Goal: Task Accomplishment & Management: Manage account settings

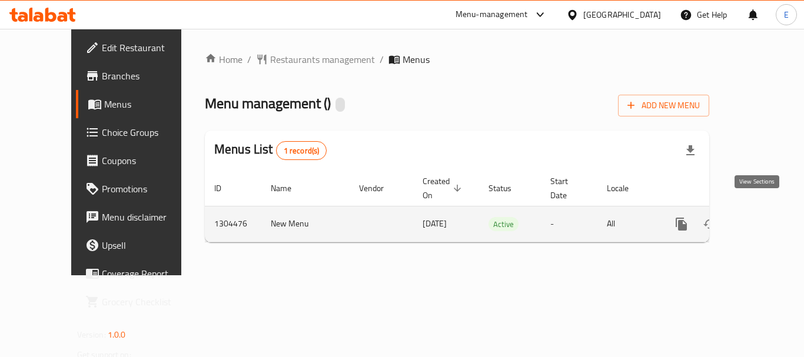
click at [758, 218] on link "enhanced table" at bounding box center [767, 224] width 28 height 28
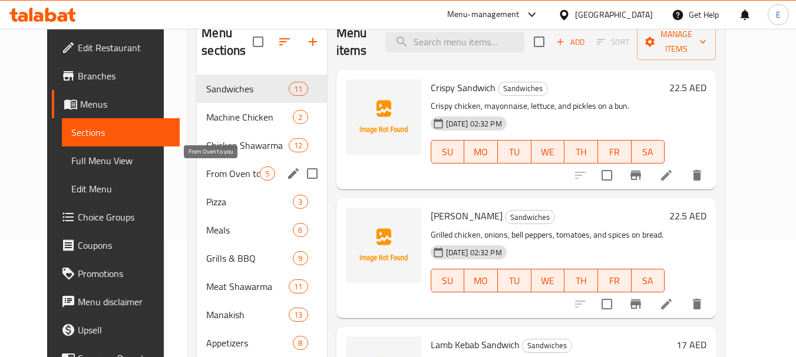
scroll to position [184, 0]
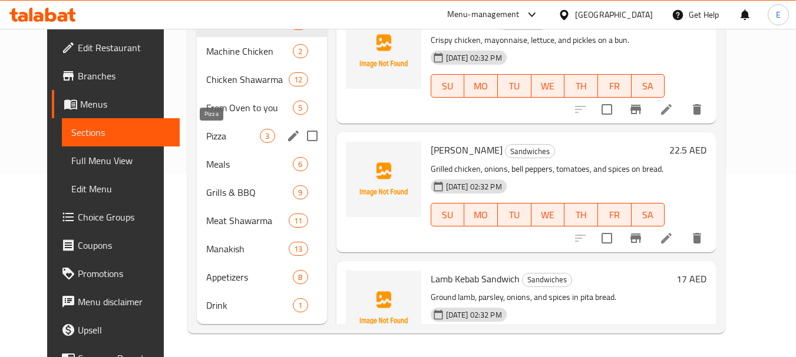
click at [228, 135] on span "Pizza" at bounding box center [233, 136] width 54 height 14
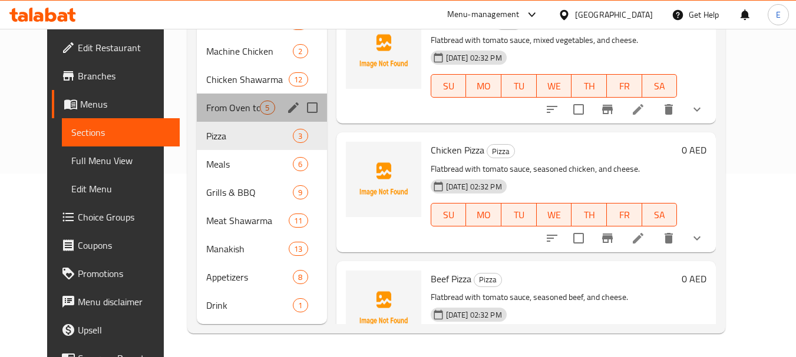
click at [213, 100] on div "From Oven to you 5" at bounding box center [262, 108] width 130 height 28
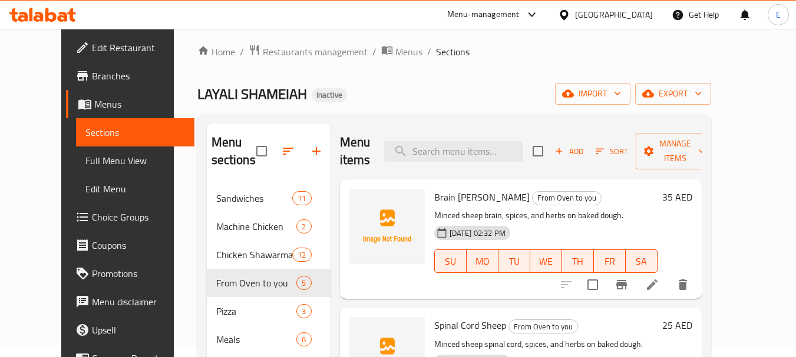
scroll to position [7, 0]
click at [522, 59] on ol "Home / Restaurants management / Menus / Sections" at bounding box center [454, 52] width 514 height 15
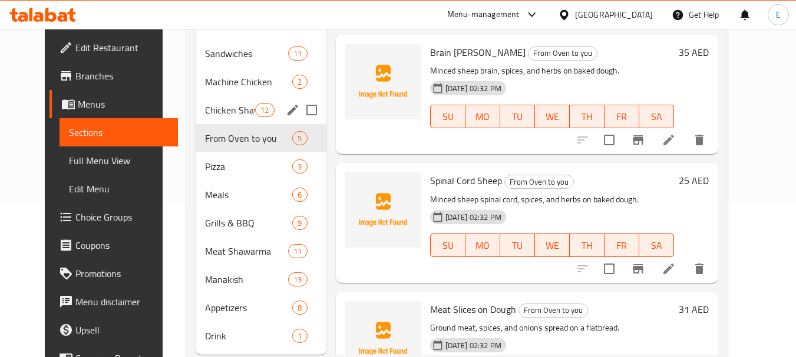
scroll to position [184, 0]
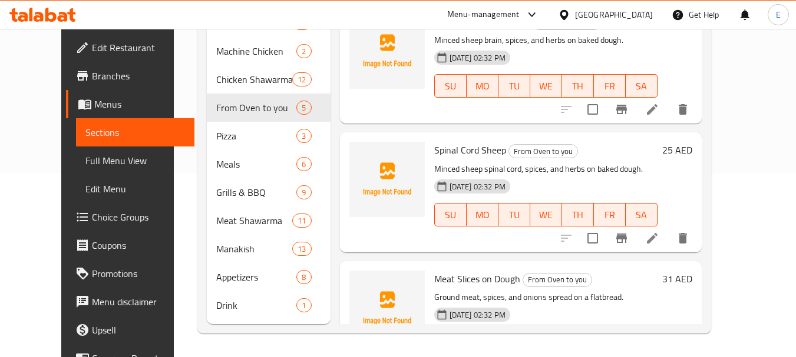
click at [85, 167] on span "Full Menu View" at bounding box center [135, 161] width 100 height 14
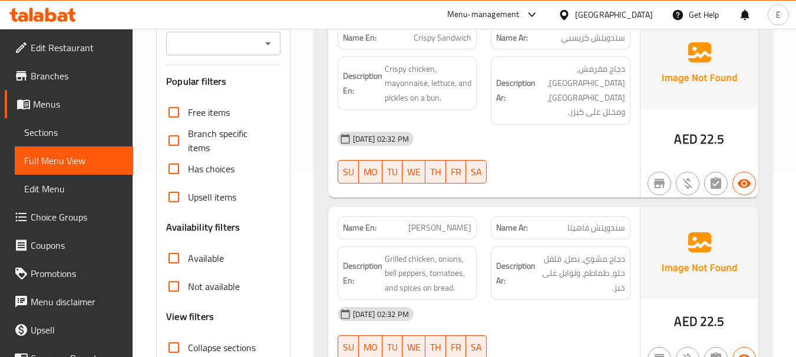
scroll to position [360, 0]
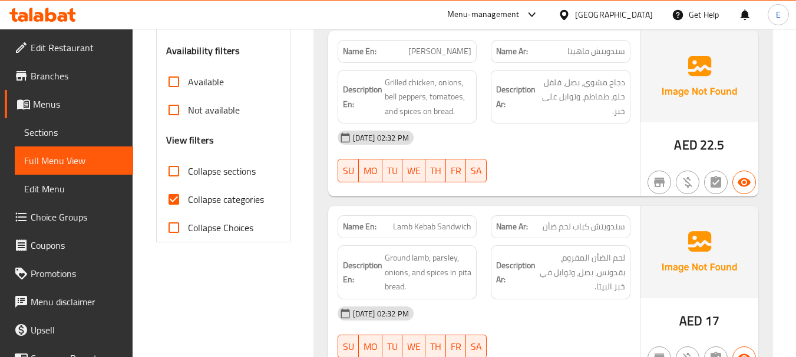
click at [173, 198] on input "Collapse categories" at bounding box center [174, 199] width 28 height 28
checkbox input "false"
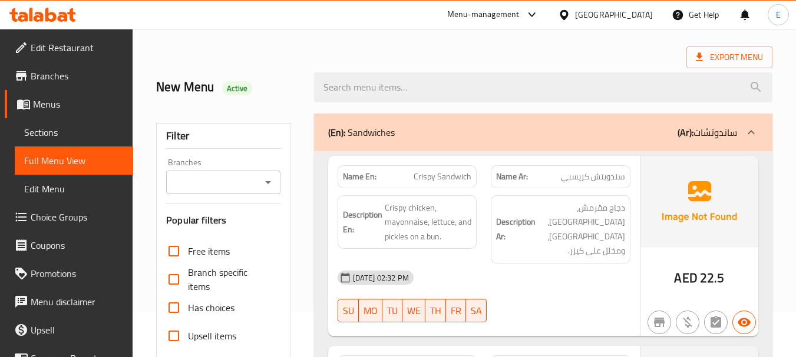
scroll to position [0, 0]
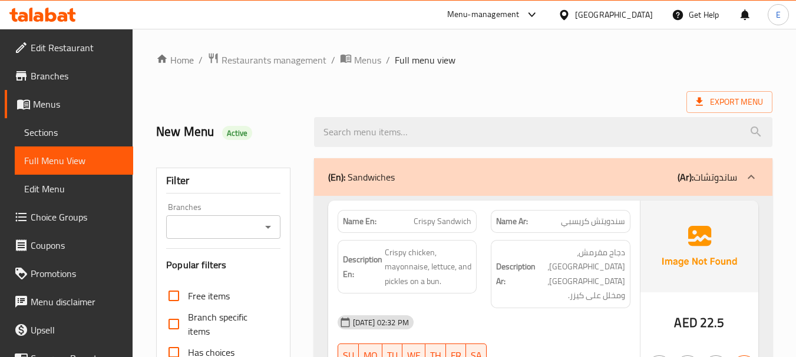
click at [714, 109] on span "Export Menu" at bounding box center [728, 102] width 67 height 15
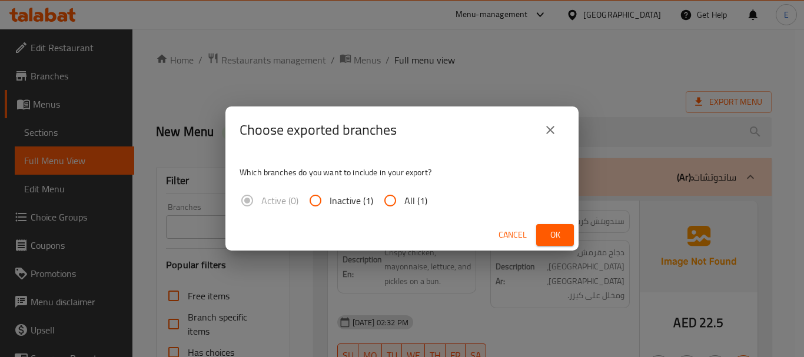
click at [403, 200] on input "All (1)" at bounding box center [390, 201] width 28 height 28
radio input "true"
click at [561, 232] on span "Ok" at bounding box center [555, 235] width 19 height 15
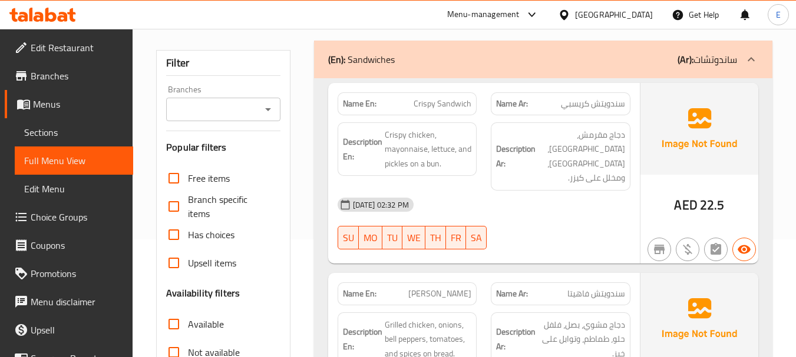
scroll to position [353, 0]
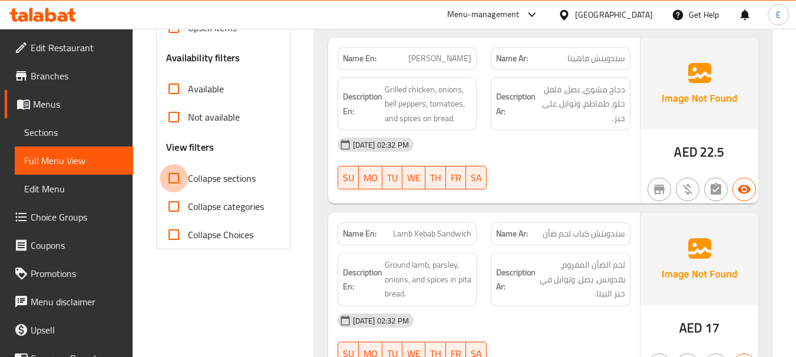
click at [170, 184] on input "Collapse sections" at bounding box center [174, 178] width 28 height 28
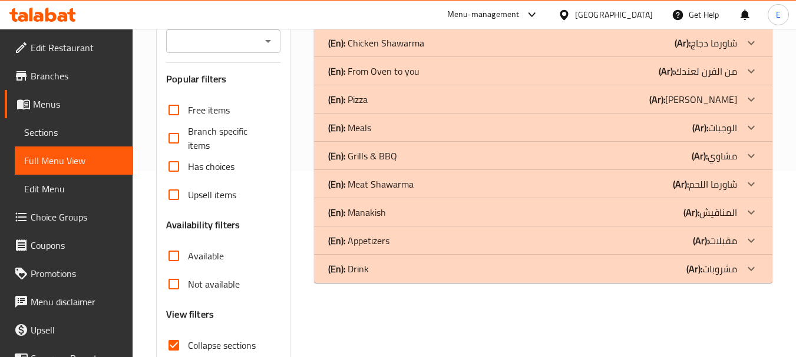
scroll to position [151, 0]
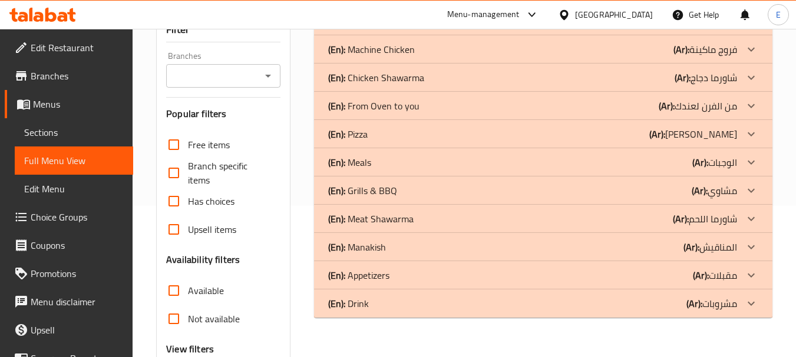
click at [581, 28] on div "(En): Chicken Shawarma (Ar): شاورما دجاج" at bounding box center [532, 21] width 409 height 14
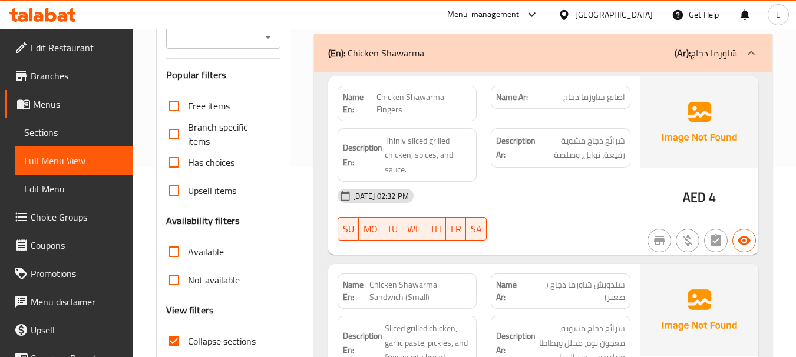
scroll to position [210, 0]
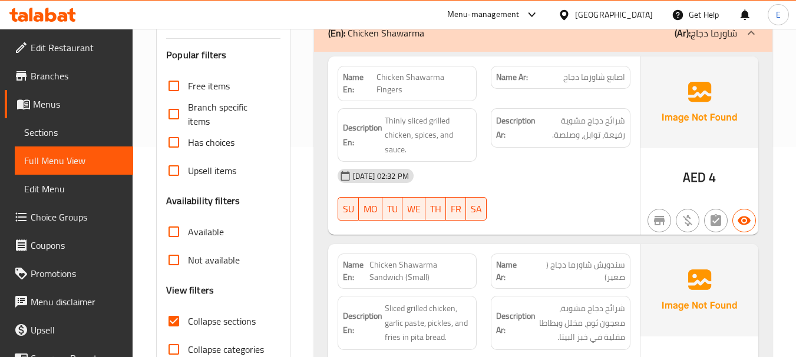
click at [619, 75] on span "اصابع شاورما دجاج" at bounding box center [594, 77] width 62 height 12
click at [387, 77] on span "Chicken Shawarma Fingers" at bounding box center [423, 83] width 95 height 25
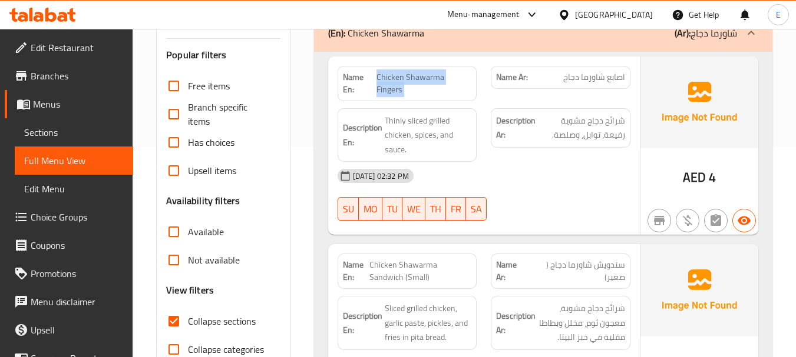
click at [387, 77] on span "Chicken Shawarma Fingers" at bounding box center [423, 83] width 95 height 25
click at [422, 135] on span "Thinly sliced grilled chicken, spices, and sauce." at bounding box center [428, 136] width 87 height 44
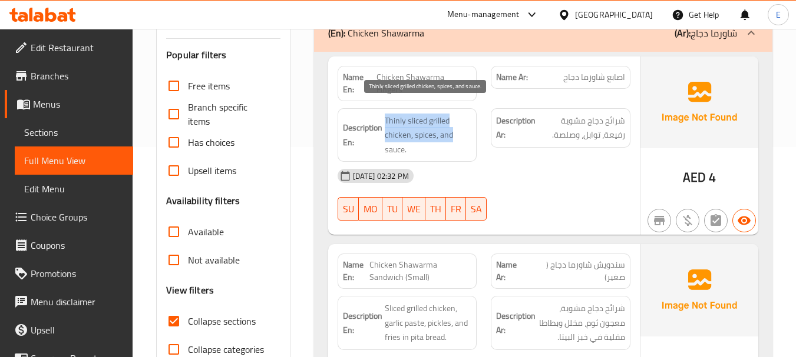
drag, startPoint x: 385, startPoint y: 102, endPoint x: 466, endPoint y: 128, distance: 85.7
click at [466, 128] on span "Thinly sliced grilled chicken, spices, and sauce." at bounding box center [428, 136] width 87 height 44
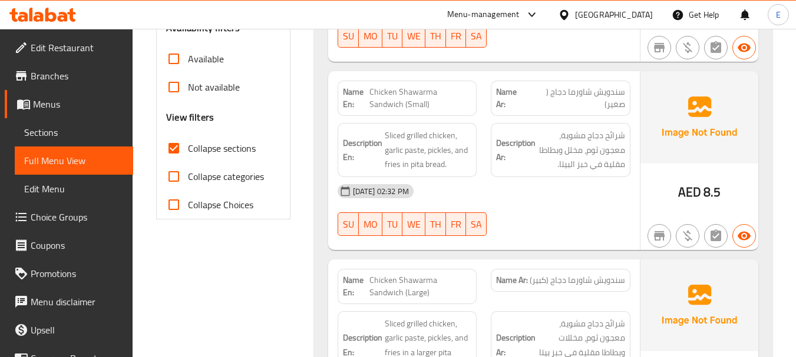
scroll to position [387, 0]
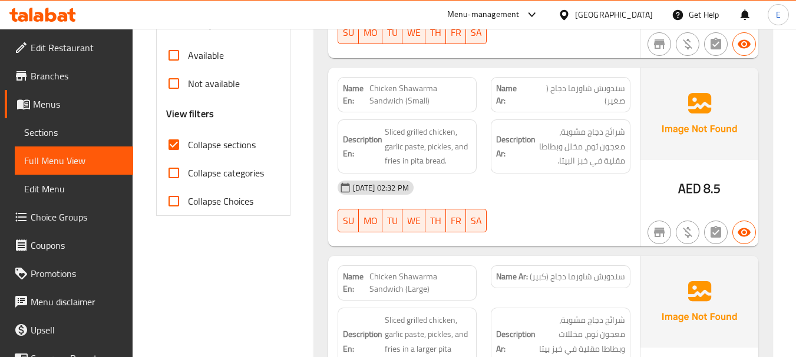
click at [608, 85] on span "سندويش شاورما دجاج ( صغير)" at bounding box center [576, 94] width 98 height 25
click at [432, 82] on span "Chicken Shawarma Sandwich (Small)" at bounding box center [420, 94] width 102 height 25
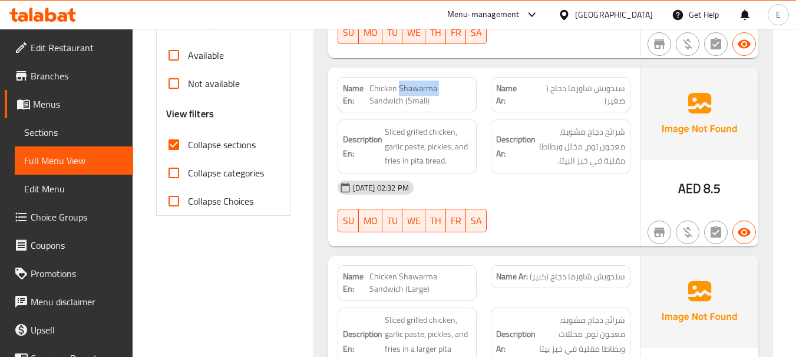
click at [432, 82] on span "Chicken Shawarma Sandwich (Small)" at bounding box center [420, 94] width 102 height 25
click at [568, 191] on div "10-08-2025 02:32 PM SU MO TU WE TH FR SA" at bounding box center [483, 207] width 307 height 66
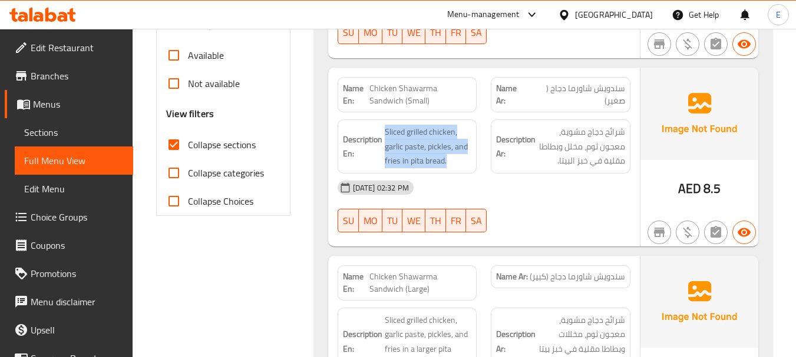
drag, startPoint x: 385, startPoint y: 113, endPoint x: 475, endPoint y: 143, distance: 95.3
click at [475, 143] on div "Description En: Sliced grilled chicken, garlic paste, pickles, and fries in pit…" at bounding box center [407, 147] width 140 height 54
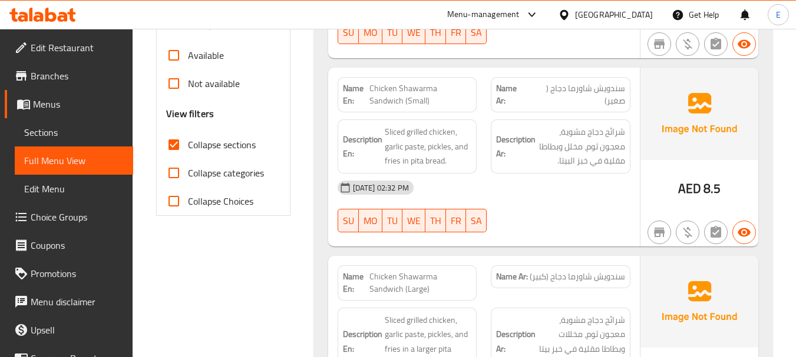
click at [475, 143] on div "Description En: Sliced grilled chicken, garlic paste, pickles, and fries in pit…" at bounding box center [407, 147] width 140 height 54
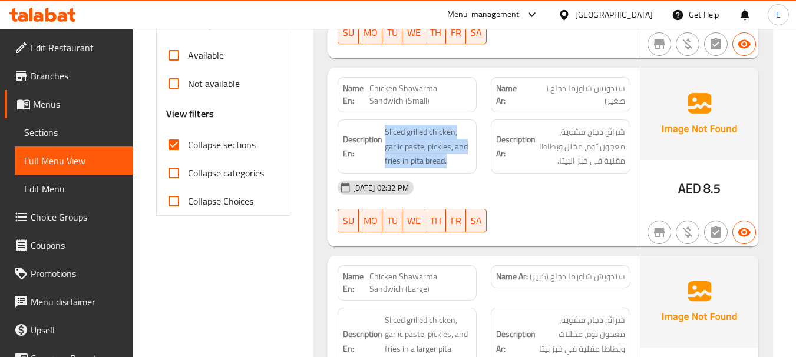
click at [475, 143] on div "Description En: Sliced grilled chicken, garlic paste, pickles, and fries in pit…" at bounding box center [407, 147] width 140 height 54
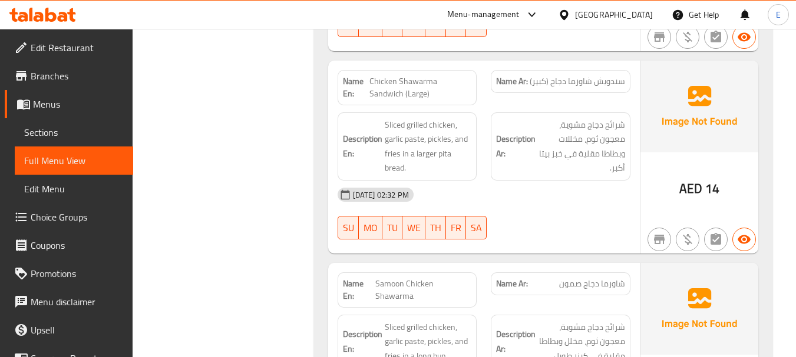
scroll to position [564, 0]
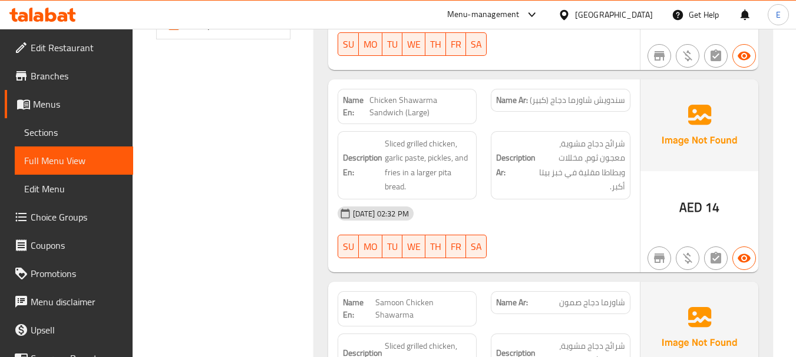
click at [695, 196] on span "AED" at bounding box center [690, 207] width 23 height 23
click at [584, 82] on div "Name Ar: سندويش شاورما دجاج (كبير)" at bounding box center [560, 106] width 154 height 49
click at [592, 94] on span "سندويش شاورما دجاج (كبير)" at bounding box center [576, 100] width 95 height 12
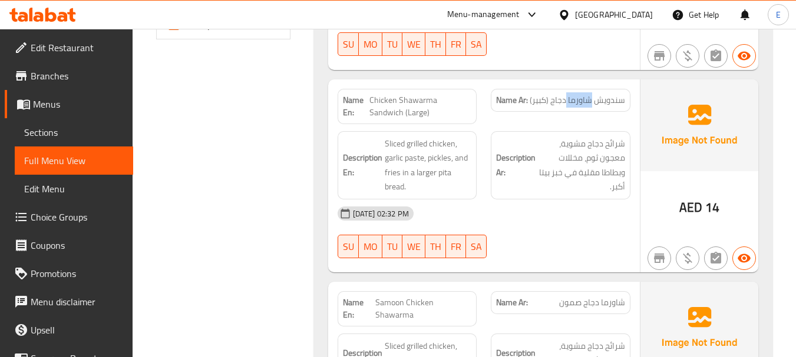
click at [592, 94] on span "سندويش شاورما دجاج (كبير)" at bounding box center [576, 100] width 95 height 12
click at [582, 124] on div "Description Ar: شرائح دجاج مشوية، معجون ثوم، مخللات وبطاطا مقلية في خبز بيتا أك…" at bounding box center [560, 165] width 154 height 82
click at [457, 94] on span "Chicken Shawarma Sandwich (Large)" at bounding box center [420, 106] width 102 height 25
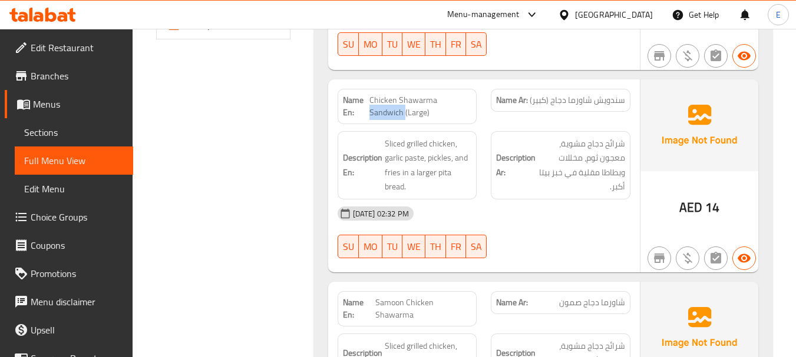
click at [457, 94] on span "Chicken Shawarma Sandwich (Large)" at bounding box center [420, 106] width 102 height 25
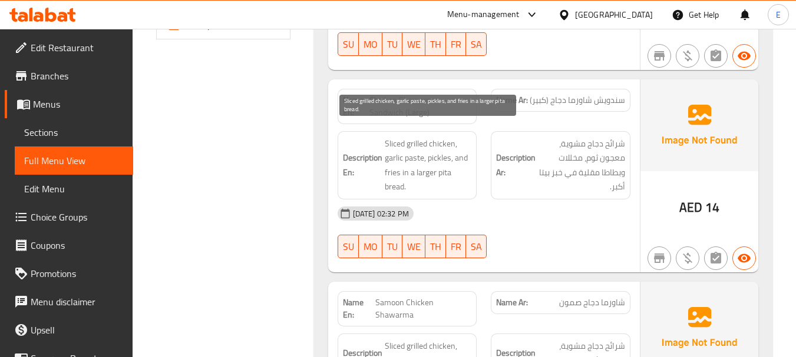
click at [452, 145] on span "Sliced grilled chicken, garlic paste, pickles, and fries in a larger pita bread." at bounding box center [428, 166] width 87 height 58
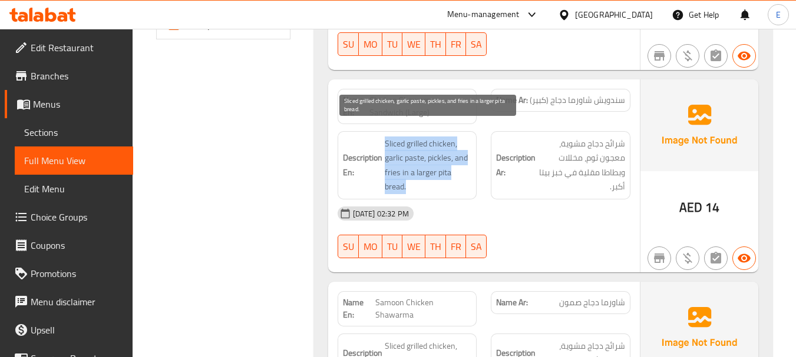
click at [452, 145] on span "Sliced grilled chicken, garlic paste, pickles, and fries in a larger pita bread." at bounding box center [428, 166] width 87 height 58
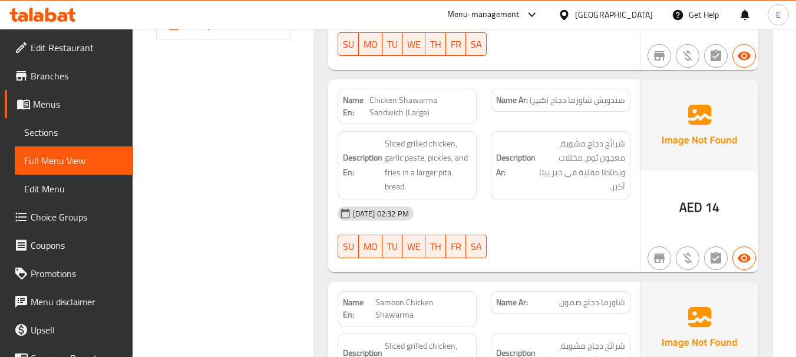
click at [491, 200] on div "[DATE] 02:32 PM" at bounding box center [483, 214] width 307 height 28
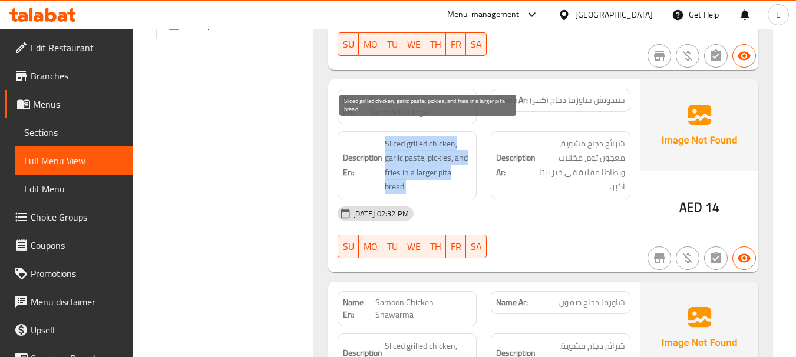
drag, startPoint x: 383, startPoint y: 132, endPoint x: 462, endPoint y: 174, distance: 89.3
click at [462, 174] on h6 "Description En: Sliced grilled chicken, garlic paste, pickles, and fries in a l…" at bounding box center [407, 166] width 129 height 58
click at [462, 174] on span "Sliced grilled chicken, garlic paste, pickles, and fries in a larger pita bread." at bounding box center [428, 166] width 87 height 58
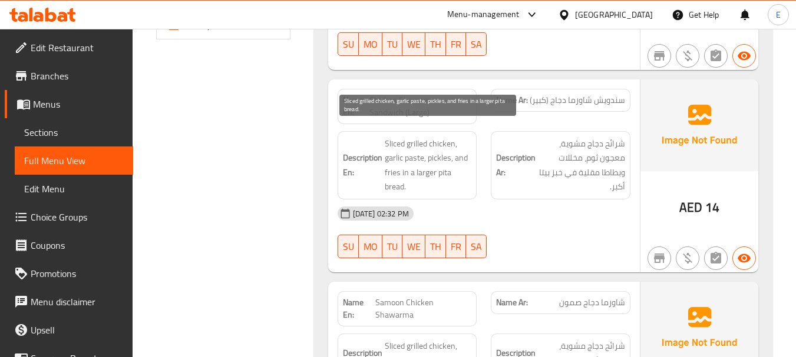
click at [462, 174] on span "Sliced grilled chicken, garlic paste, pickles, and fries in a larger pita bread." at bounding box center [428, 166] width 87 height 58
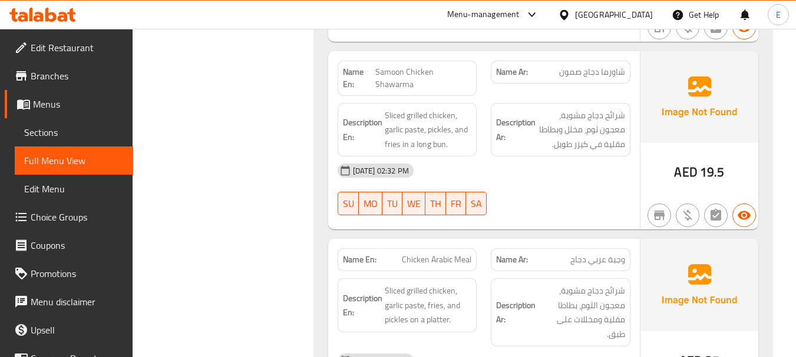
scroll to position [799, 0]
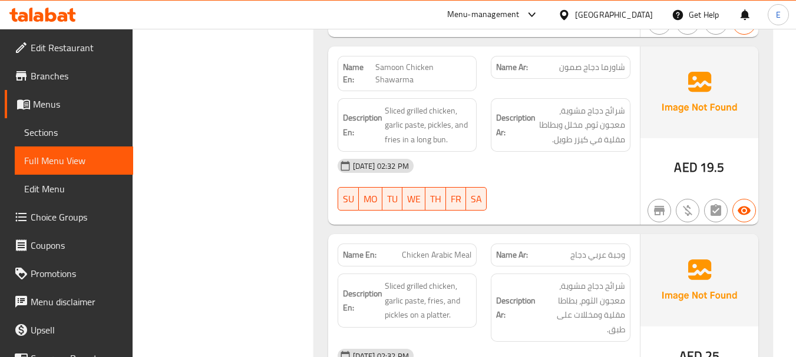
click at [611, 65] on div "Name Ar: شاورما دجاج صمون" at bounding box center [561, 67] width 140 height 23
click at [409, 61] on span "Samoon Chicken Shawarma" at bounding box center [423, 73] width 96 height 25
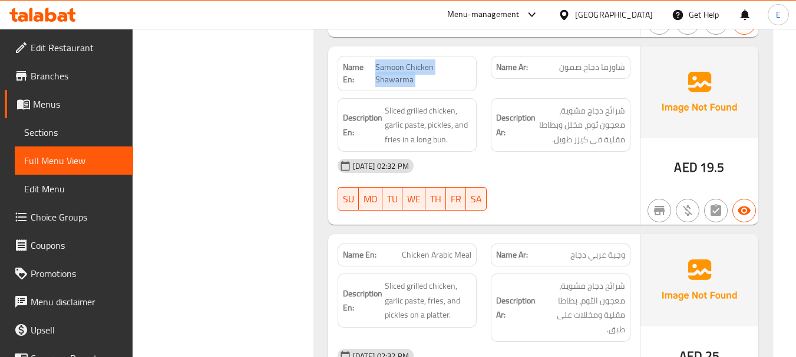
click at [409, 61] on span "Samoon Chicken Shawarma" at bounding box center [423, 73] width 96 height 25
click at [426, 63] on span "Samoon Chicken Shawarma" at bounding box center [423, 73] width 96 height 25
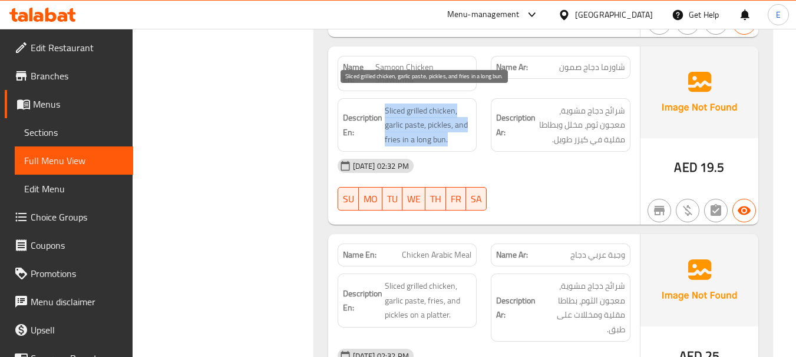
drag, startPoint x: 383, startPoint y: 92, endPoint x: 471, endPoint y: 133, distance: 96.7
click at [471, 133] on h6 "Description En: Sliced grilled chicken, garlic paste, pickles, and fries in a l…" at bounding box center [407, 126] width 129 height 44
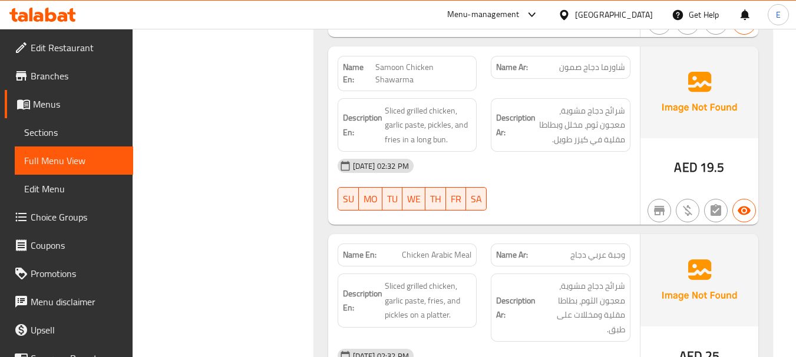
click at [545, 161] on div "[DATE] 02:32 PM" at bounding box center [483, 166] width 307 height 28
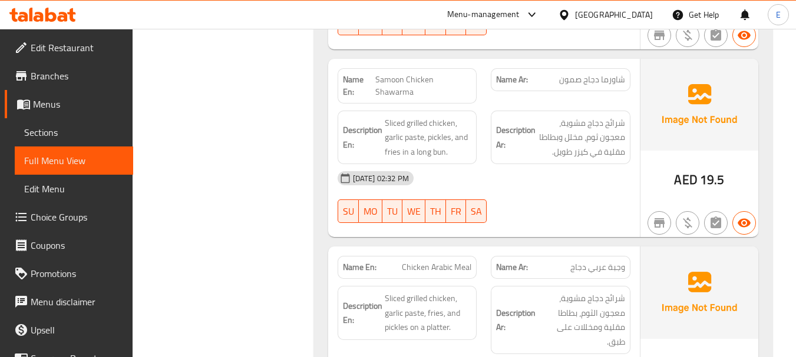
scroll to position [755, 0]
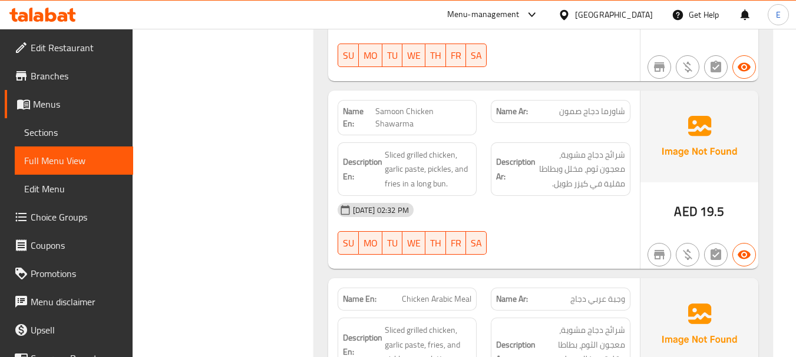
click at [575, 105] on span "شاورما دجاج صمون" at bounding box center [592, 111] width 66 height 12
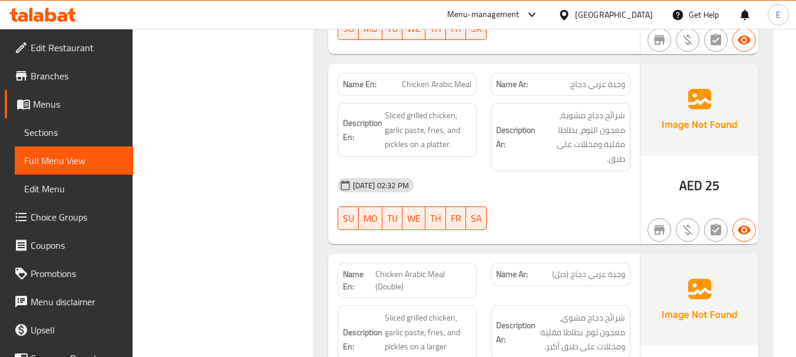
scroll to position [991, 0]
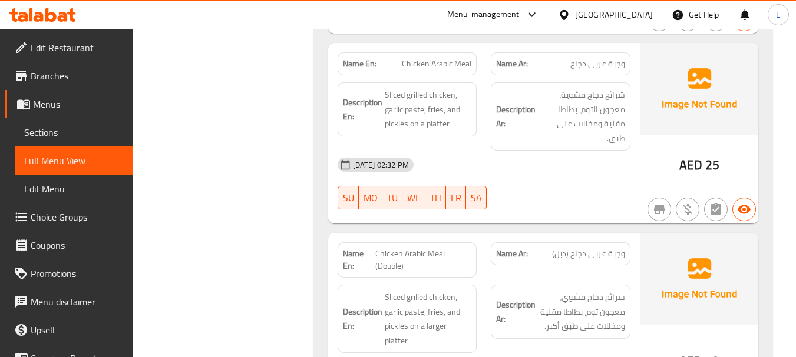
click at [693, 156] on span "AED" at bounding box center [690, 165] width 23 height 23
click at [604, 58] on span "وجبة عربي دجاج" at bounding box center [597, 64] width 55 height 12
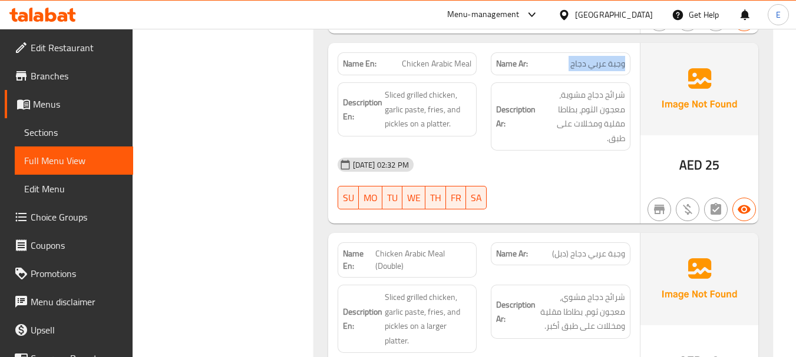
click at [604, 58] on span "وجبة عربي دجاج" at bounding box center [597, 64] width 55 height 12
click at [425, 58] on span "Chicken Arabic Meal" at bounding box center [436, 64] width 69 height 12
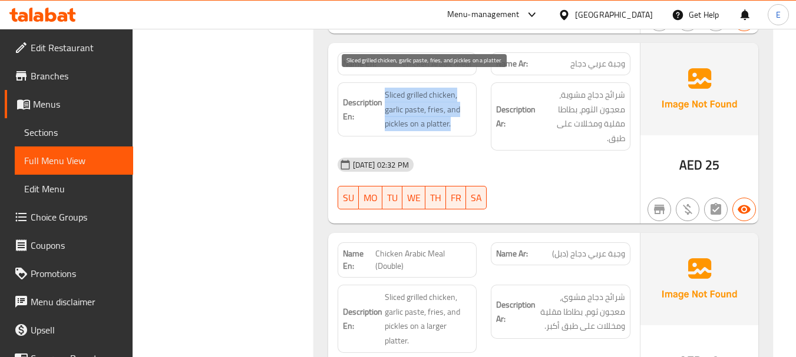
drag, startPoint x: 387, startPoint y: 80, endPoint x: 460, endPoint y: 110, distance: 78.7
click at [460, 110] on h6 "Description En: Sliced grilled chicken, garlic paste, fries, and pickles on a p…" at bounding box center [407, 110] width 129 height 44
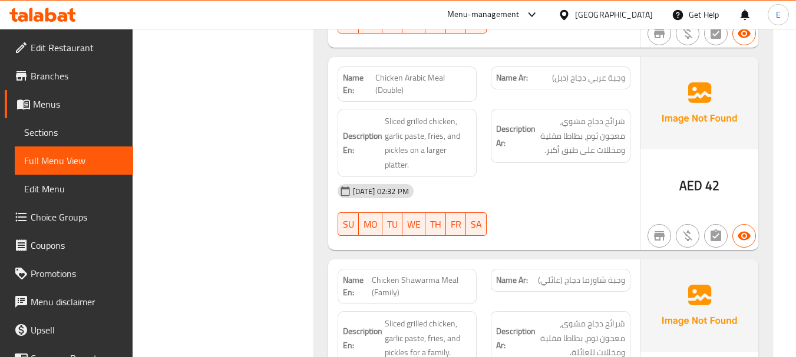
scroll to position [1167, 0]
click at [388, 71] on span "Chicken Arabic Meal (Double)" at bounding box center [423, 83] width 97 height 25
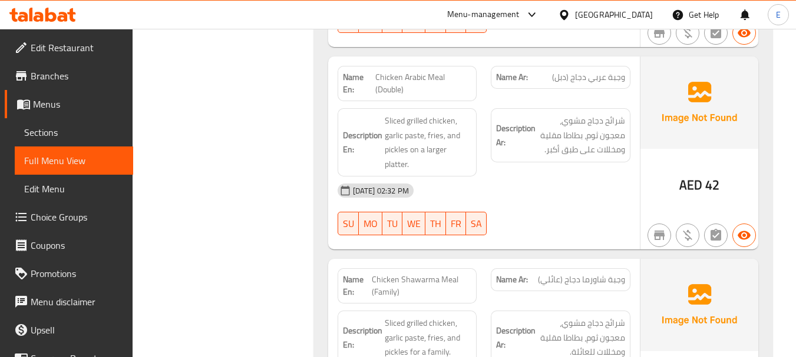
click at [591, 71] on span "وجبة عربي دجاج (دبل)" at bounding box center [588, 77] width 73 height 12
click at [373, 79] on strong "Name En:" at bounding box center [359, 83] width 32 height 25
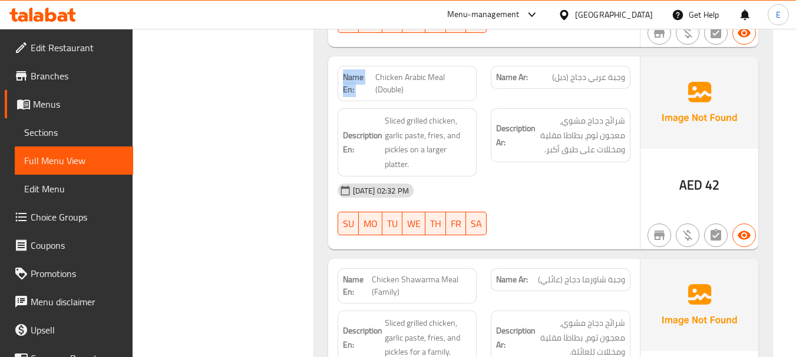
click at [373, 79] on strong "Name En:" at bounding box center [359, 83] width 32 height 25
click at [380, 78] on span "Chicken Arabic Meal (Double)" at bounding box center [423, 83] width 97 height 25
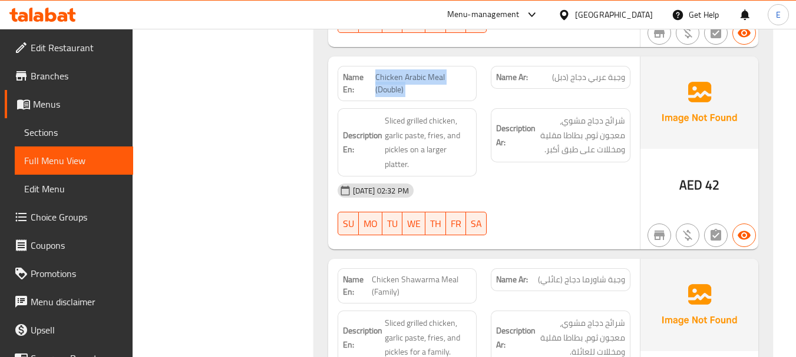
click at [380, 78] on span "Chicken Arabic Meal (Double)" at bounding box center [423, 83] width 97 height 25
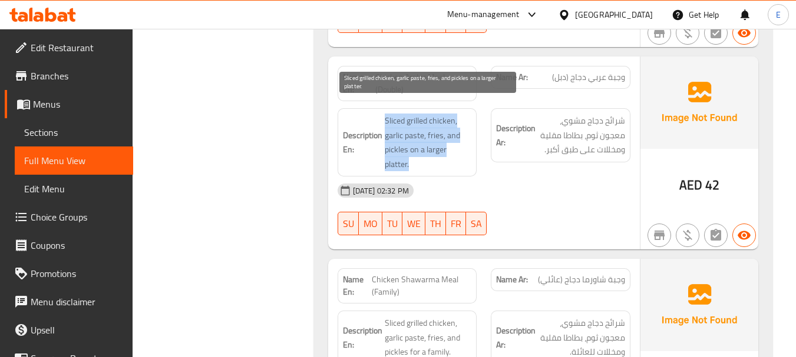
drag, startPoint x: 435, startPoint y: 102, endPoint x: 469, endPoint y: 149, distance: 57.7
click at [469, 149] on div "Description En: Sliced grilled chicken, garlic paste, fries, and pickles on a l…" at bounding box center [407, 142] width 140 height 68
click at [469, 149] on span "Sliced grilled chicken, garlic paste, fries, and pickles on a larger platter." at bounding box center [428, 143] width 87 height 58
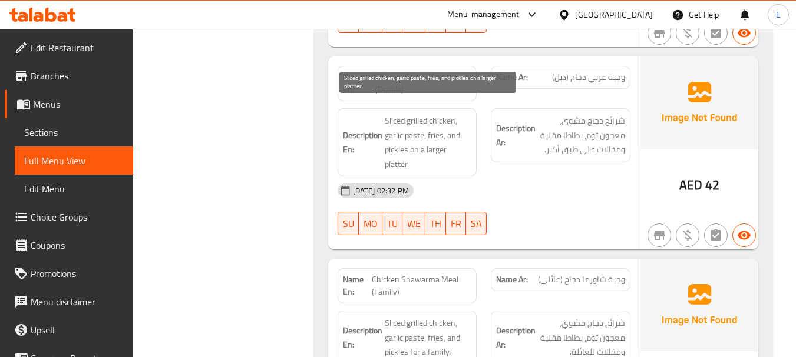
click at [469, 149] on span "Sliced grilled chicken, garlic paste, fries, and pickles on a larger platter." at bounding box center [428, 143] width 87 height 58
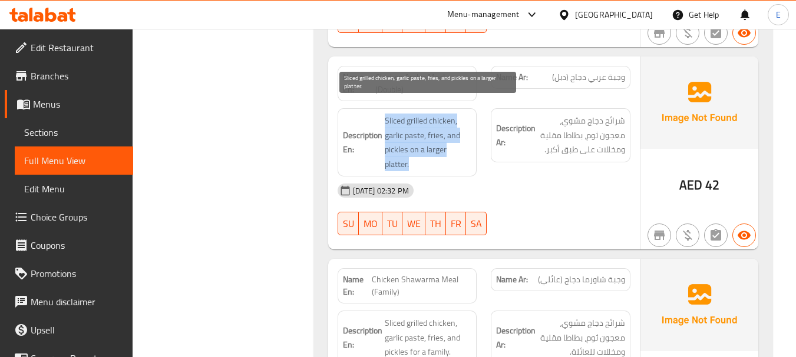
click at [469, 149] on span "Sliced grilled chicken, garlic paste, fries, and pickles on a larger platter." at bounding box center [428, 143] width 87 height 58
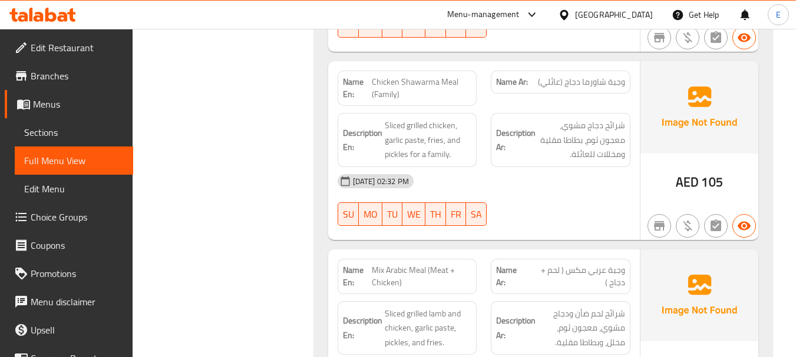
scroll to position [1344, 0]
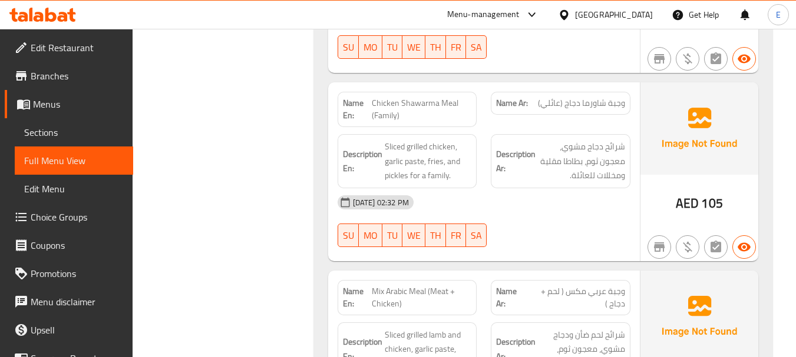
click at [693, 192] on span "AED" at bounding box center [686, 203] width 23 height 23
click at [585, 97] on span "وجبة شاورما دجاج (عائلي)" at bounding box center [581, 103] width 87 height 12
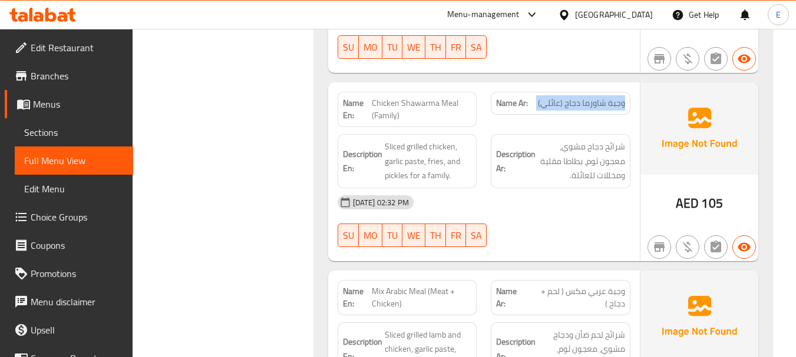
click at [585, 97] on span "وجبة شاورما دجاج (عائلي)" at bounding box center [581, 103] width 87 height 12
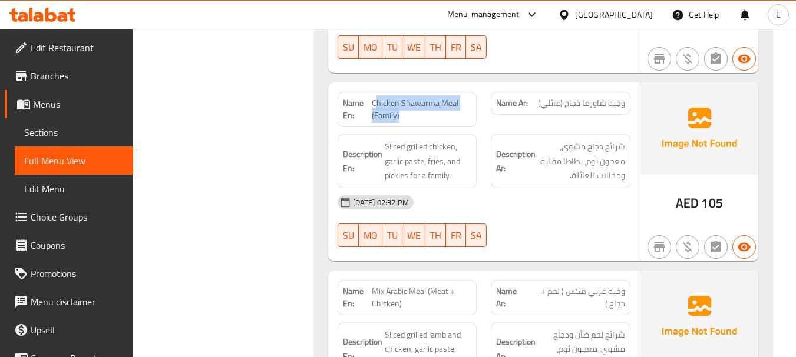
drag, startPoint x: 375, startPoint y: 90, endPoint x: 447, endPoint y: 102, distance: 73.4
click at [447, 102] on span "Chicken Shawarma Meal (Family)" at bounding box center [422, 109] width 100 height 25
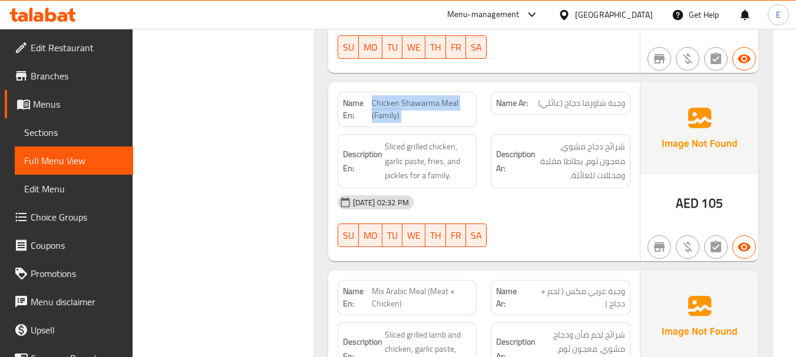
click at [447, 102] on span "Chicken Shawarma Meal (Family)" at bounding box center [422, 109] width 100 height 25
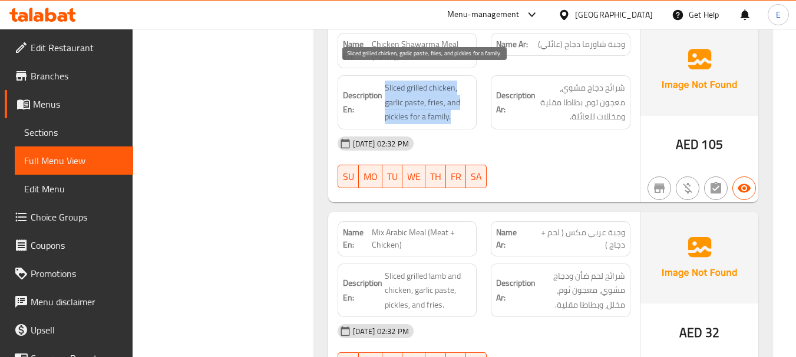
drag, startPoint x: 385, startPoint y: 75, endPoint x: 460, endPoint y: 105, distance: 81.1
click at [460, 105] on span "Sliced grilled chicken, garlic paste, fries, and pickles for a family." at bounding box center [428, 103] width 87 height 44
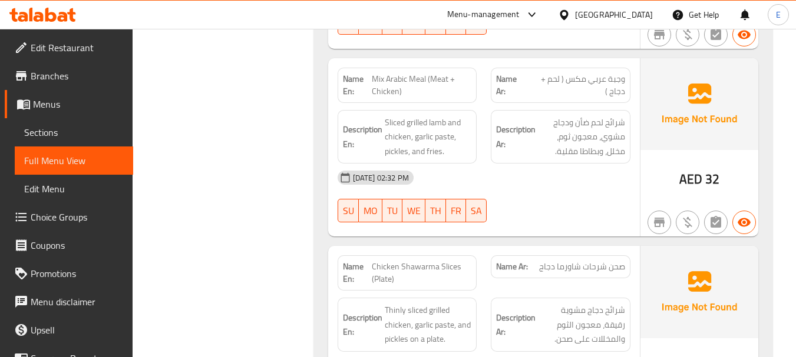
scroll to position [1579, 0]
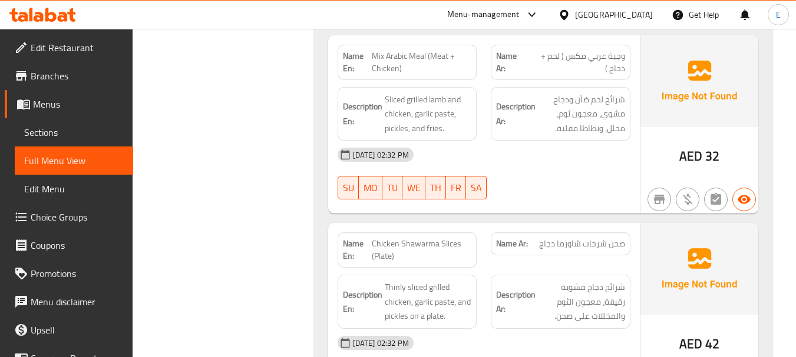
click at [697, 146] on span "AED" at bounding box center [690, 156] width 23 height 23
click at [604, 50] on span "وجبة عربي مكس ( لحم + دجاج )" at bounding box center [575, 62] width 99 height 25
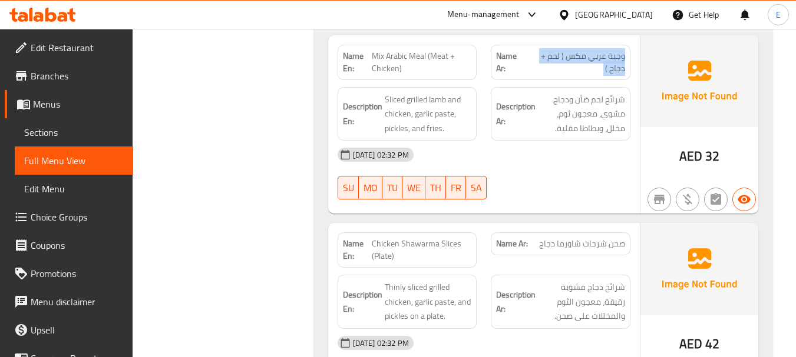
click at [604, 50] on span "وجبة عربي مكس ( لحم + دجاج )" at bounding box center [575, 62] width 99 height 25
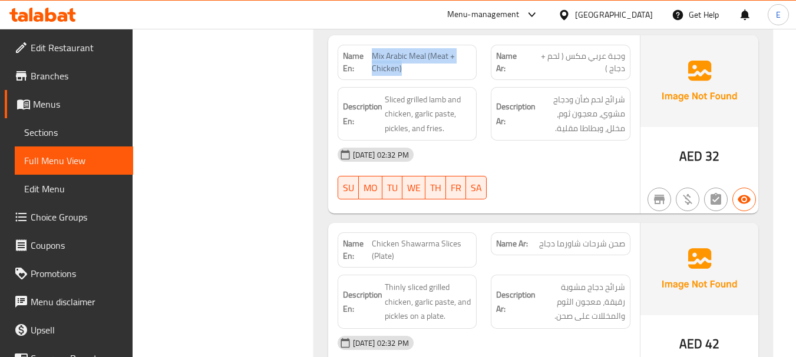
drag, startPoint x: 372, startPoint y: 41, endPoint x: 463, endPoint y: 54, distance: 92.1
click at [463, 54] on span "Mix Arabic Meal (Meat + Chicken)" at bounding box center [422, 62] width 100 height 25
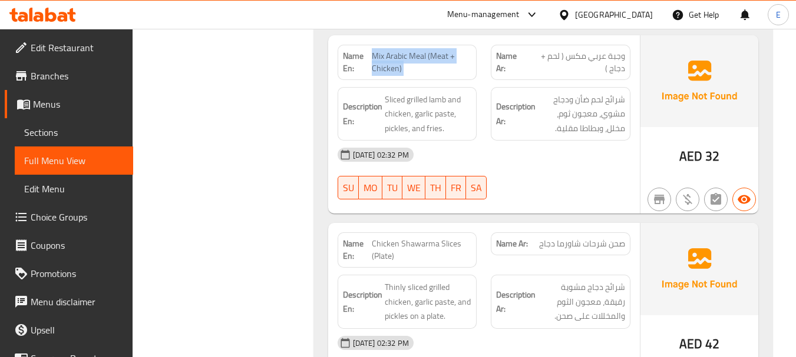
click at [463, 54] on span "Mix Arabic Meal (Meat + Chicken)" at bounding box center [422, 62] width 100 height 25
click at [571, 50] on span "وجبة عربي مكس ( لحم + دجاج )" at bounding box center [575, 62] width 99 height 25
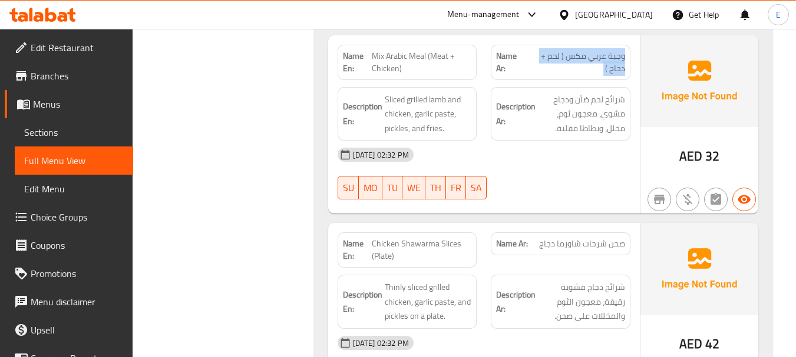
click at [571, 50] on span "وجبة عربي مكس ( لحم + دجاج )" at bounding box center [575, 62] width 99 height 25
click at [541, 141] on div "[DATE] 02:32 PM" at bounding box center [483, 155] width 307 height 28
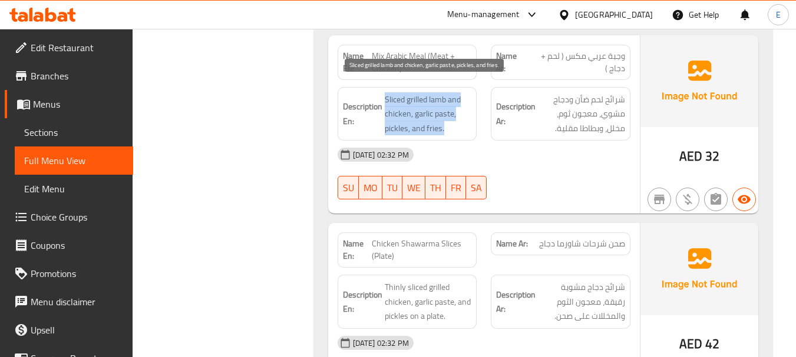
drag, startPoint x: 382, startPoint y: 75, endPoint x: 454, endPoint y: 119, distance: 84.5
click at [454, 119] on div "Description En: Sliced grilled lamb and chicken, garlic paste, pickles, and fri…" at bounding box center [407, 114] width 140 height 54
click at [454, 119] on span "Sliced grilled lamb and chicken, garlic paste, pickles, and fries." at bounding box center [428, 114] width 87 height 44
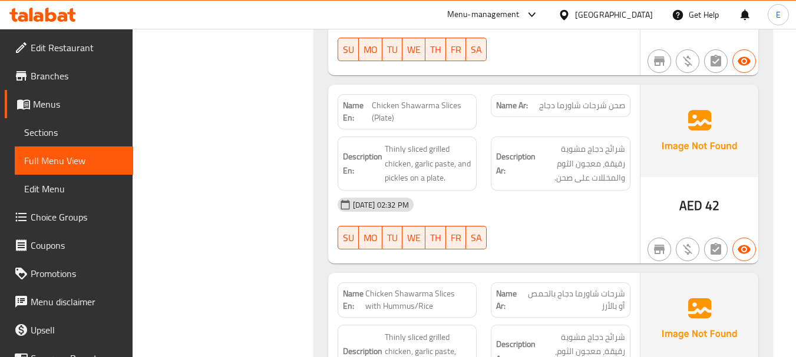
scroll to position [1756, 0]
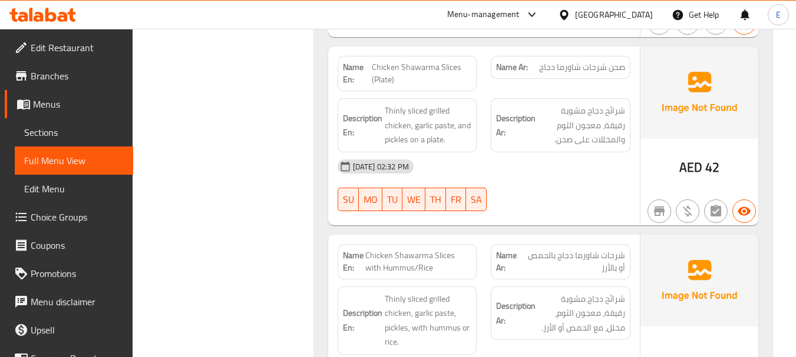
click at [605, 61] on span "صحن شرحات شاورما دجاج" at bounding box center [582, 67] width 86 height 12
click at [423, 61] on span "Chicken Shawarma Slices (Plate)" at bounding box center [422, 73] width 100 height 25
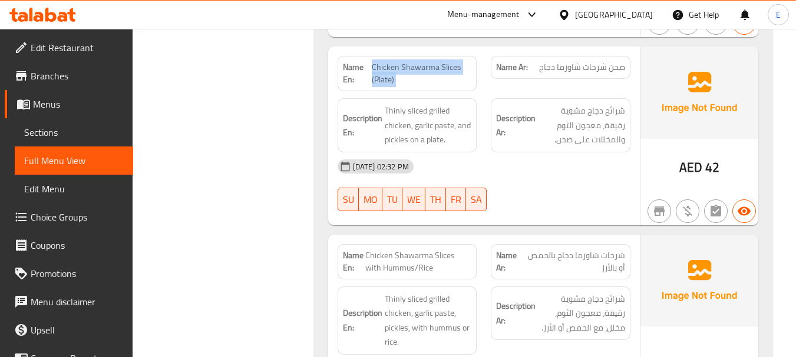
click at [423, 61] on span "Chicken Shawarma Slices (Plate)" at bounding box center [422, 73] width 100 height 25
click at [554, 156] on div "[DATE] 02:32 PM" at bounding box center [483, 167] width 307 height 28
click at [587, 61] on span "صحن شرحات شاورما دجاج" at bounding box center [582, 67] width 86 height 12
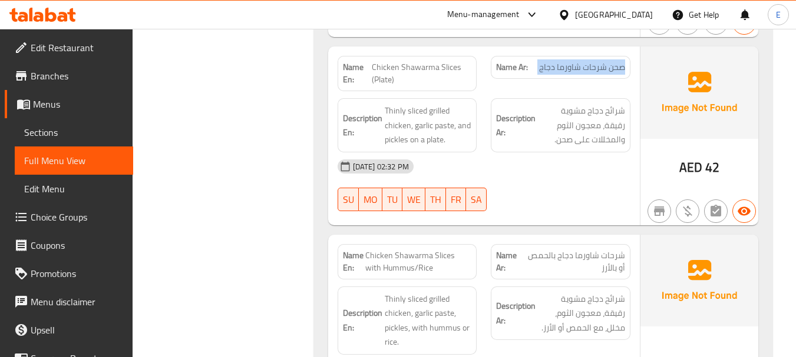
click at [587, 61] on span "صحن شرحات شاورما دجاج" at bounding box center [582, 67] width 86 height 12
click at [430, 61] on span "Chicken Shawarma Slices (Plate)" at bounding box center [422, 73] width 100 height 25
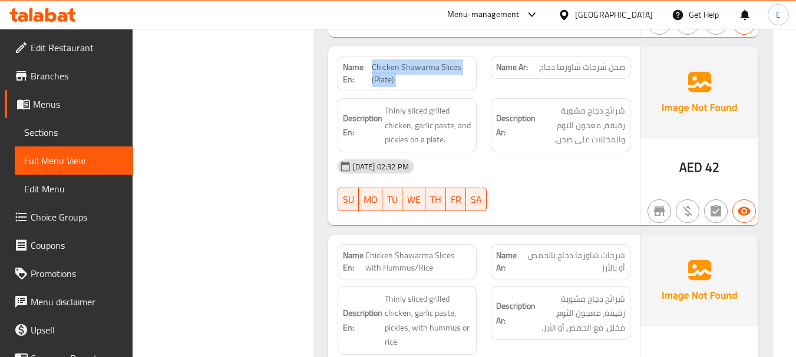
click at [430, 61] on span "Chicken Shawarma Slices (Plate)" at bounding box center [422, 73] width 100 height 25
click at [440, 61] on span "Chicken Shawarma Slices (Plate)" at bounding box center [422, 73] width 100 height 25
click at [438, 61] on span "Chicken Shawarma Slices (Plate)" at bounding box center [422, 73] width 100 height 25
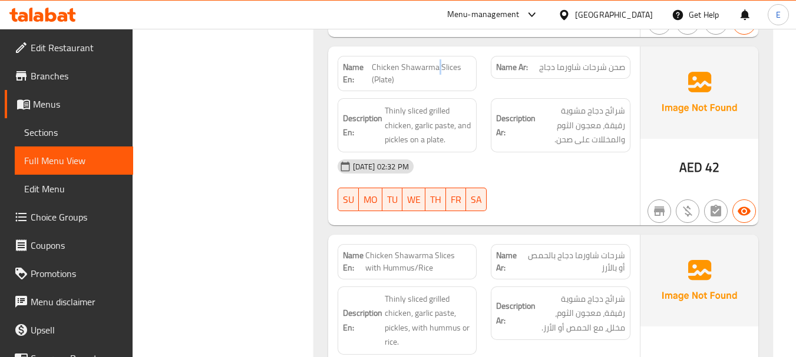
click at [438, 61] on span "Chicken Shawarma Slices (Plate)" at bounding box center [422, 73] width 100 height 25
click at [542, 154] on div "[DATE] 02:32 PM" at bounding box center [483, 167] width 307 height 28
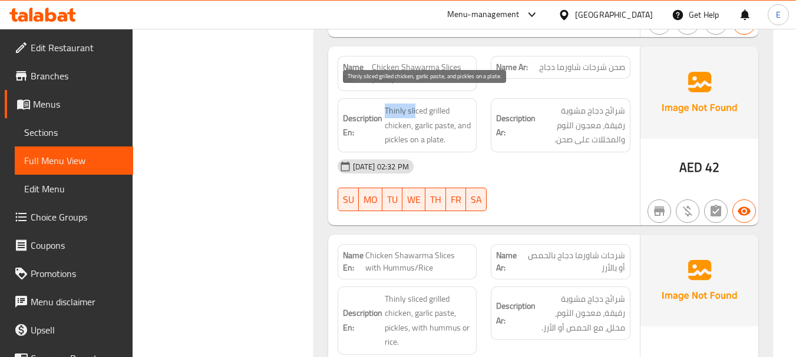
drag, startPoint x: 382, startPoint y: 88, endPoint x: 416, endPoint y: 105, distance: 37.9
click at [416, 105] on div "Description En: Thinly sliced grilled chicken, garlic paste, and pickles on a p…" at bounding box center [407, 125] width 140 height 54
click at [582, 172] on div "10-08-2025 02:32 PM SU MO TU WE TH FR SA" at bounding box center [483, 186] width 307 height 66
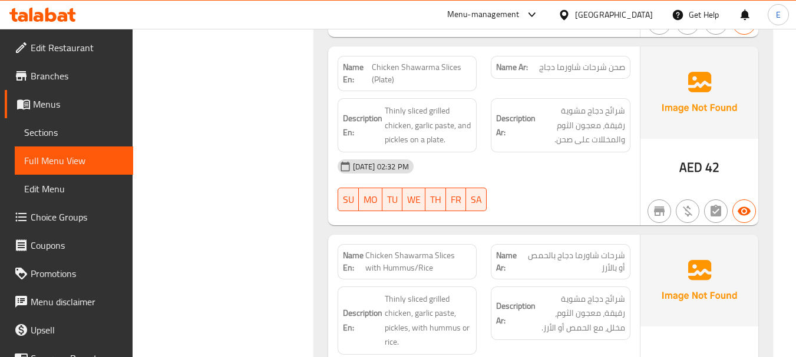
click at [545, 154] on div "[DATE] 02:32 PM" at bounding box center [483, 167] width 307 height 28
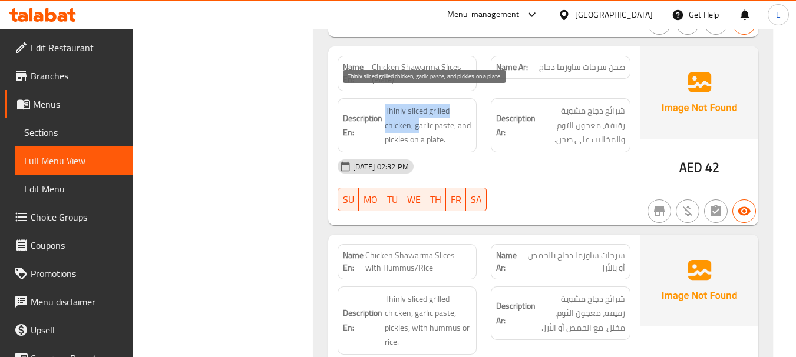
drag, startPoint x: 382, startPoint y: 89, endPoint x: 418, endPoint y: 112, distance: 43.4
click at [418, 112] on div "Description En: Thinly sliced grilled chicken, garlic paste, and pickles on a p…" at bounding box center [407, 125] width 140 height 54
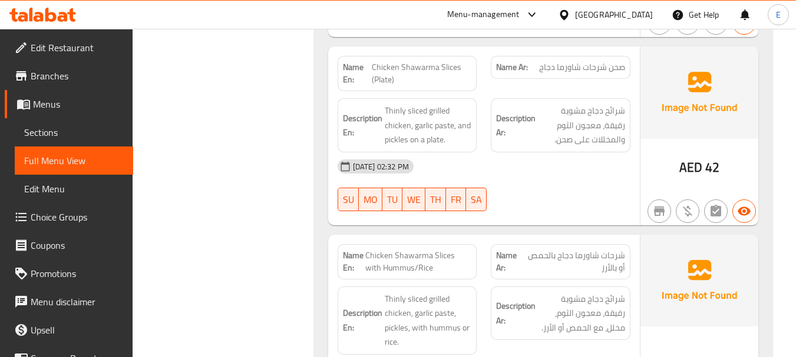
click at [525, 153] on div "[DATE] 02:32 PM" at bounding box center [483, 167] width 307 height 28
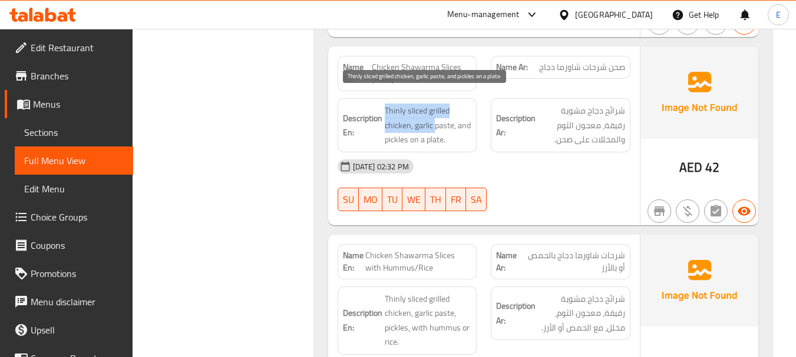
drag, startPoint x: 386, startPoint y: 97, endPoint x: 435, endPoint y: 120, distance: 53.5
click at [435, 120] on span "Thinly sliced grilled chicken, garlic paste, and pickles on a plate." at bounding box center [428, 126] width 87 height 44
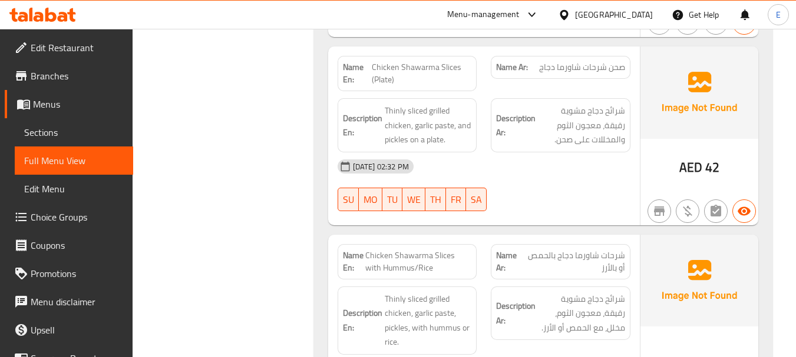
click at [494, 159] on div "[DATE] 02:32 PM" at bounding box center [483, 167] width 307 height 28
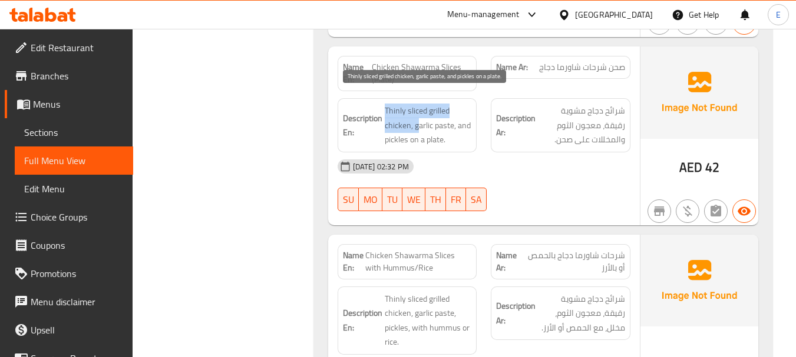
drag, startPoint x: 385, startPoint y: 97, endPoint x: 420, endPoint y: 112, distance: 38.0
click at [420, 112] on span "Thinly sliced grilled chicken, garlic paste, and pickles on a plate." at bounding box center [428, 126] width 87 height 44
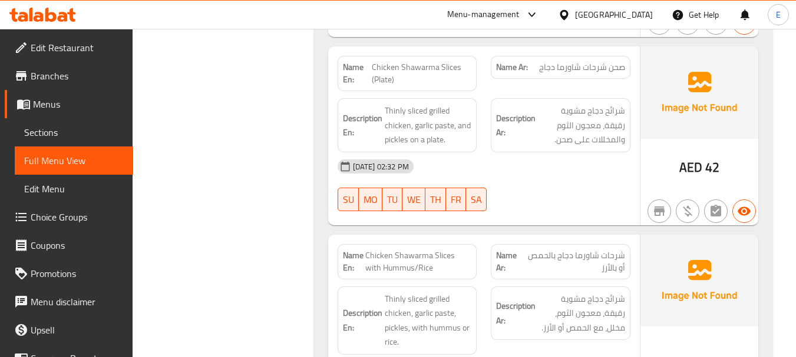
click at [471, 153] on div "[DATE] 02:32 PM" at bounding box center [483, 167] width 307 height 28
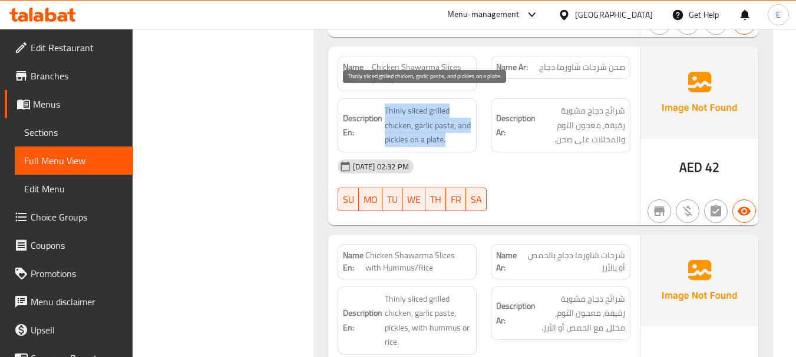
drag, startPoint x: 385, startPoint y: 96, endPoint x: 466, endPoint y: 128, distance: 87.8
click at [466, 128] on span "Thinly sliced grilled chicken, garlic paste, and pickles on a plate." at bounding box center [428, 126] width 87 height 44
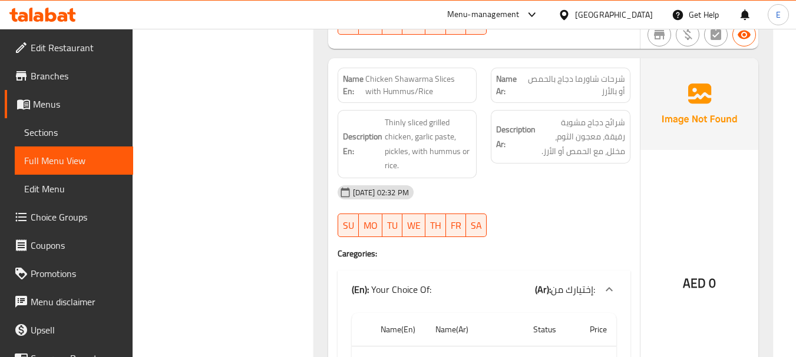
scroll to position [1874, 0]
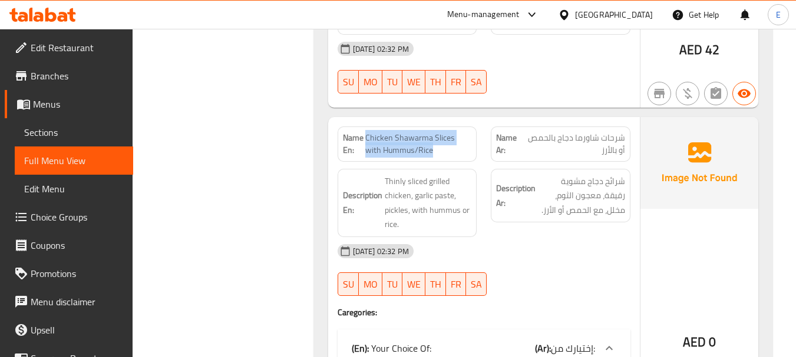
drag, startPoint x: 367, startPoint y: 125, endPoint x: 468, endPoint y: 137, distance: 102.0
click at [468, 137] on span "Chicken Shawarma Slices with Hummus/Rice" at bounding box center [418, 144] width 107 height 25
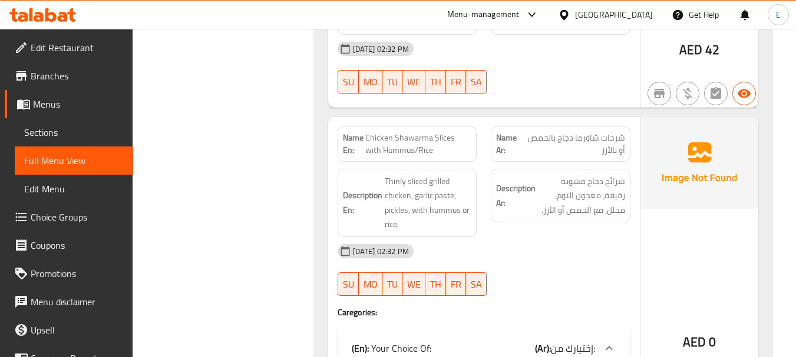
click at [582, 132] on span "شرحات شاورما دجاج بالحمص أو بالأرز" at bounding box center [573, 144] width 102 height 25
click at [587, 216] on div "Description Ar: شرائح دجاج مشوية رقيقة، معجون الثوم، مخلل، مع الحمص أو الأرز." at bounding box center [560, 203] width 154 height 82
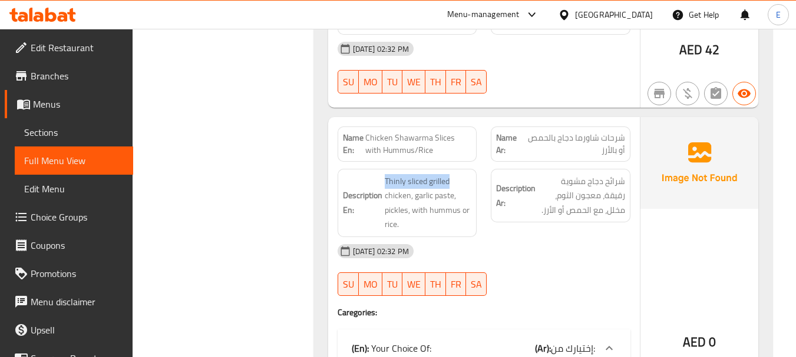
drag, startPoint x: 382, startPoint y: 164, endPoint x: 479, endPoint y: 165, distance: 97.2
click at [479, 165] on div "Description En: Thinly sliced grilled chicken, garlic paste, pickles, with humm…" at bounding box center [407, 203] width 154 height 82
click at [571, 198] on span "شرائح دجاج مشوية رقيقة، معجون الثوم، مخلل، مع الحمص أو الأرز." at bounding box center [581, 196] width 87 height 44
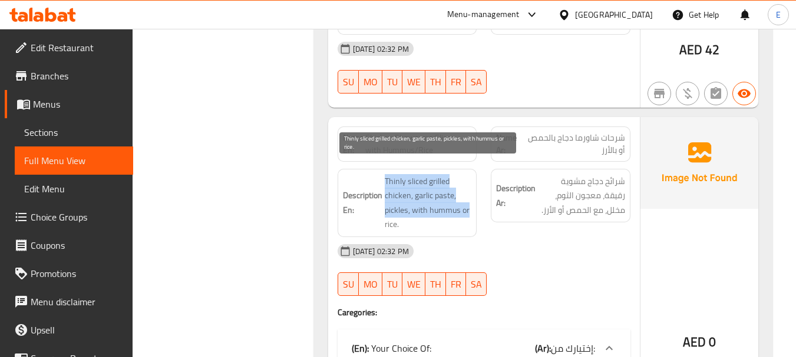
drag, startPoint x: 382, startPoint y: 161, endPoint x: 468, endPoint y: 197, distance: 92.6
click at [468, 197] on h6 "Description En: Thinly sliced grilled chicken, garlic paste, pickles, with humm…" at bounding box center [407, 203] width 129 height 58
click at [468, 197] on span "Thinly sliced grilled chicken, garlic paste, pickles, with hummus or rice." at bounding box center [428, 203] width 87 height 58
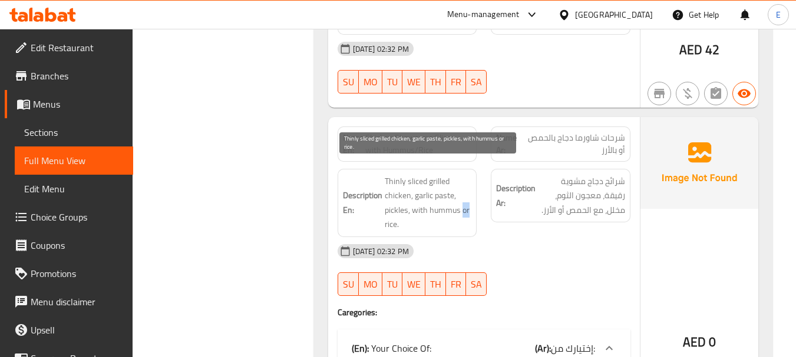
click at [468, 197] on span "Thinly sliced grilled chicken, garlic paste, pickles, with hummus or rice." at bounding box center [428, 203] width 87 height 58
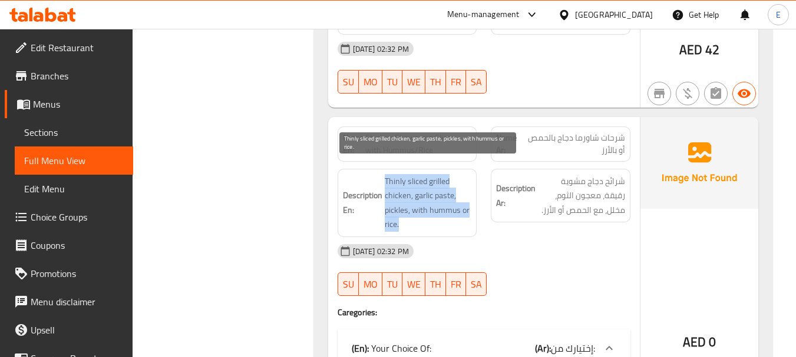
click at [468, 197] on span "Thinly sliced grilled chicken, garlic paste, pickles, with hummus or rice." at bounding box center [428, 203] width 87 height 58
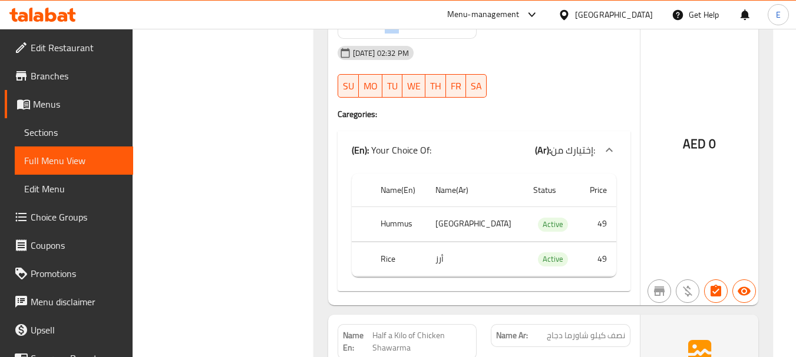
scroll to position [2109, 0]
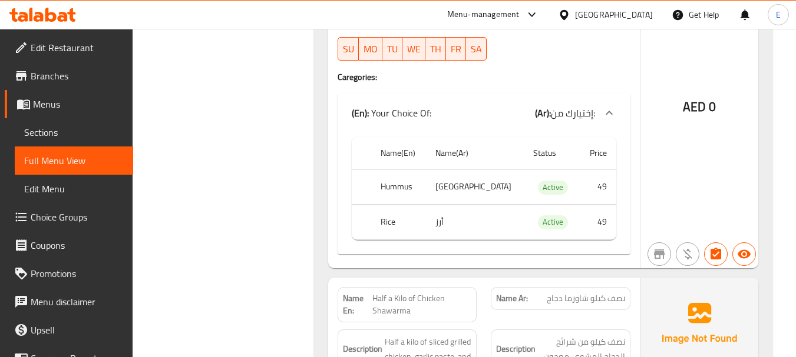
click at [481, 173] on td "[GEOGRAPHIC_DATA]" at bounding box center [475, 187] width 98 height 35
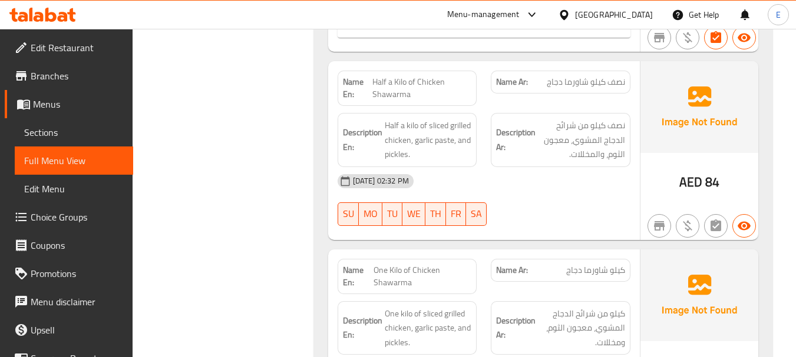
scroll to position [2345, 0]
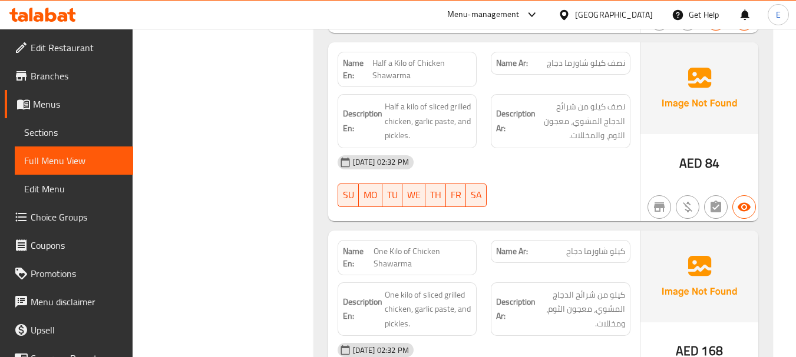
click at [369, 57] on strong "Name En:" at bounding box center [357, 69] width 29 height 25
click at [391, 72] on div "Name En: Half a Kilo of Chicken Shawarma" at bounding box center [407, 69] width 140 height 35
click at [391, 64] on span "Half a Kilo of Chicken Shawarma" at bounding box center [421, 69] width 99 height 25
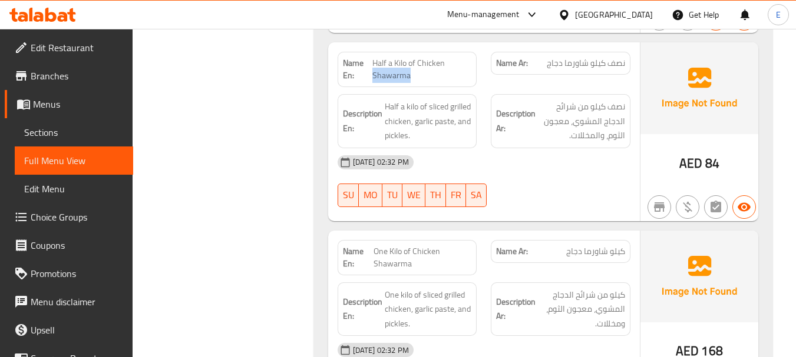
click at [391, 64] on span "Half a Kilo of Chicken Shawarma" at bounding box center [421, 69] width 99 height 25
click at [505, 155] on div "[DATE] 02:32 PM" at bounding box center [483, 162] width 307 height 28
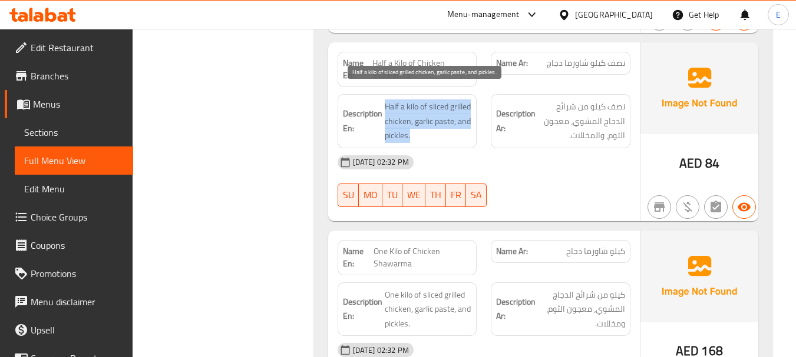
drag, startPoint x: 382, startPoint y: 84, endPoint x: 465, endPoint y: 122, distance: 91.2
click at [465, 122] on div "Description En: Half a kilo of sliced grilled chicken, garlic paste, and pickle…" at bounding box center [407, 121] width 140 height 54
click at [465, 122] on span "Half a kilo of sliced grilled chicken, garlic paste, and pickles." at bounding box center [428, 122] width 87 height 44
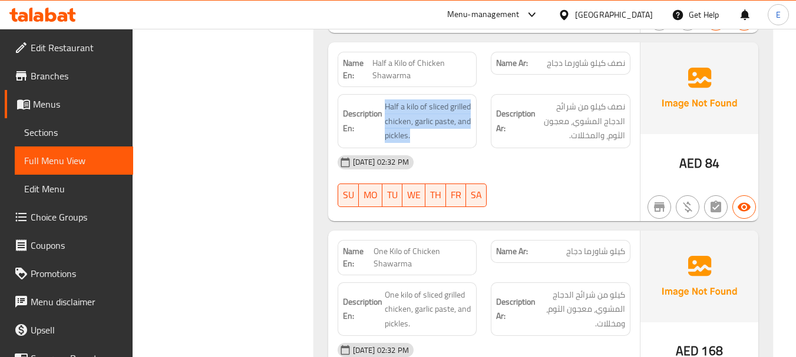
click at [594, 151] on div "[DATE] 02:32 PM" at bounding box center [483, 162] width 307 height 28
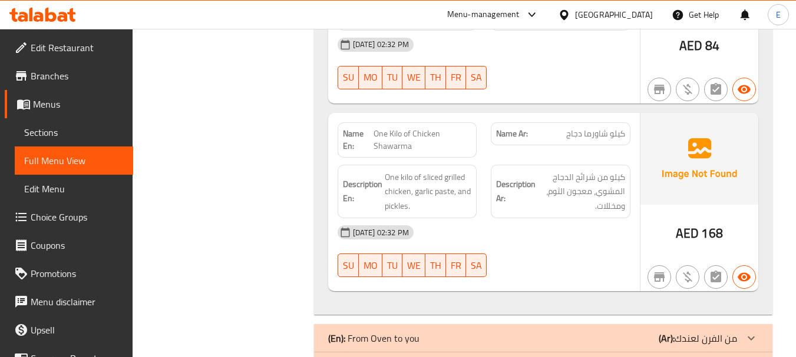
scroll to position [2522, 0]
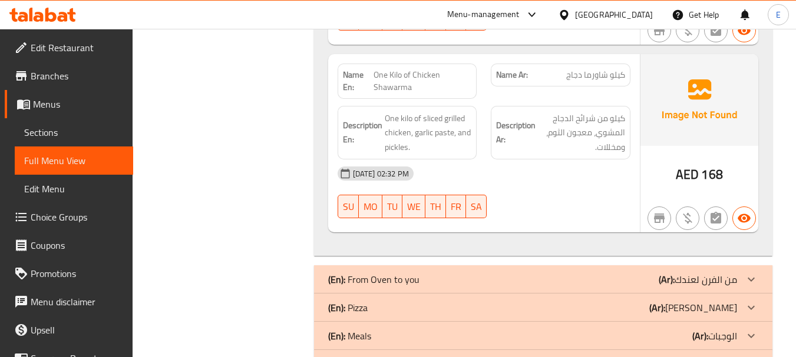
click at [596, 69] on span "كيلو شاورما دجاج" at bounding box center [595, 75] width 59 height 12
click at [403, 69] on span "One Kilo of Chicken Shawarma" at bounding box center [422, 81] width 98 height 25
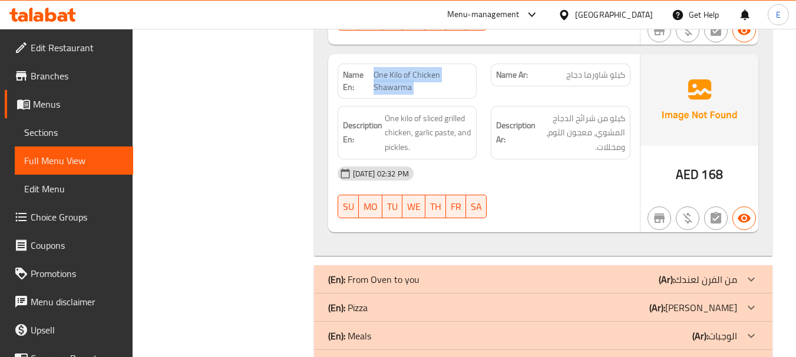
click at [403, 69] on span "One Kilo of Chicken Shawarma" at bounding box center [422, 81] width 98 height 25
click at [684, 166] on span "AED" at bounding box center [686, 174] width 23 height 23
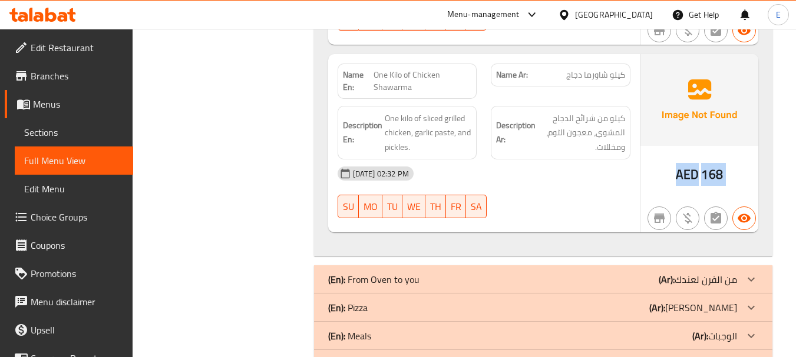
click at [684, 167] on span "AED" at bounding box center [686, 174] width 23 height 23
click at [569, 160] on div "[DATE] 02:32 PM" at bounding box center [483, 174] width 307 height 28
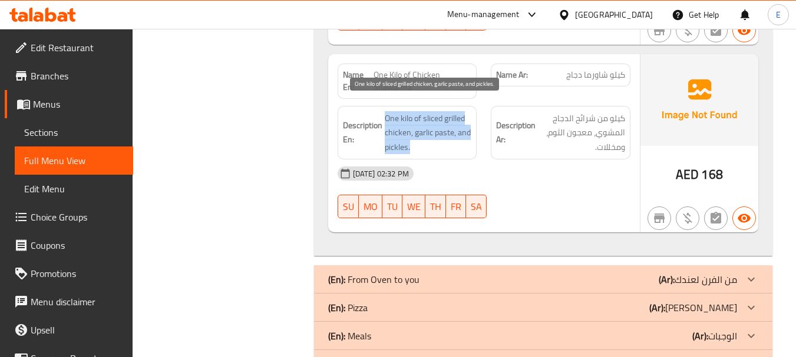
drag, startPoint x: 379, startPoint y: 99, endPoint x: 470, endPoint y: 131, distance: 96.7
click at [470, 131] on h6 "Description En: One kilo of sliced grilled chicken, garlic paste, and pickles." at bounding box center [407, 133] width 129 height 44
click at [470, 131] on span "One kilo of sliced grilled chicken, garlic paste, and pickles." at bounding box center [428, 133] width 87 height 44
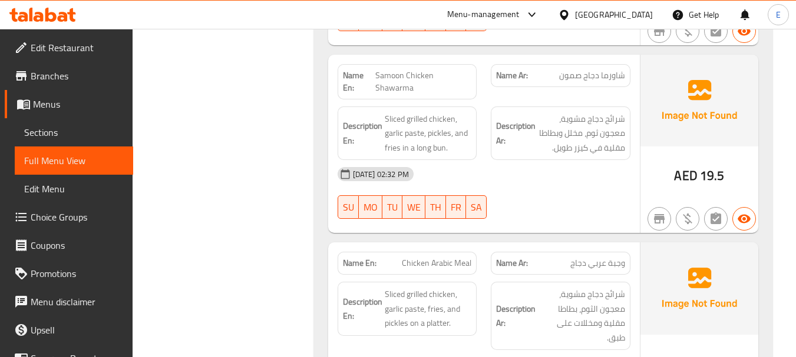
scroll to position [0, 0]
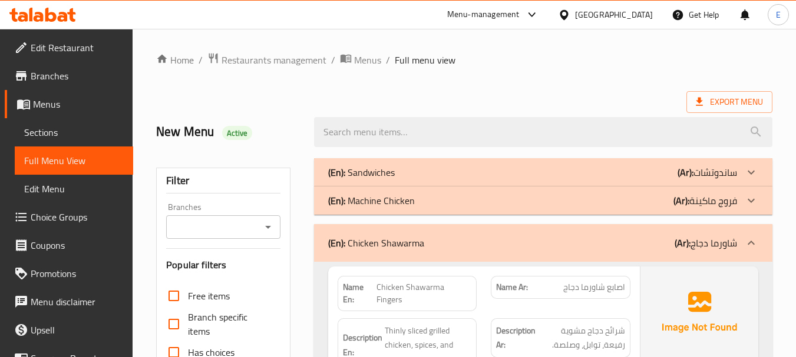
click at [660, 175] on div "(En): Sandwiches (Ar): ساندوتشات" at bounding box center [532, 172] width 409 height 14
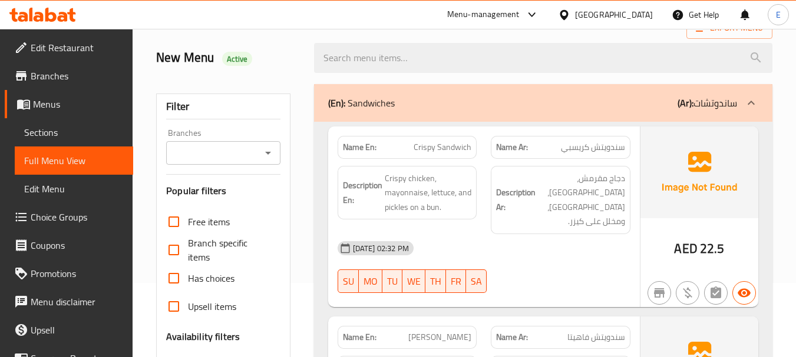
scroll to position [118, 0]
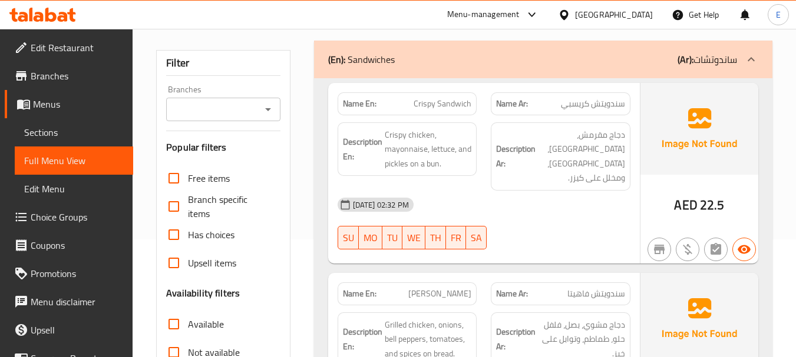
click at [569, 213] on div "10-08-2025 02:32 PM SU MO TU WE TH FR SA" at bounding box center [483, 224] width 307 height 66
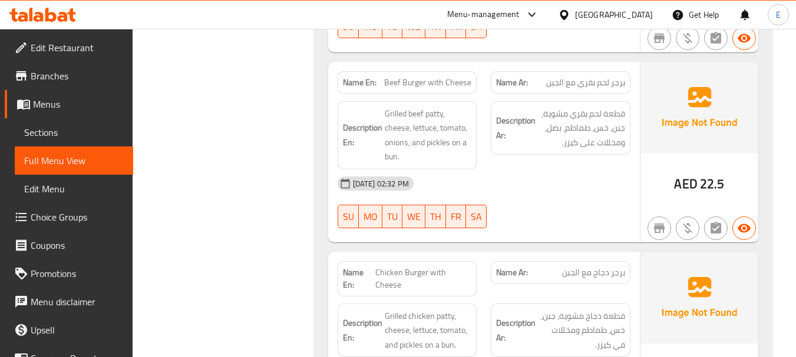
scroll to position [883, 0]
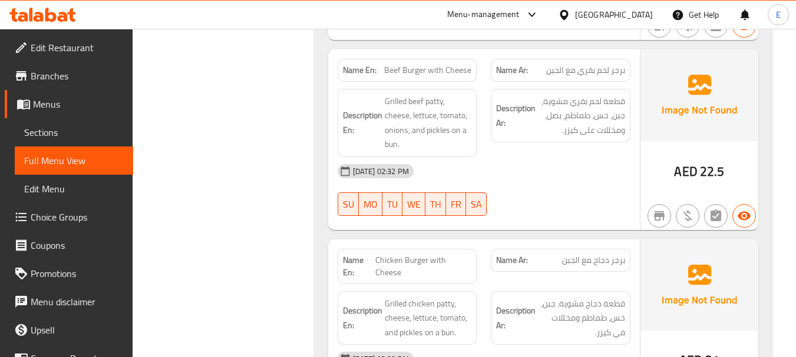
click at [411, 64] on span "Beef Burger with Cheese" at bounding box center [427, 70] width 87 height 12
click at [564, 64] on span "برجر لحم بقري مع الجبن" at bounding box center [585, 70] width 79 height 12
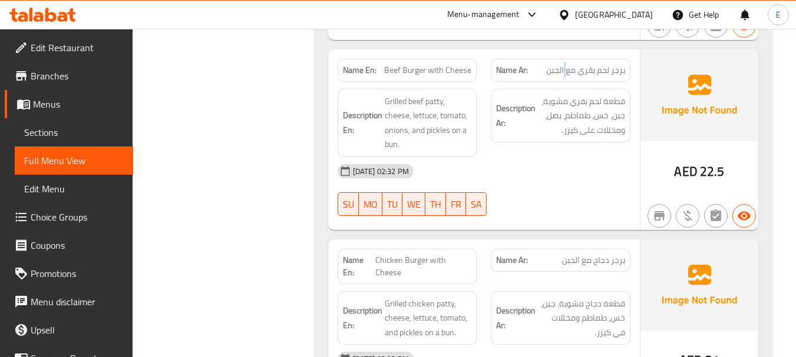
click at [564, 64] on span "برجر لحم بقري مع الجبن" at bounding box center [585, 70] width 79 height 12
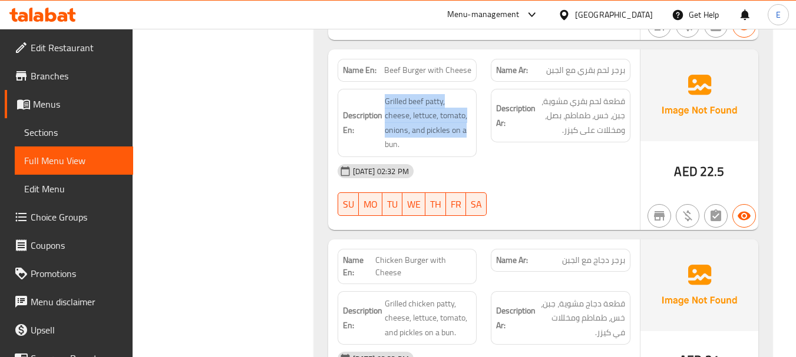
drag, startPoint x: 380, startPoint y: 83, endPoint x: 475, endPoint y: 122, distance: 102.5
click at [475, 122] on div "Description En: Grilled beef patty, cheese, lettuce, tomato, onions, and pickle…" at bounding box center [407, 123] width 140 height 68
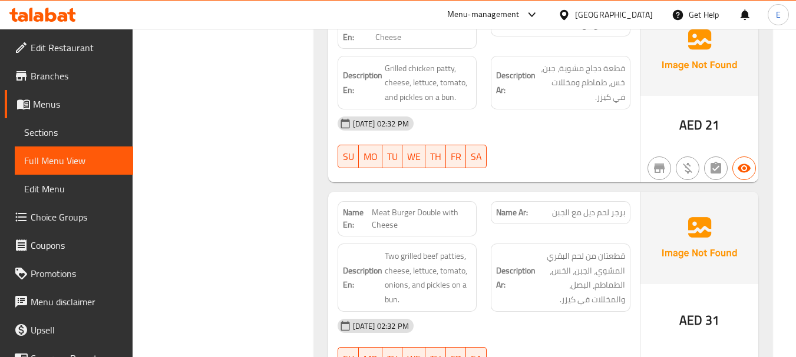
scroll to position [1060, 0]
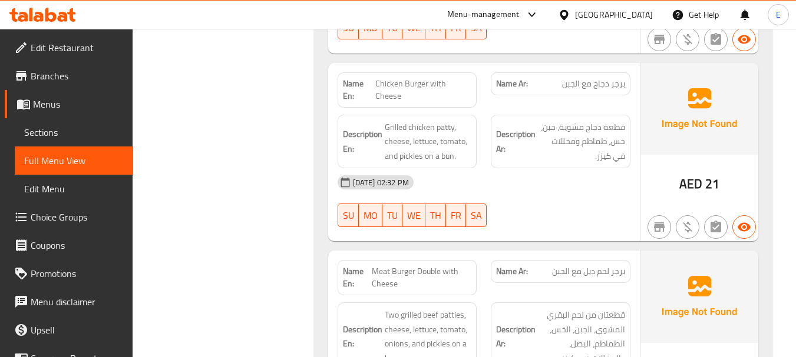
click at [700, 175] on span "AED" at bounding box center [690, 184] width 23 height 23
click at [599, 78] on span "برجر دجاج مع الجبن" at bounding box center [593, 84] width 63 height 12
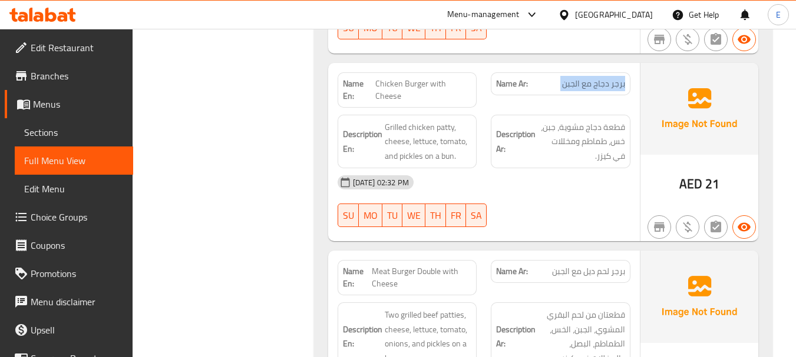
click at [599, 78] on span "برجر دجاج مع الجبن" at bounding box center [593, 84] width 63 height 12
click at [421, 78] on span "Chicken Burger with Cheese" at bounding box center [423, 90] width 96 height 25
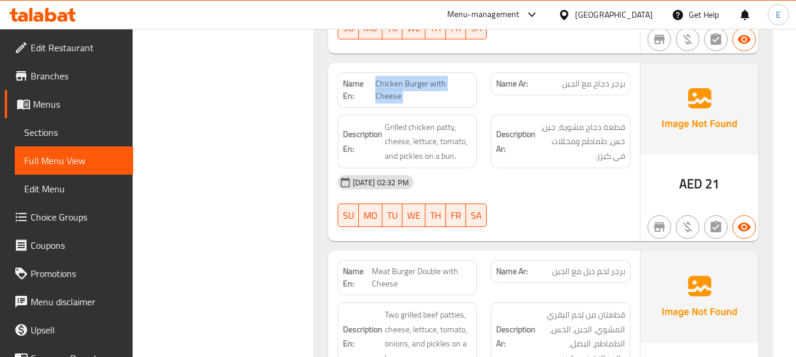
click at [421, 78] on span "Chicken Burger with Cheese" at bounding box center [423, 90] width 96 height 25
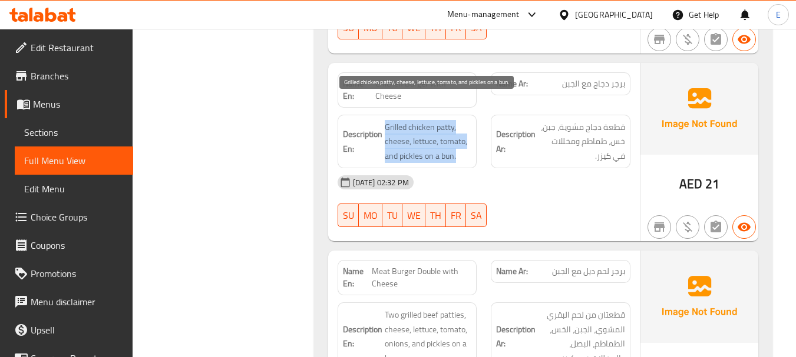
drag, startPoint x: 382, startPoint y: 107, endPoint x: 468, endPoint y: 144, distance: 93.9
click at [468, 144] on h6 "Description En: Grilled chicken patty, cheese, lettuce, tomato, and pickles on …" at bounding box center [407, 142] width 129 height 44
click at [468, 144] on span "Grilled chicken patty, cheese, lettuce, tomato, and pickles on a bun." at bounding box center [428, 142] width 87 height 44
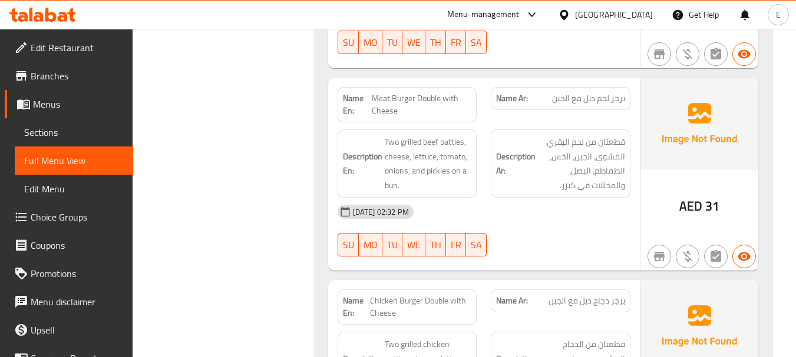
scroll to position [1237, 0]
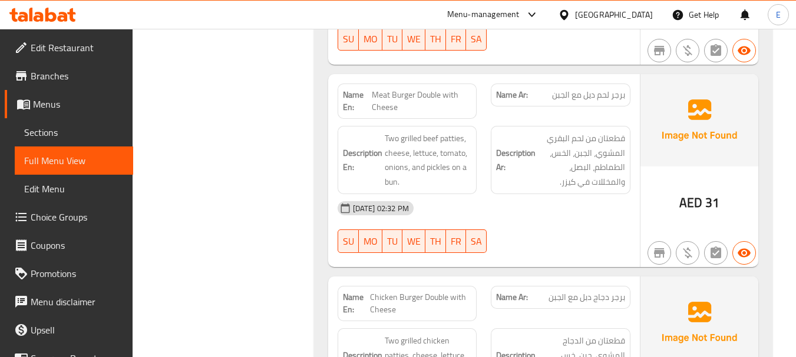
click at [717, 191] on span "31" at bounding box center [712, 202] width 14 height 23
click at [421, 91] on span "Meat Burger Double with Cheese" at bounding box center [422, 101] width 100 height 25
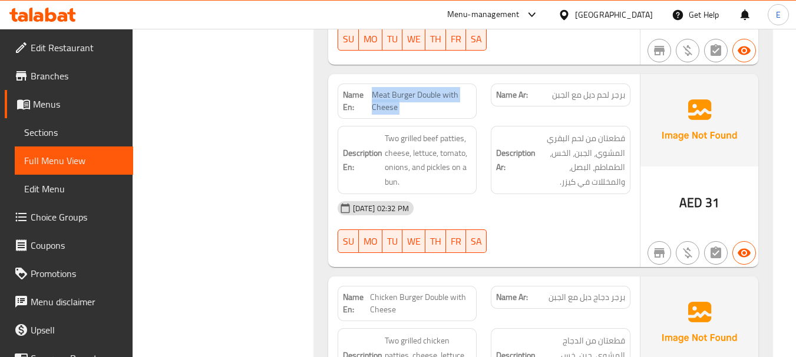
click at [421, 91] on span "Meat Burger Double with Cheese" at bounding box center [422, 101] width 100 height 25
click at [379, 89] on span "Meat Burger Double with Cheese" at bounding box center [422, 101] width 100 height 25
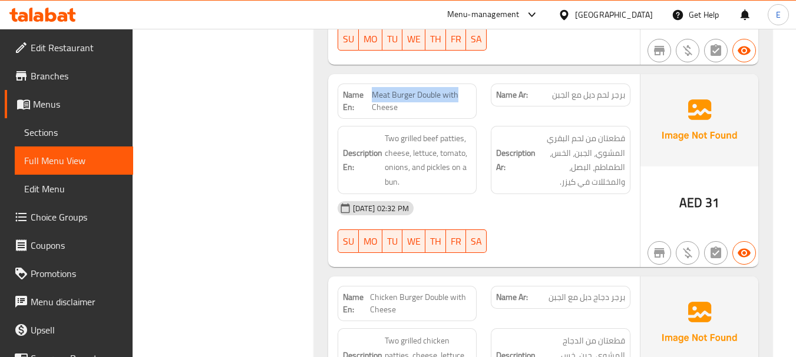
drag, startPoint x: 372, startPoint y: 78, endPoint x: 468, endPoint y: 84, distance: 95.5
click at [468, 89] on span "Meat Burger Double with Cheese" at bounding box center [422, 101] width 100 height 25
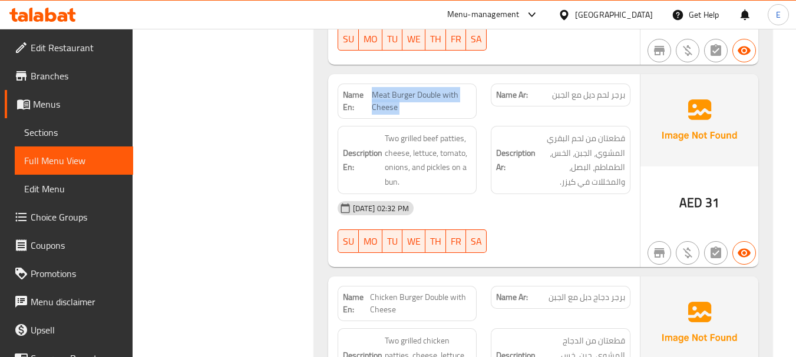
click at [468, 89] on span "Meat Burger Double with Cheese" at bounding box center [422, 101] width 100 height 25
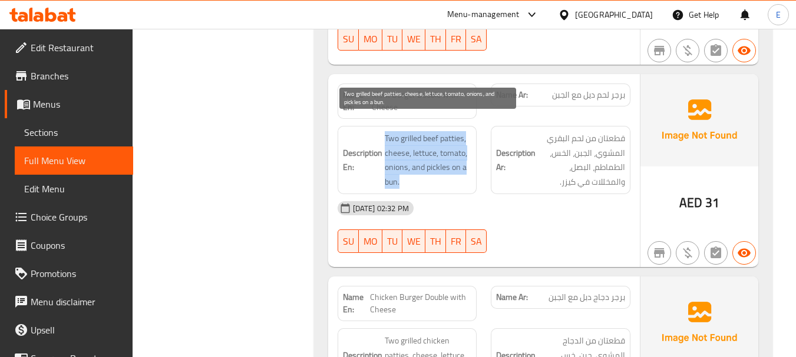
drag, startPoint x: 386, startPoint y: 122, endPoint x: 468, endPoint y: 168, distance: 93.1
click at [468, 168] on h6 "Description En: Two grilled beef patties, cheese, lettuce, tomato, onions, and …" at bounding box center [407, 160] width 129 height 58
click at [468, 168] on span "Two grilled beef patties, cheese, lettuce, tomato, onions, and pickles on a bun." at bounding box center [428, 160] width 87 height 58
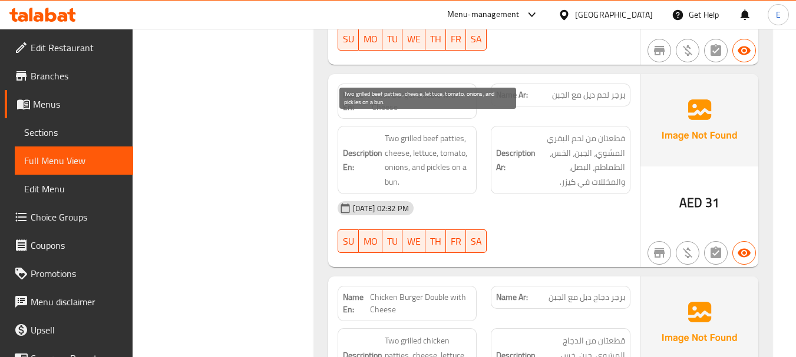
click at [468, 168] on span "Two grilled beef patties, cheese, lettuce, tomato, onions, and pickles on a bun." at bounding box center [428, 160] width 87 height 58
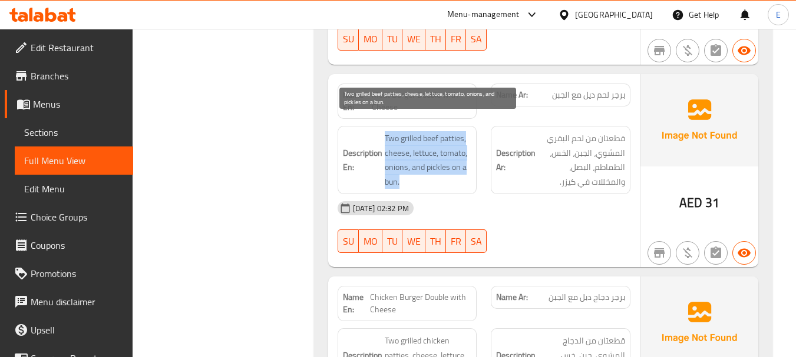
click at [468, 168] on span "Two grilled beef patties, cheese, lettuce, tomato, onions, and pickles on a bun." at bounding box center [428, 160] width 87 height 58
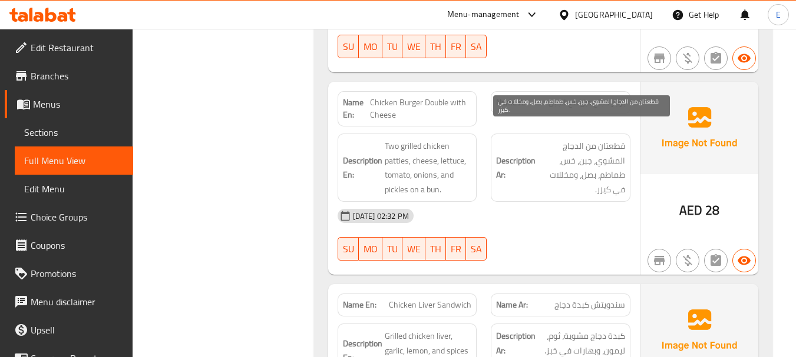
scroll to position [1472, 0]
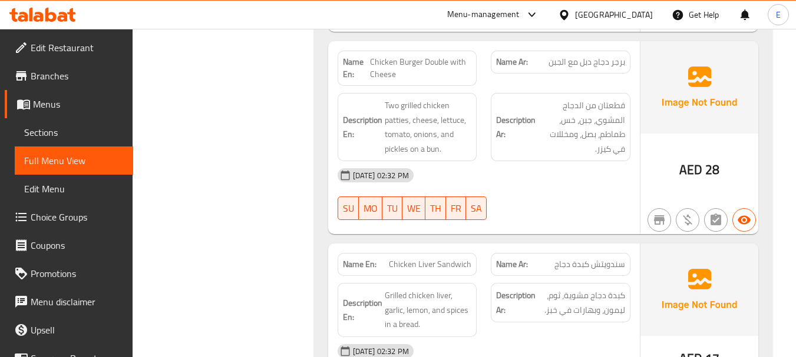
click at [715, 160] on span "28" at bounding box center [712, 169] width 14 height 23
click at [393, 57] on span "Chicken Burger Double with Cheese" at bounding box center [420, 68] width 101 height 25
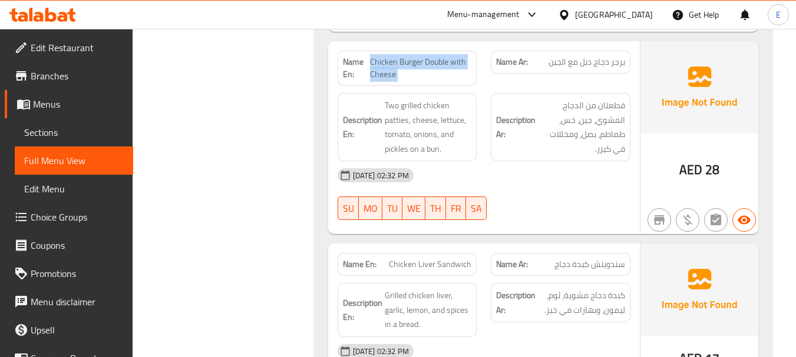
click at [393, 57] on span "Chicken Burger Double with Cheese" at bounding box center [420, 68] width 101 height 25
click at [578, 170] on div "[DATE] 02:32 PM" at bounding box center [483, 175] width 307 height 28
drag, startPoint x: 372, startPoint y: 45, endPoint x: 465, endPoint y: 58, distance: 94.0
click at [465, 58] on span "Chicken Burger Double with Cheese" at bounding box center [420, 68] width 101 height 25
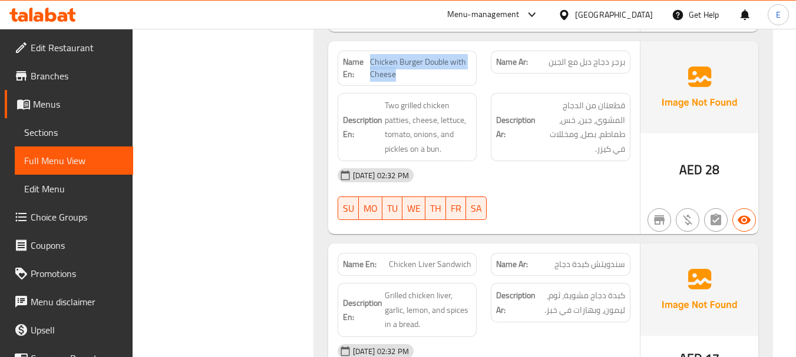
click at [465, 58] on span "Chicken Burger Double with Cheese" at bounding box center [420, 68] width 101 height 25
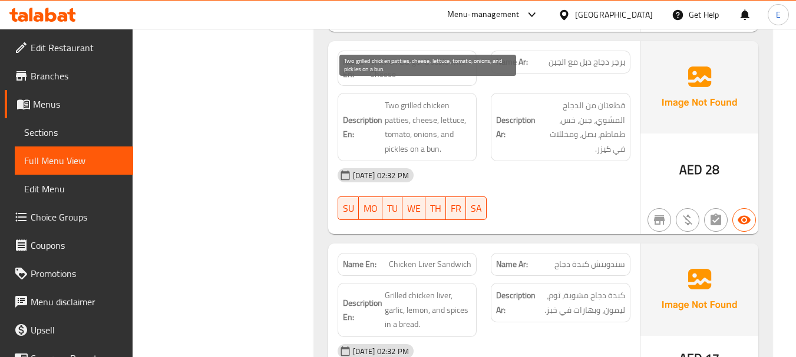
click at [451, 112] on span "Two grilled chicken patties, cheese, lettuce, tomato, onions, and pickles on a …" at bounding box center [428, 127] width 87 height 58
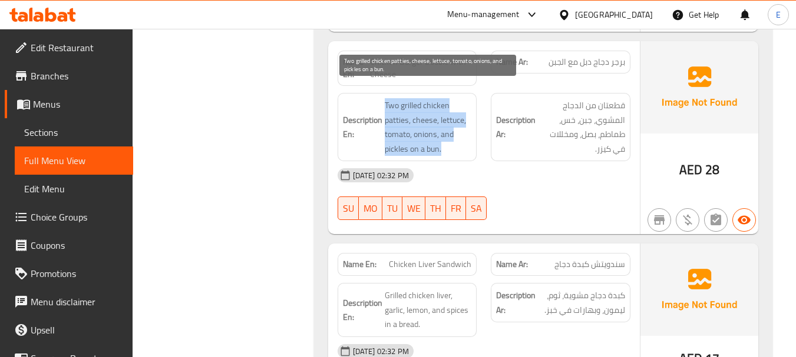
click at [451, 112] on span "Two grilled chicken patties, cheese, lettuce, tomato, onions, and pickles on a …" at bounding box center [428, 127] width 87 height 58
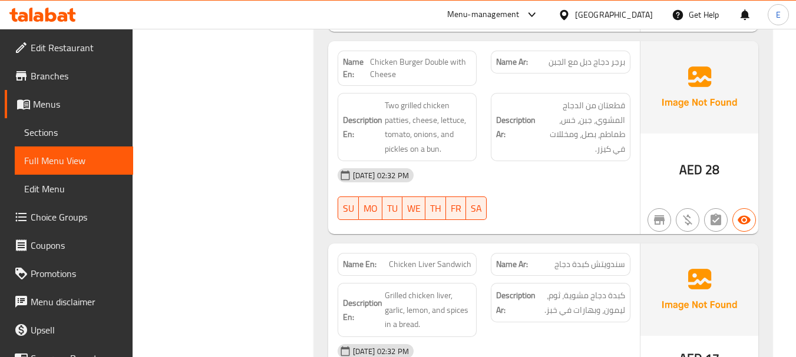
click at [516, 174] on div "[DATE] 02:32 PM" at bounding box center [483, 175] width 307 height 28
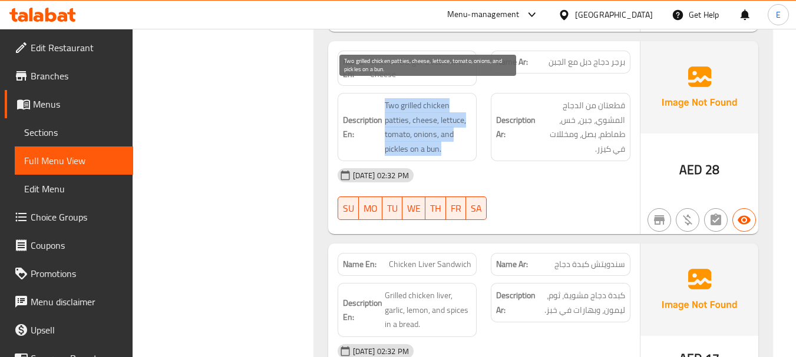
drag, startPoint x: 382, startPoint y: 85, endPoint x: 465, endPoint y: 131, distance: 95.2
click at [465, 131] on h6 "Description En: Two grilled chicken patties, cheese, lettuce, tomato, onions, a…" at bounding box center [407, 127] width 129 height 58
click at [465, 131] on span "Two grilled chicken patties, cheese, lettuce, tomato, onions, and pickles on a …" at bounding box center [428, 127] width 87 height 58
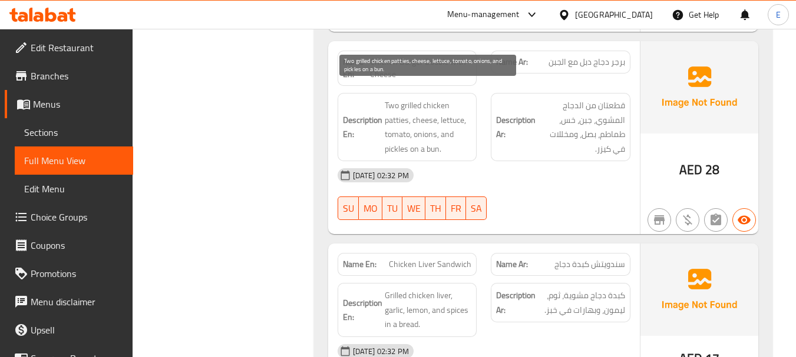
click at [465, 131] on span "Two grilled chicken patties, cheese, lettuce, tomato, onions, and pickles on a …" at bounding box center [428, 127] width 87 height 58
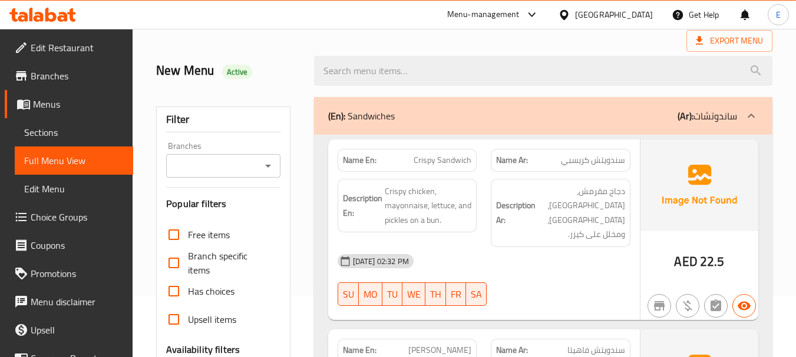
scroll to position [118, 0]
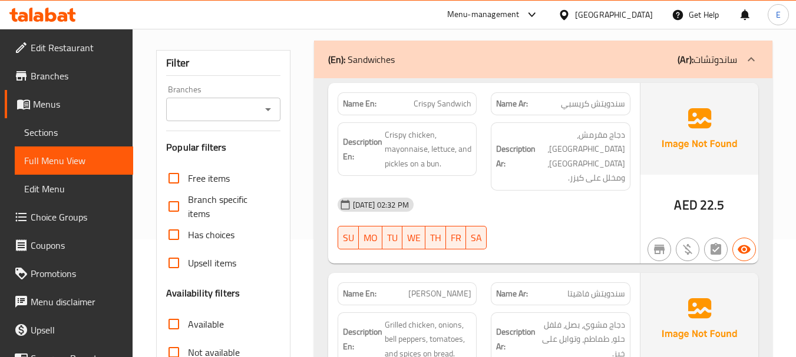
click at [698, 197] on div "AED 22.5" at bounding box center [699, 206] width 50 height 18
click at [593, 106] on span "سندويتش كريسبي" at bounding box center [593, 104] width 64 height 12
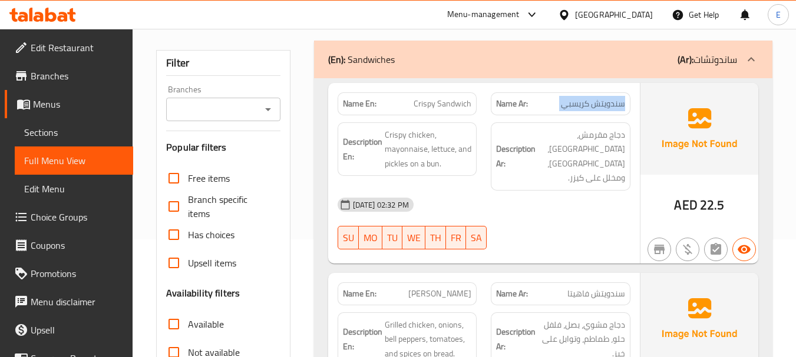
click at [593, 106] on span "سندويتش كريسبي" at bounding box center [593, 104] width 64 height 12
click at [426, 107] on span "Crispy Sandwich" at bounding box center [442, 104] width 58 height 12
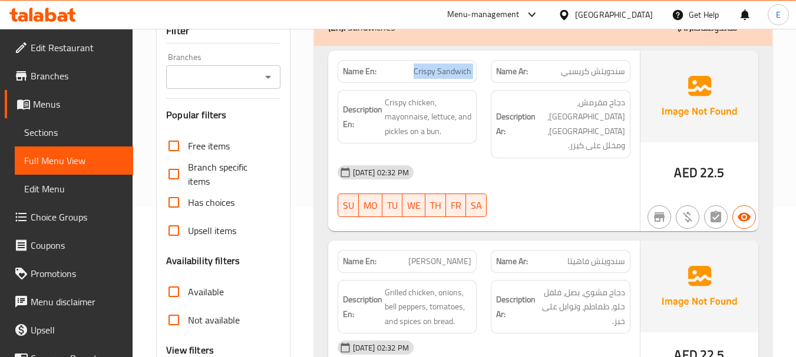
scroll to position [177, 0]
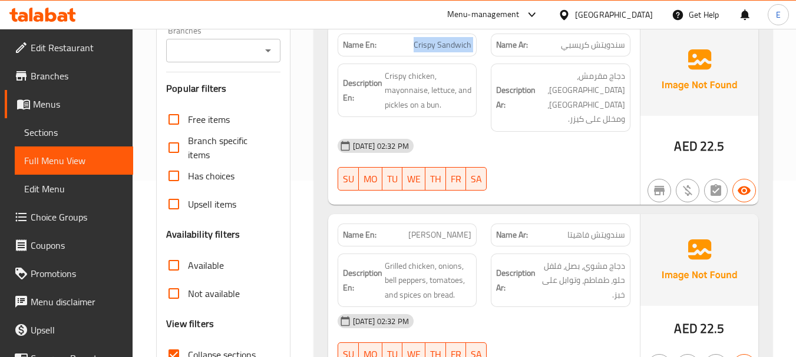
click at [531, 138] on div "[DATE] 02:32 PM" at bounding box center [483, 146] width 307 height 28
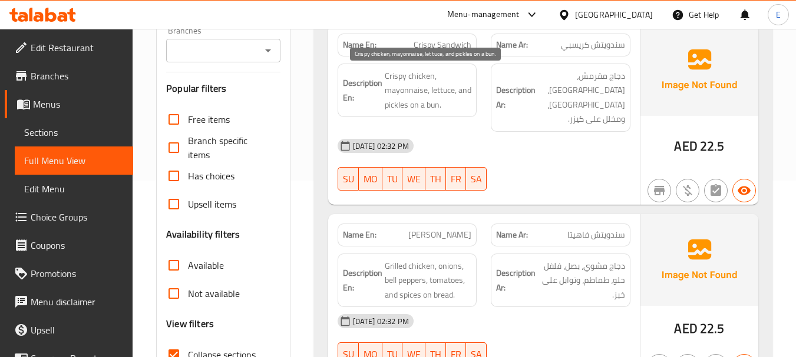
click at [436, 96] on span "Crispy chicken, mayonnaise, lettuce, and pickles on a bun." at bounding box center [428, 91] width 87 height 44
click at [512, 134] on div "[DATE] 02:32 PM" at bounding box center [483, 146] width 307 height 28
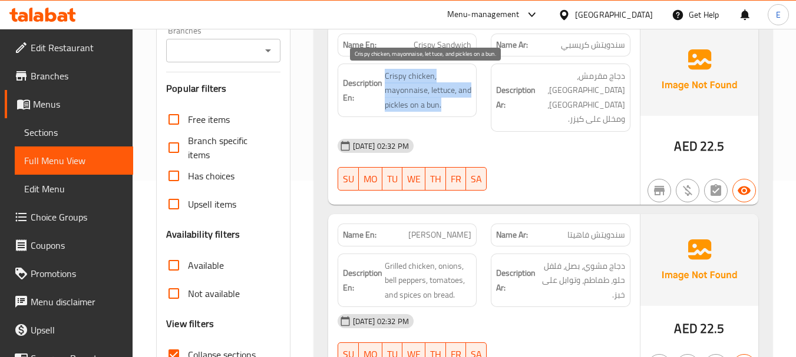
drag, startPoint x: 383, startPoint y: 67, endPoint x: 471, endPoint y: 107, distance: 96.2
click at [471, 107] on div "Description En: Crispy chicken, mayonnaise, lettuce, and pickles on a bun." at bounding box center [407, 91] width 140 height 54
click at [471, 107] on span "Crispy chicken, mayonnaise, lettuce, and pickles on a bun." at bounding box center [428, 91] width 87 height 44
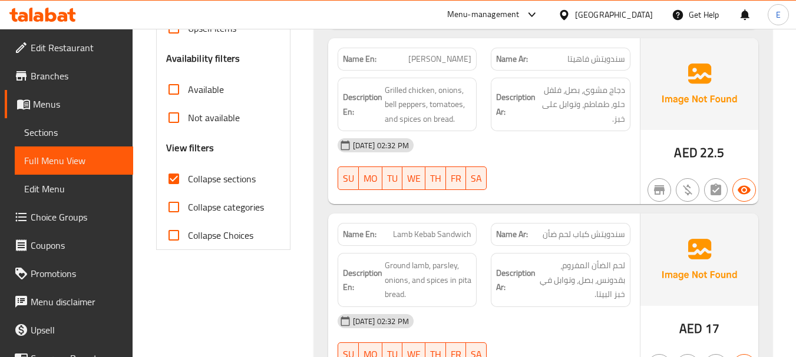
scroll to position [353, 0]
click at [698, 144] on div "AED 22.5" at bounding box center [699, 153] width 50 height 18
click at [616, 52] on span "سندويتش فاهيتا" at bounding box center [596, 58] width 58 height 12
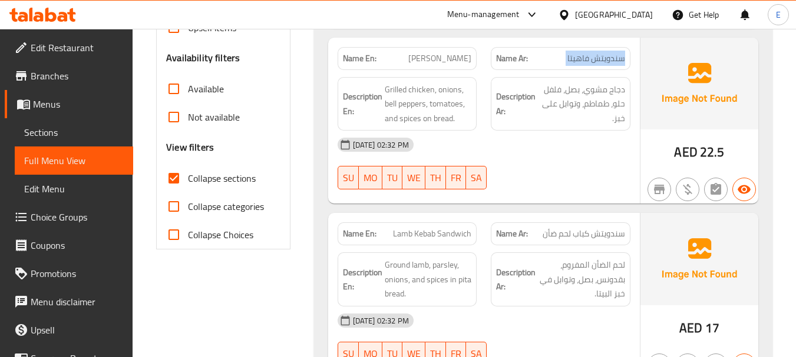
click at [616, 52] on span "سندويتش فاهيتا" at bounding box center [596, 58] width 58 height 12
click at [425, 52] on span "[PERSON_NAME]" at bounding box center [439, 58] width 63 height 12
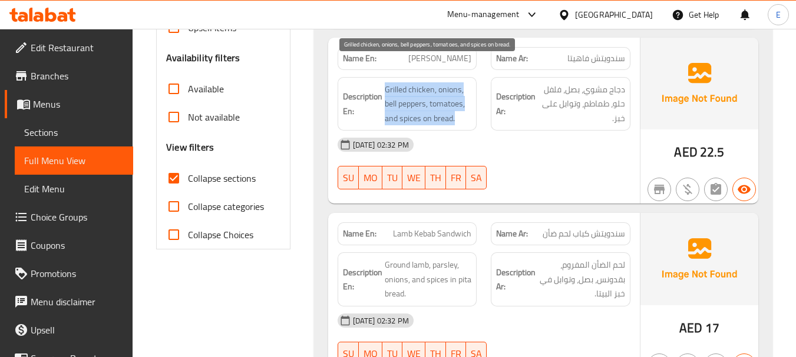
drag, startPoint x: 384, startPoint y: 67, endPoint x: 469, endPoint y: 108, distance: 94.8
click at [469, 108] on div "Description En: Grilled chicken, onions, bell peppers, tomatoes, and spices on …" at bounding box center [407, 104] width 140 height 54
click at [469, 108] on span "Grilled chicken, onions, bell peppers, tomatoes, and spices on bread." at bounding box center [428, 104] width 87 height 44
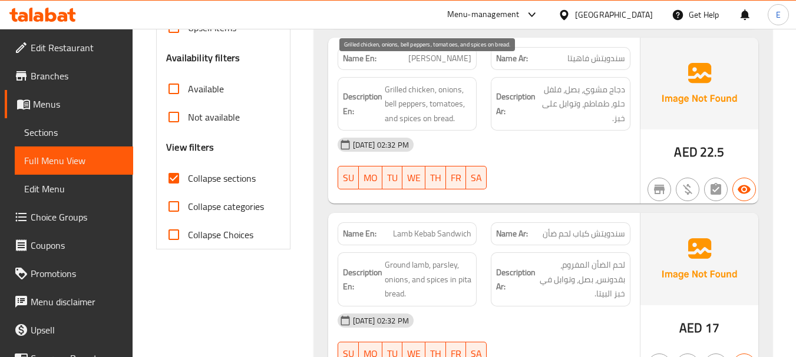
click at [469, 108] on span "Grilled chicken, onions, bell peppers, tomatoes, and spices on bread." at bounding box center [428, 104] width 87 height 44
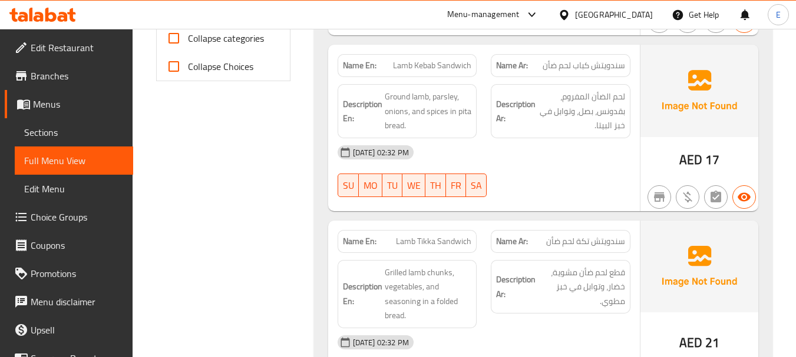
scroll to position [530, 0]
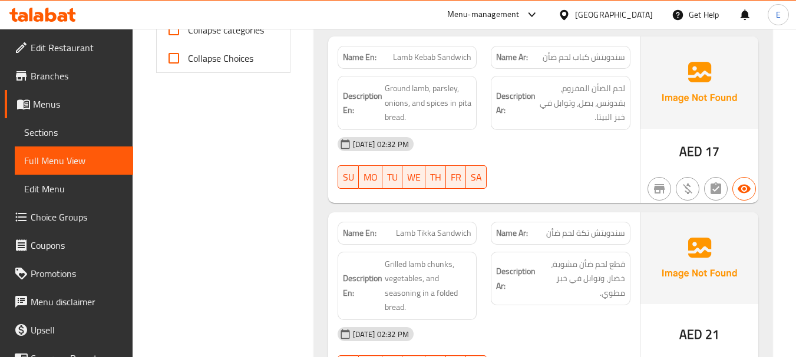
click at [455, 51] on span "Lamb Kebab Sandwich" at bounding box center [432, 57] width 78 height 12
click at [591, 139] on div "[DATE] 02:32 PM" at bounding box center [483, 144] width 307 height 28
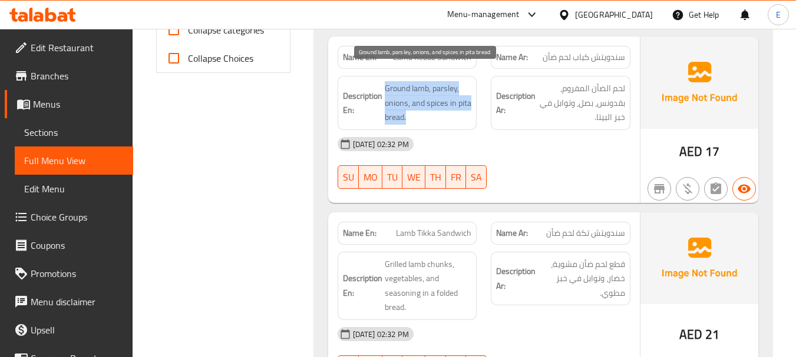
drag, startPoint x: 383, startPoint y: 69, endPoint x: 471, endPoint y: 102, distance: 94.5
click at [471, 102] on h6 "Description En: Ground lamb, parsley, onions, and spices in pita bread." at bounding box center [407, 103] width 129 height 44
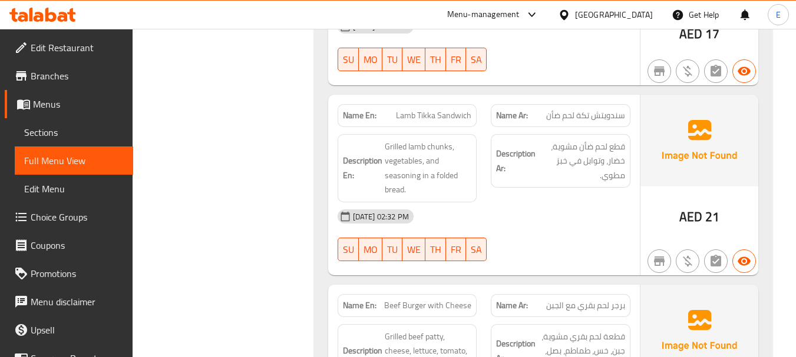
scroll to position [707, 0]
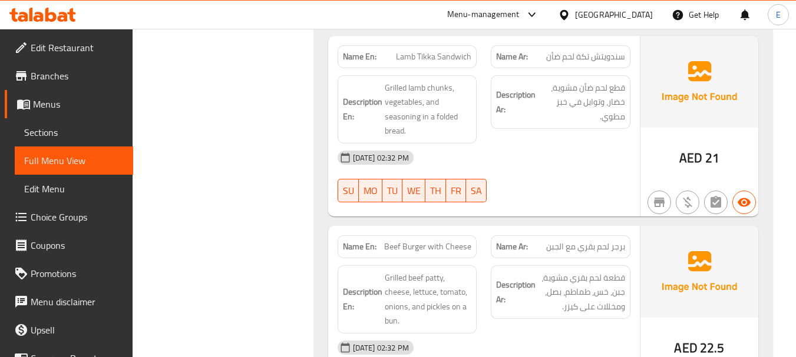
drag, startPoint x: 608, startPoint y: 30, endPoint x: 609, endPoint y: 37, distance: 6.5
click at [608, 38] on div "Name Ar: سندويتش تكة لحم ضأن" at bounding box center [560, 56] width 154 height 37
click at [609, 51] on span "سندويتش تكة لحم ضأن" at bounding box center [585, 57] width 79 height 12
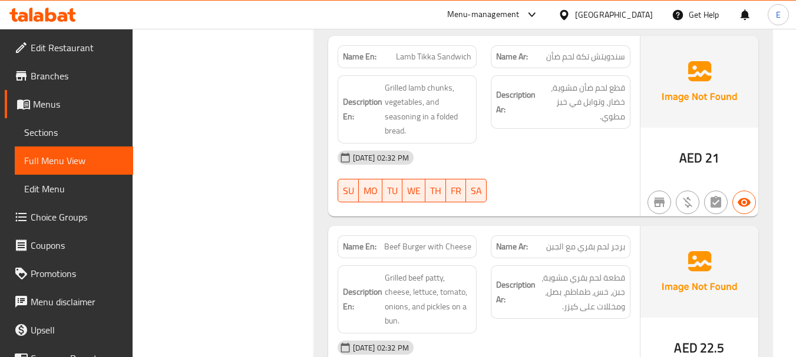
click at [470, 51] on span "Lamb Tikka Sandwich" at bounding box center [433, 57] width 75 height 12
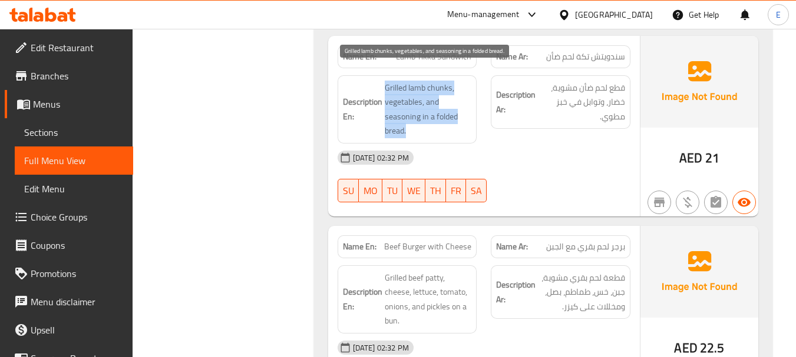
drag, startPoint x: 382, startPoint y: 72, endPoint x: 459, endPoint y: 111, distance: 85.9
click at [459, 111] on h6 "Description En: Grilled lamb chunks, vegetables, and seasoning in a folded brea…" at bounding box center [407, 110] width 129 height 58
click at [459, 111] on span "Grilled lamb chunks, vegetables, and seasoning in a folded bread." at bounding box center [428, 110] width 87 height 58
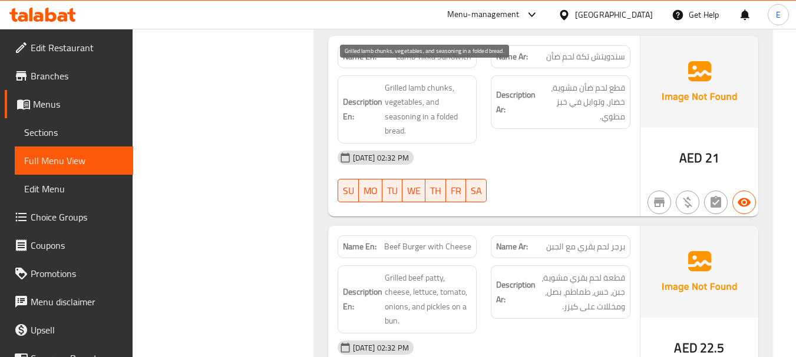
click at [459, 111] on span "Grilled lamb chunks, vegetables, and seasoning in a folded bread." at bounding box center [428, 110] width 87 height 58
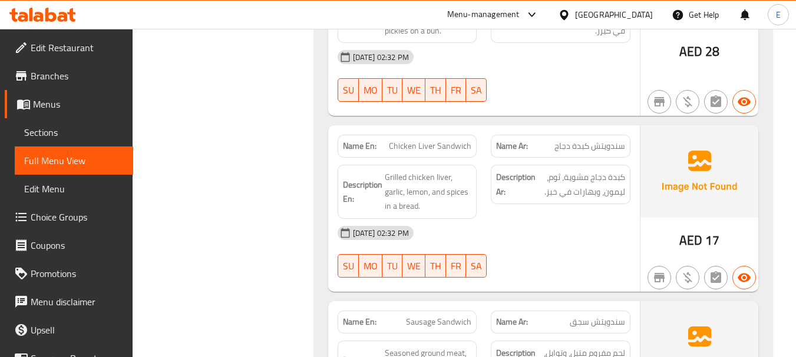
scroll to position [1590, 0]
click at [604, 141] on span "سندويتش كبدة دجاج" at bounding box center [589, 147] width 71 height 12
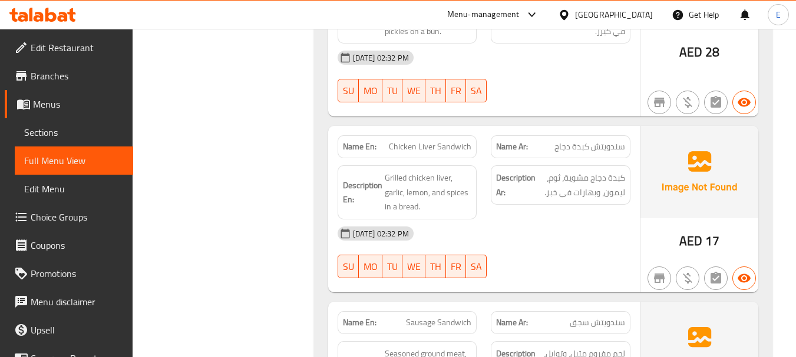
click at [445, 141] on span "Chicken Liver Sandwich" at bounding box center [430, 147] width 82 height 12
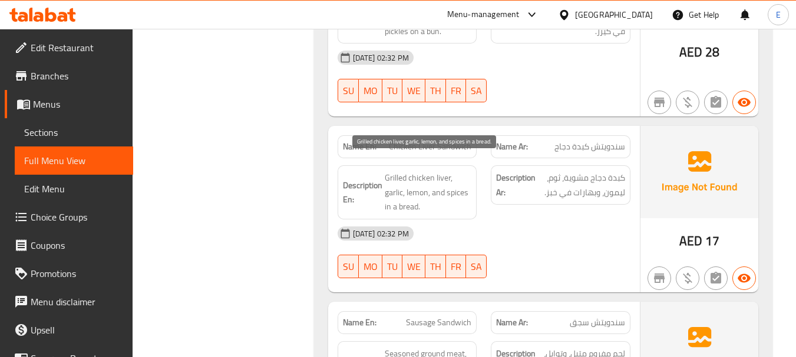
click at [458, 178] on span "Grilled chicken liver, garlic, lemon, and spices in a bread." at bounding box center [428, 193] width 87 height 44
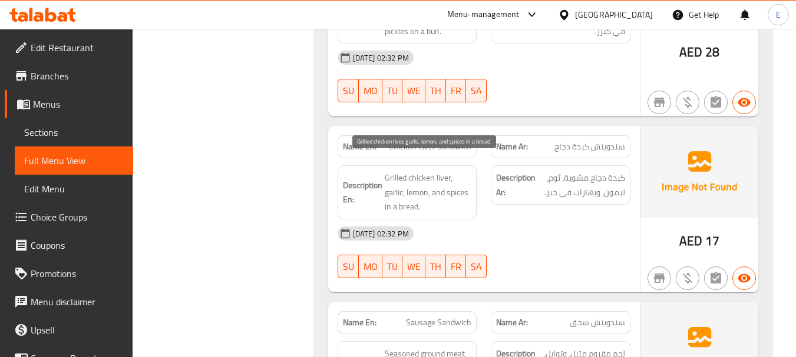
click at [613, 220] on div "[DATE] 02:32 PM" at bounding box center [483, 234] width 307 height 28
drag, startPoint x: 385, startPoint y: 160, endPoint x: 470, endPoint y: 193, distance: 91.0
click at [470, 193] on span "Grilled chicken liver, garlic, lemon, and spices in a bread." at bounding box center [428, 193] width 87 height 44
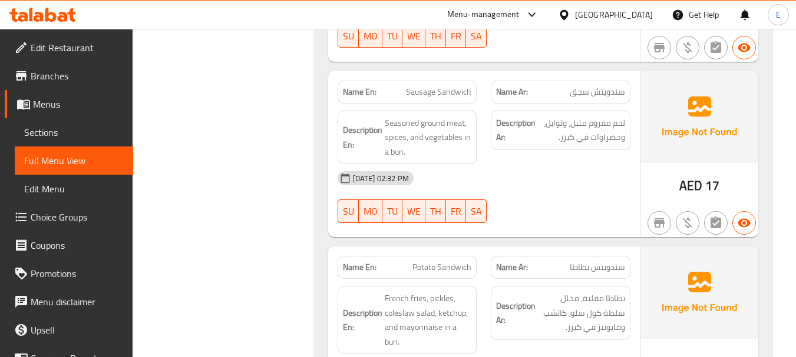
scroll to position [1826, 0]
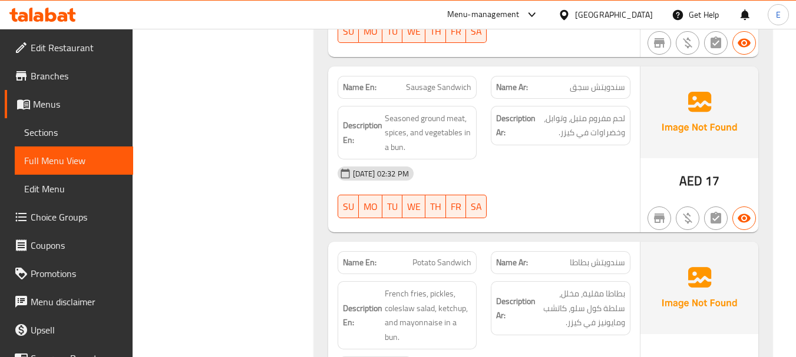
click at [611, 80] on div "Name Ar: سندويتش سجق" at bounding box center [561, 87] width 140 height 23
click at [428, 81] on span "Sausage Sandwich" at bounding box center [438, 87] width 65 height 12
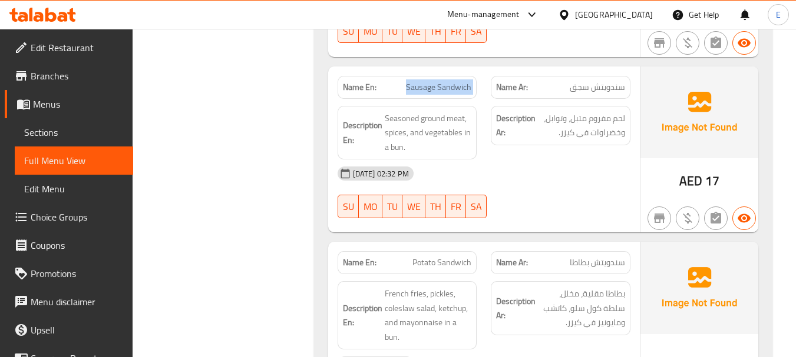
click at [428, 81] on span "Sausage Sandwich" at bounding box center [438, 87] width 65 height 12
click at [605, 81] on span "سندويتش سجق" at bounding box center [596, 87] width 55 height 12
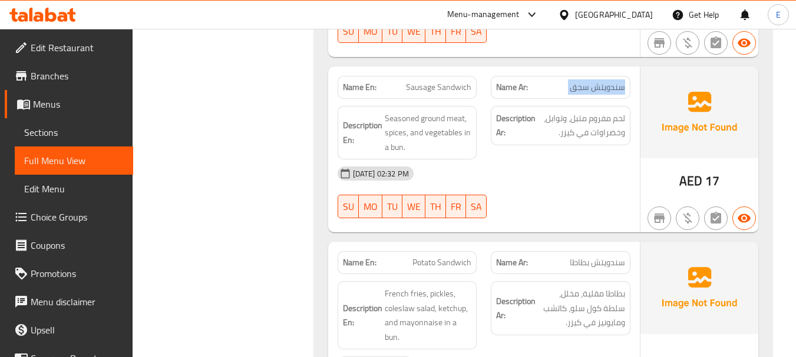
click at [605, 81] on span "سندويتش سجق" at bounding box center [596, 87] width 55 height 12
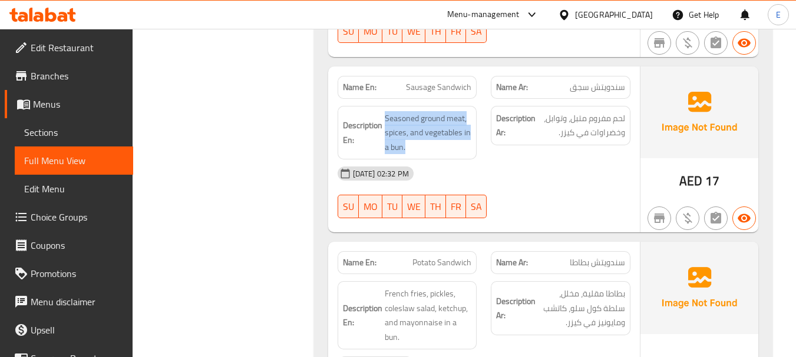
drag, startPoint x: 405, startPoint y: 100, endPoint x: 476, endPoint y: 131, distance: 77.3
click at [476, 131] on div "Description En: Seasoned ground meat, spices, and vegetables in a bun." at bounding box center [407, 133] width 140 height 54
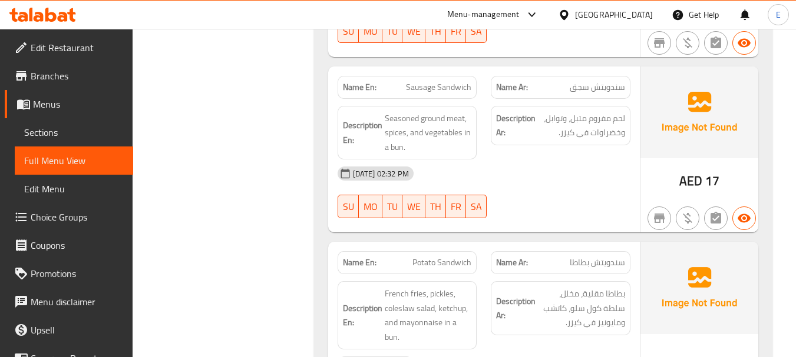
click at [589, 119] on span "لحم مفروم متبل، وتوابل، وخضراوات في كيزر." at bounding box center [581, 125] width 87 height 29
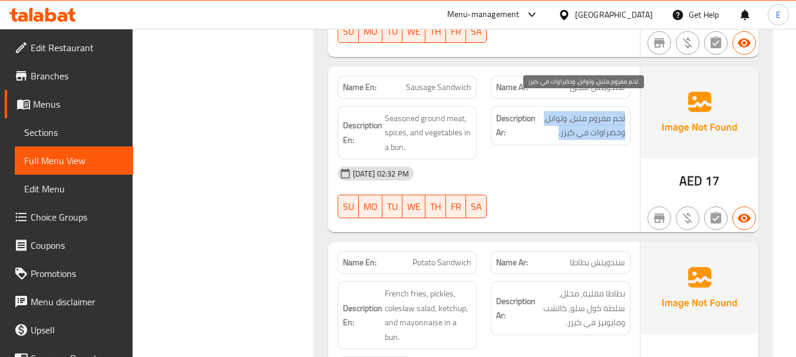
click at [589, 119] on span "لحم مفروم متبل، وتوابل، وخضراوات في كيزر." at bounding box center [581, 125] width 87 height 29
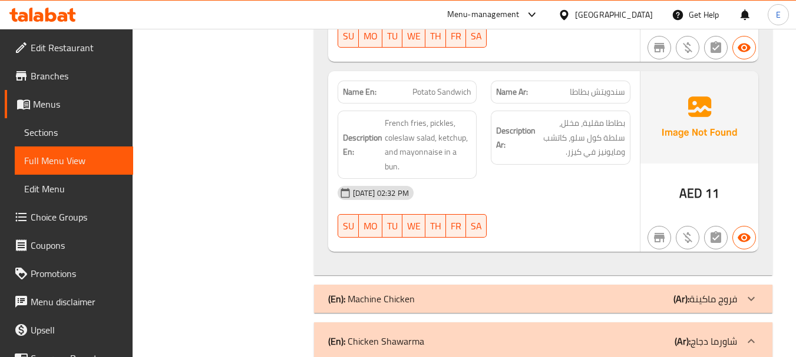
scroll to position [2002, 0]
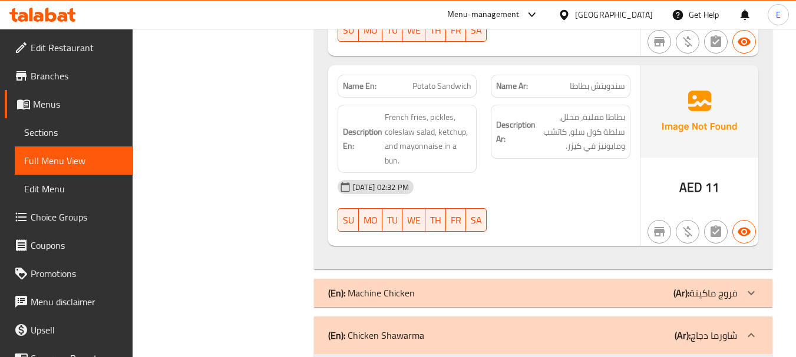
click at [617, 80] on span "سندويتش بطاطا" at bounding box center [596, 86] width 55 height 12
click at [455, 80] on span "Potato Sandwich" at bounding box center [441, 86] width 59 height 12
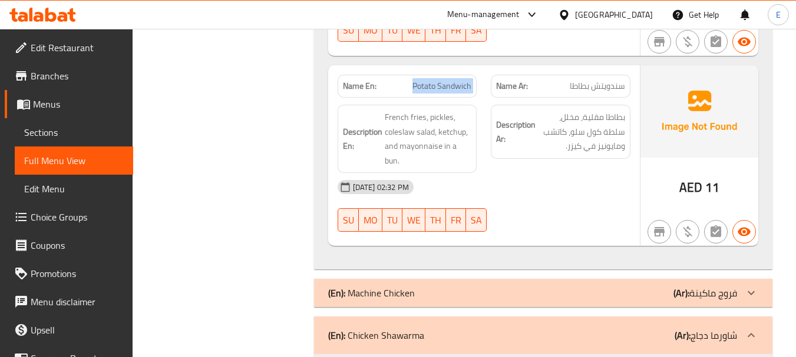
click at [455, 80] on span "Potato Sandwich" at bounding box center [441, 86] width 59 height 12
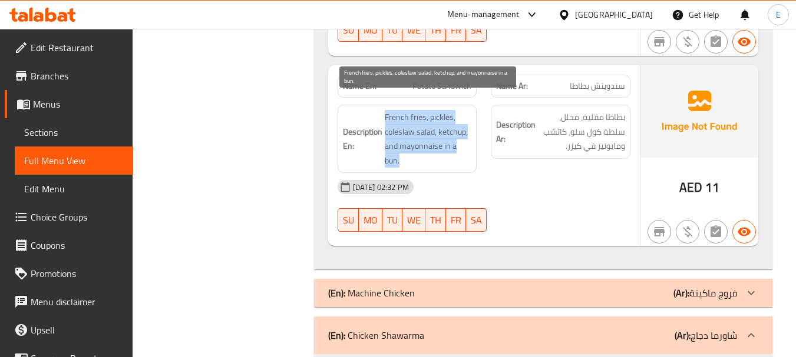
drag, startPoint x: 401, startPoint y: 101, endPoint x: 466, endPoint y: 140, distance: 75.8
click at [466, 140] on span "French fries, pickles, coleslaw salad, ketchup, and mayonnaise in a bun." at bounding box center [428, 139] width 87 height 58
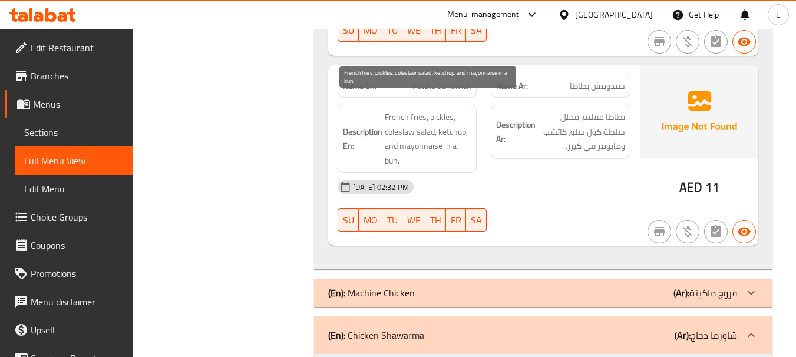
click at [466, 140] on span "French fries, pickles, coleslaw salad, ketchup, and mayonnaise in a bun." at bounding box center [428, 139] width 87 height 58
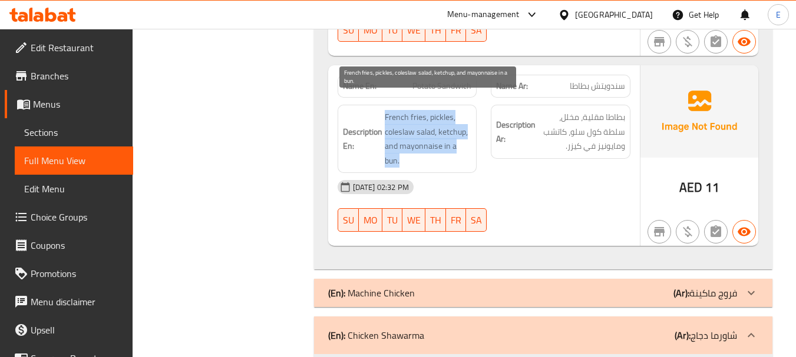
click at [466, 140] on span "French fries, pickles, coleslaw salad, ketchup, and mayonnaise in a bun." at bounding box center [428, 139] width 87 height 58
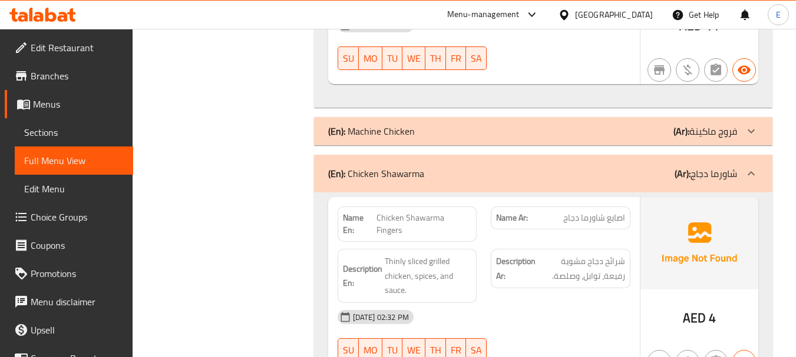
scroll to position [2179, 0]
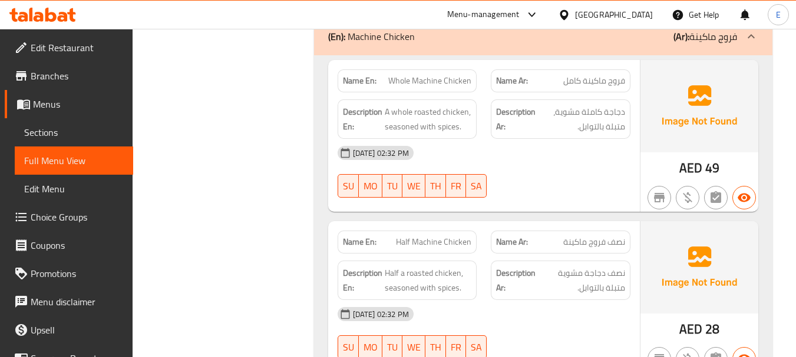
scroll to position [2238, 0]
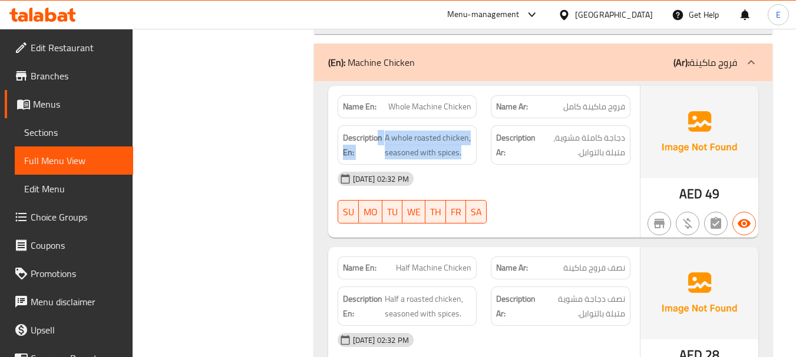
drag, startPoint x: 378, startPoint y: 124, endPoint x: 473, endPoint y: 141, distance: 96.4
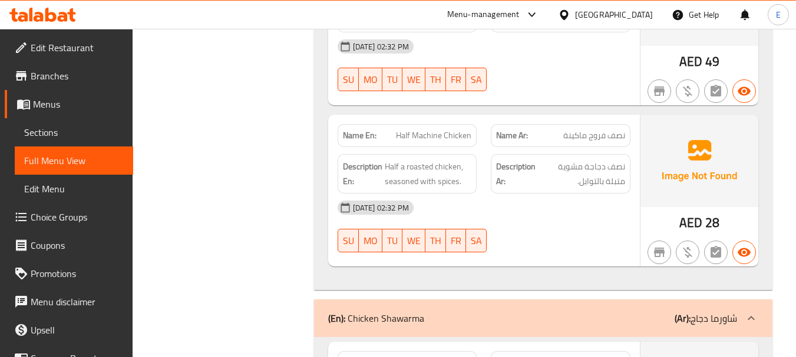
scroll to position [2414, 0]
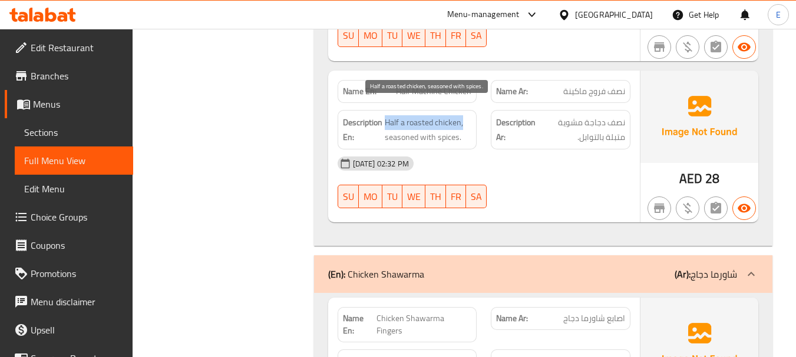
drag, startPoint x: 389, startPoint y: 107, endPoint x: 470, endPoint y: 108, distance: 80.7
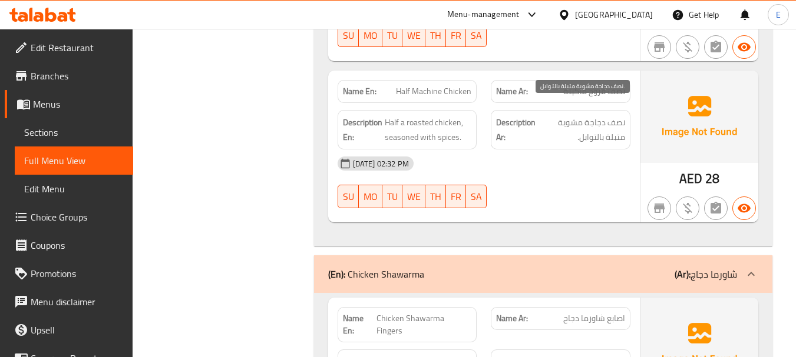
click at [588, 115] on span "نصف دجاجة مشوية متبلة بالتوابل." at bounding box center [581, 129] width 87 height 29
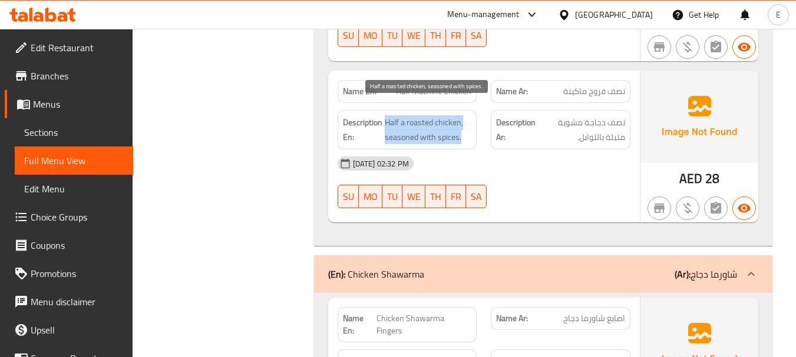
drag, startPoint x: 385, startPoint y: 107, endPoint x: 467, endPoint y: 120, distance: 83.5
click at [467, 120] on span "Half a roasted chicken, seasoned with spices." at bounding box center [428, 129] width 87 height 29
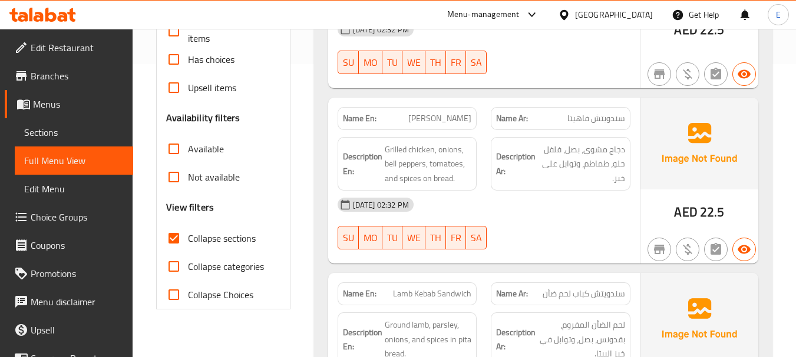
scroll to position [294, 0]
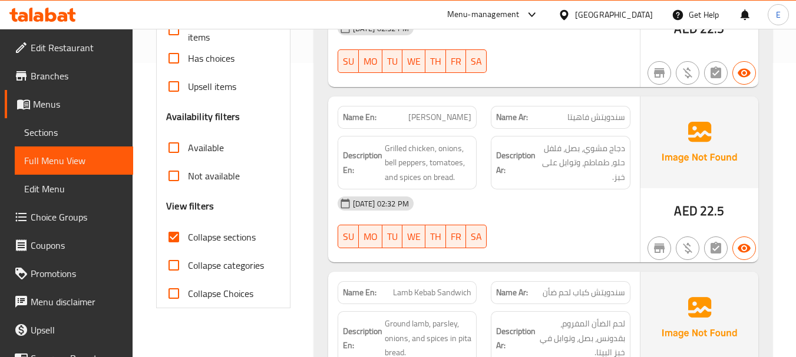
click at [174, 237] on input "Collapse sections" at bounding box center [174, 237] width 28 height 28
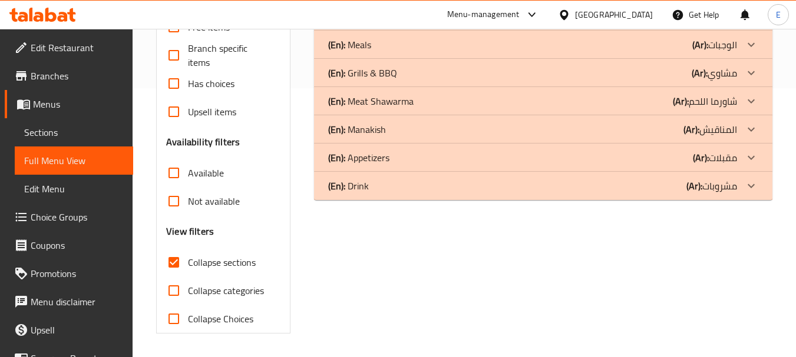
scroll to position [269, 0]
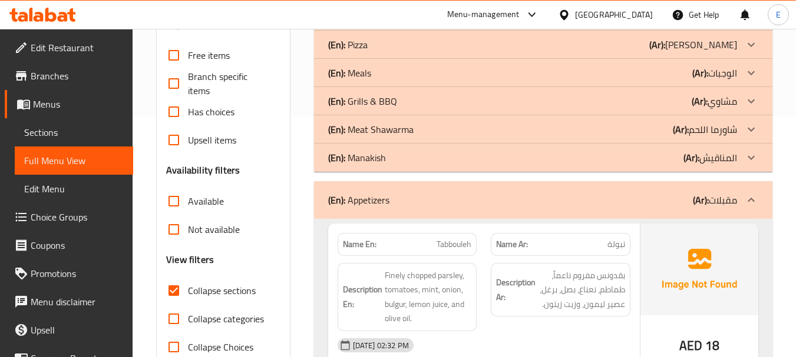
scroll to position [250, 0]
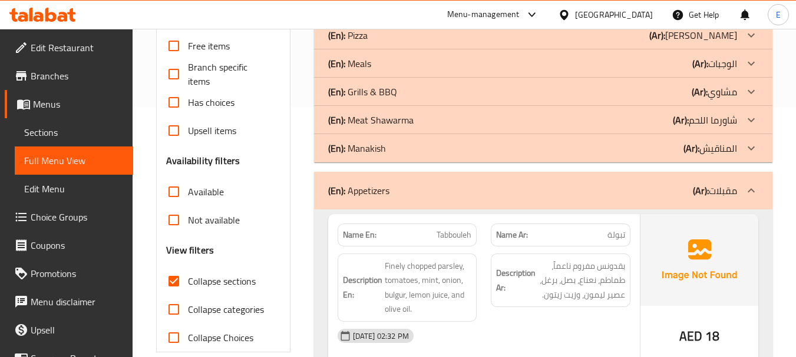
click at [175, 282] on input "Collapse sections" at bounding box center [174, 281] width 28 height 28
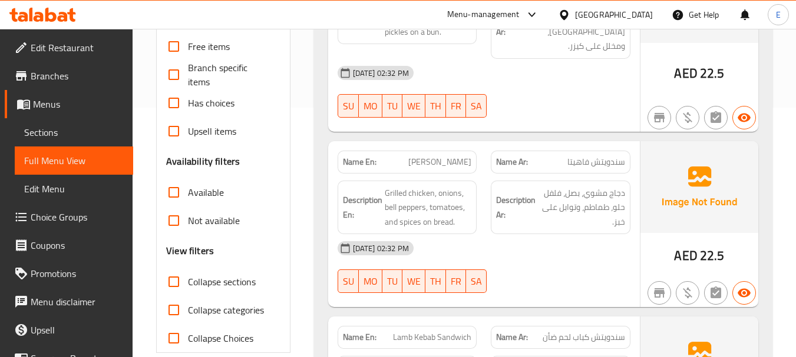
scroll to position [0, 0]
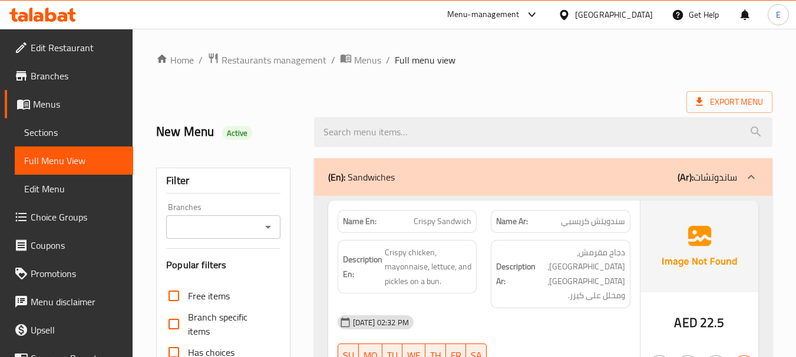
click at [602, 67] on ol "Home / Restaurants management / Menus / Full menu view" at bounding box center [464, 59] width 616 height 15
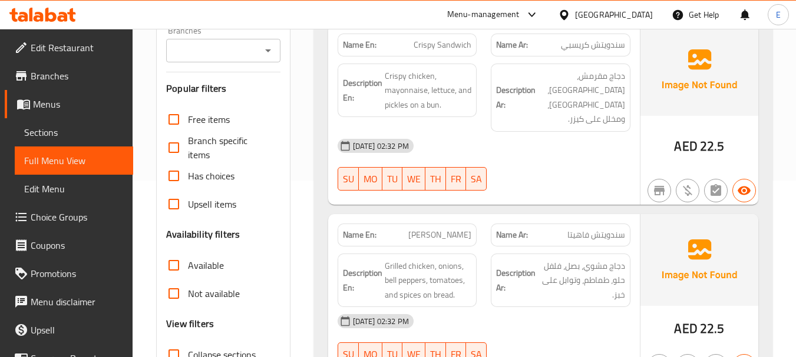
scroll to position [294, 0]
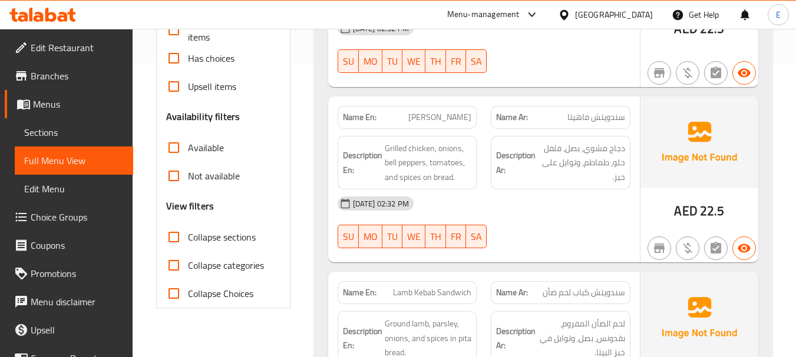
click at [174, 239] on input "Collapse sections" at bounding box center [174, 237] width 28 height 28
checkbox input "true"
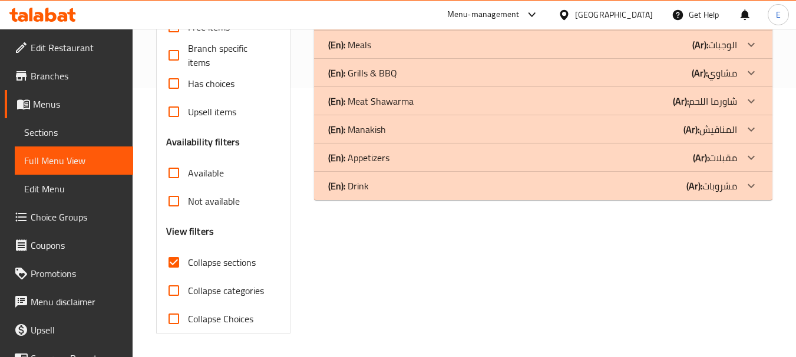
scroll to position [269, 0]
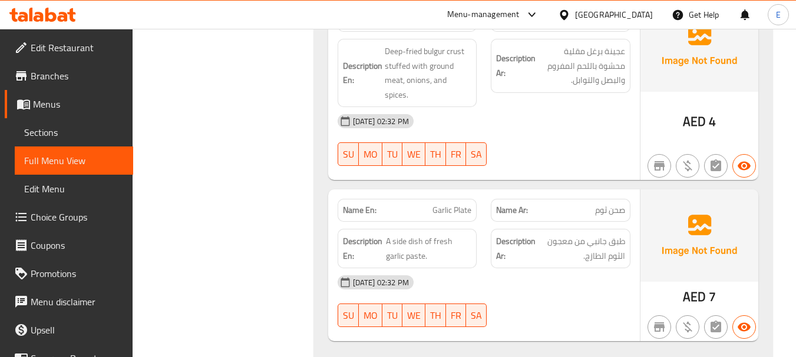
scroll to position [1546, 0]
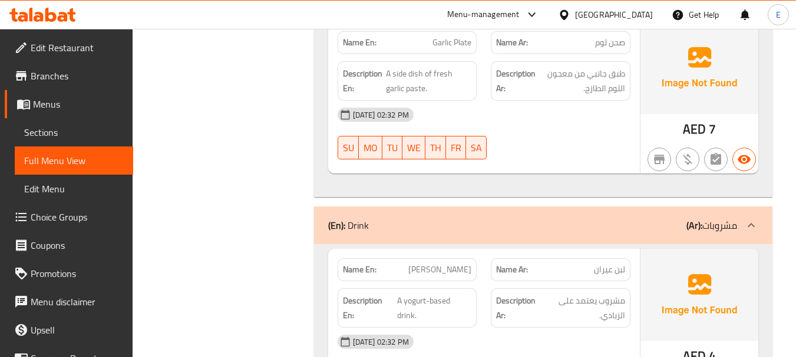
scroll to position [1735, 0]
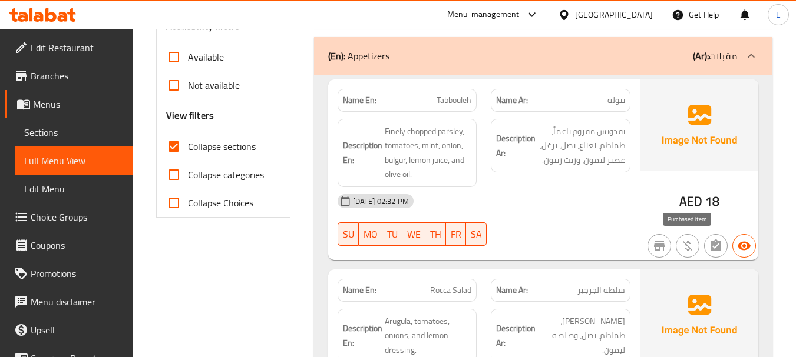
scroll to position [294, 0]
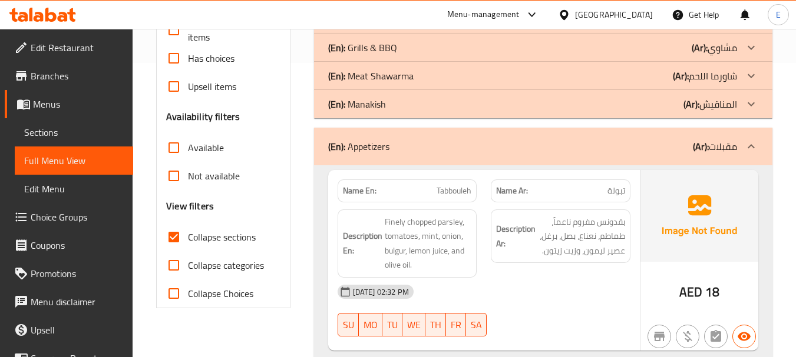
click at [659, 145] on div "(En): Appetizers (Ar): مقبلات" at bounding box center [532, 147] width 409 height 14
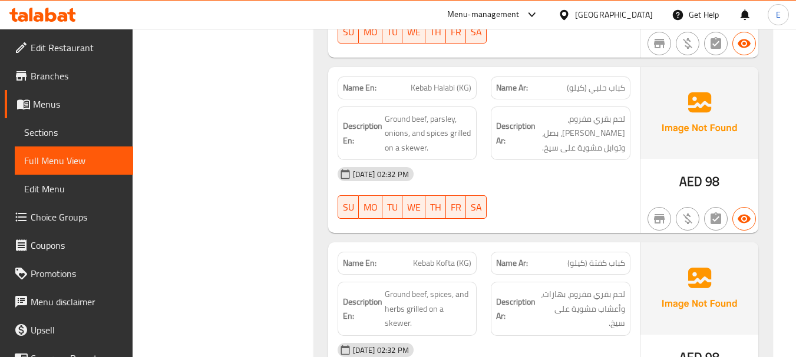
scroll to position [824, 0]
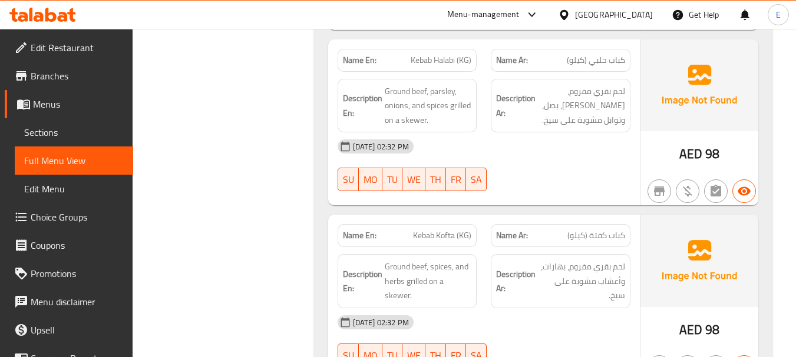
click at [596, 59] on span "كباب حلبي (كيلو)" at bounding box center [596, 60] width 58 height 12
click at [435, 61] on span "Kebab Halabi (KG)" at bounding box center [440, 60] width 61 height 12
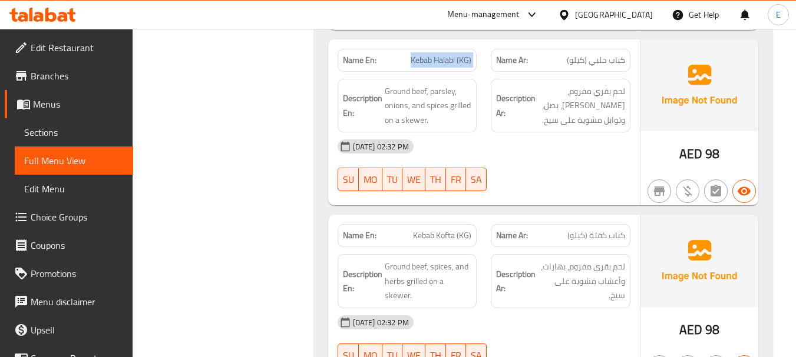
click at [435, 61] on span "Kebab Halabi (KG)" at bounding box center [440, 60] width 61 height 12
click at [607, 57] on span "كباب حلبي (كيلو)" at bounding box center [596, 60] width 58 height 12
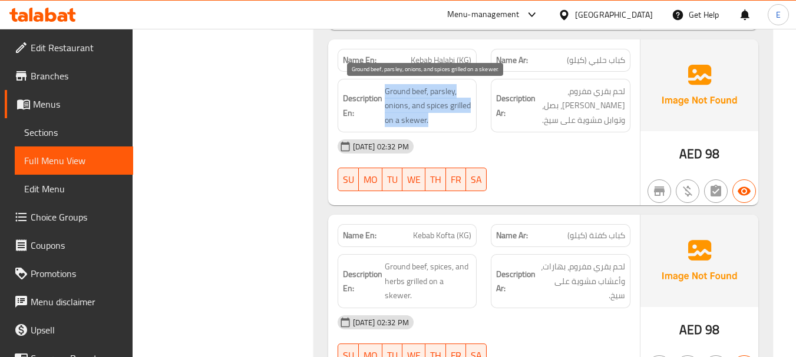
drag, startPoint x: 410, startPoint y: 84, endPoint x: 471, endPoint y: 116, distance: 68.0
click at [471, 116] on h6 "Description En: Ground beef, parsley, onions, and spices grilled on a skewer." at bounding box center [407, 106] width 129 height 44
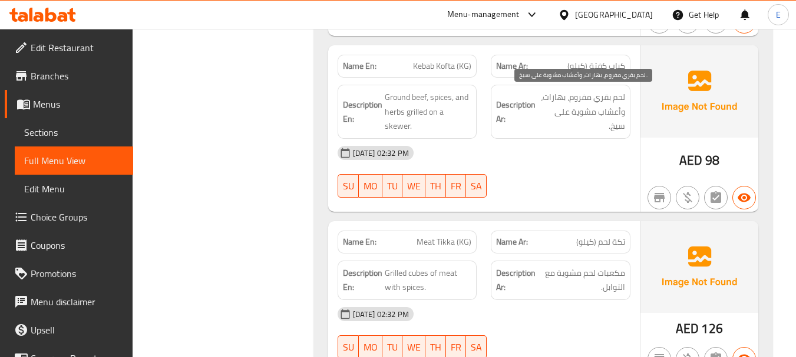
scroll to position [1001, 0]
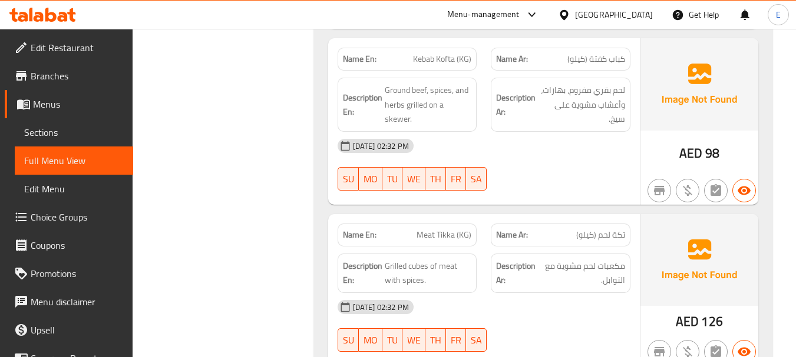
click at [615, 59] on span "كباب كفتة (كيلو)" at bounding box center [596, 59] width 58 height 12
click at [426, 48] on div "Name En: Kebab Kofta (KG)" at bounding box center [407, 59] width 140 height 23
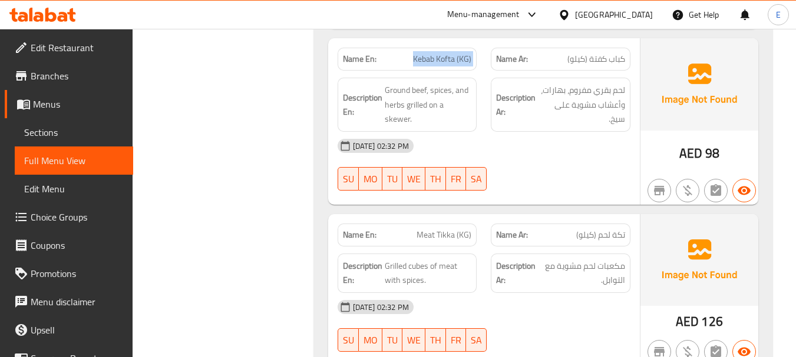
click at [426, 48] on div "Name En: Kebab Kofta (KG)" at bounding box center [407, 59] width 140 height 23
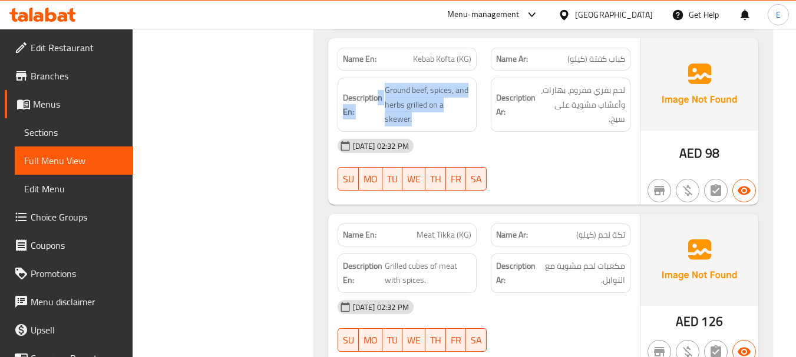
drag, startPoint x: 378, startPoint y: 85, endPoint x: 478, endPoint y: 119, distance: 105.0
click at [478, 119] on div "Description En: Ground beef, spices, and herbs grilled on a skewer." at bounding box center [407, 105] width 154 height 68
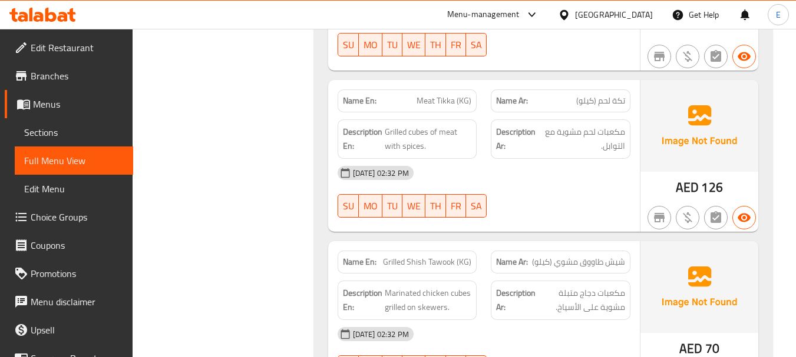
scroll to position [1178, 0]
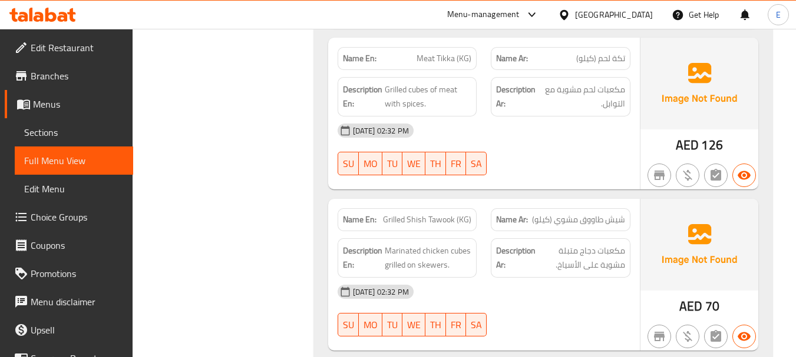
click at [691, 145] on span "AED" at bounding box center [686, 145] width 23 height 23
click at [617, 60] on span "تكة لحم (كيلو)" at bounding box center [600, 58] width 49 height 12
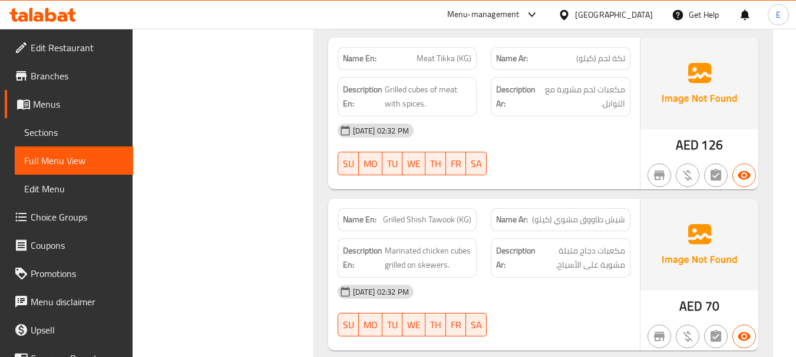
click at [465, 60] on span "Meat Tikka (KG)" at bounding box center [443, 58] width 55 height 12
click at [549, 134] on div "[DATE] 02:32 PM" at bounding box center [483, 131] width 307 height 28
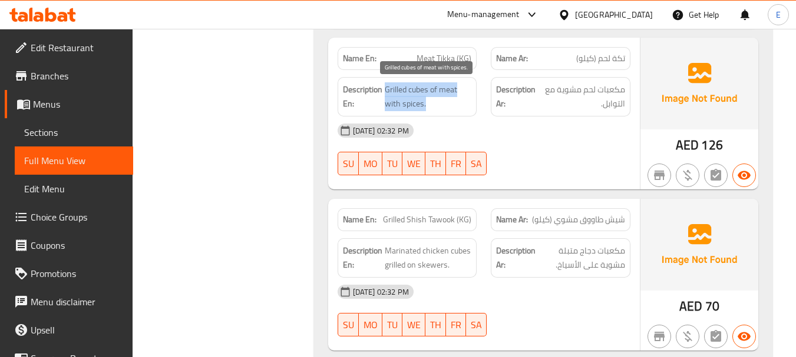
drag, startPoint x: 386, startPoint y: 85, endPoint x: 462, endPoint y: 101, distance: 77.7
click at [462, 101] on span "Grilled cubes of meat with spices." at bounding box center [428, 96] width 87 height 29
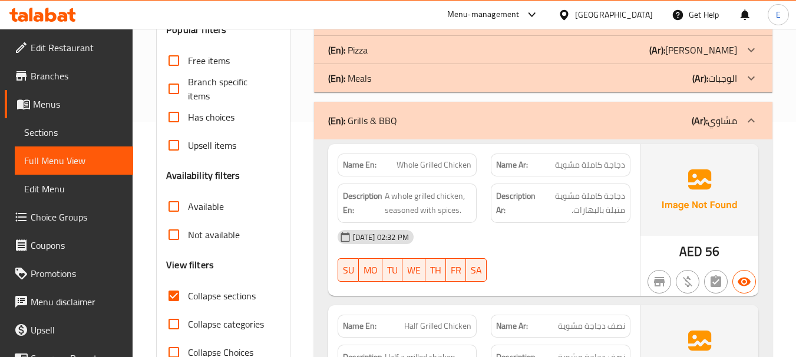
scroll to position [294, 0]
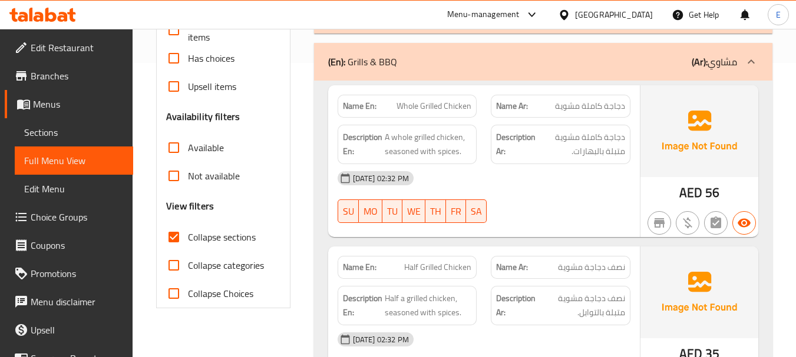
click at [708, 196] on span "56" at bounding box center [712, 192] width 14 height 23
click at [595, 187] on div "[DATE] 02:32 PM" at bounding box center [483, 178] width 307 height 28
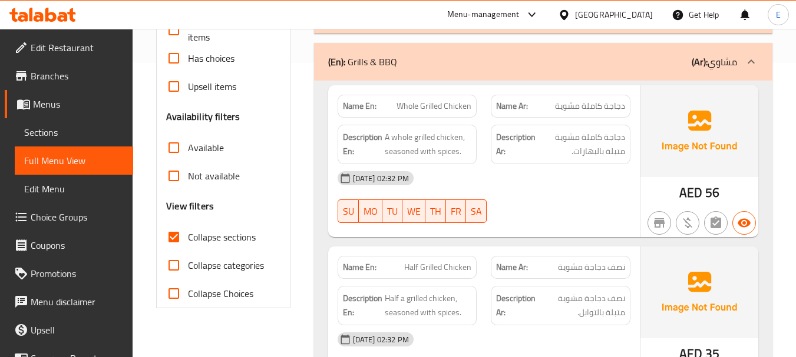
click at [578, 108] on span "دجاجة كاملة مشوية" at bounding box center [590, 106] width 70 height 12
click at [426, 101] on span "Whole Grilled Chicken" at bounding box center [433, 106] width 75 height 12
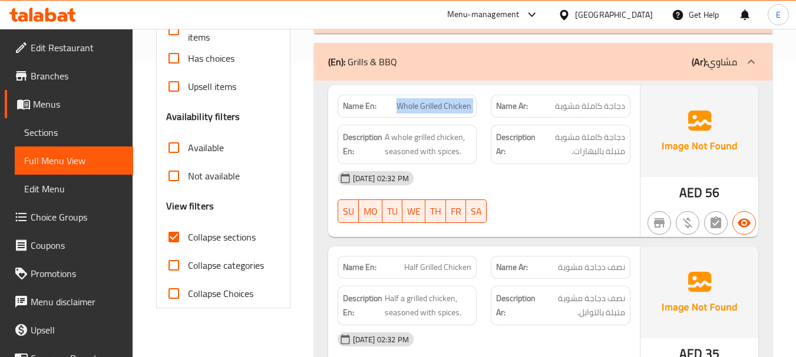
click at [426, 101] on span "Whole Grilled Chicken" at bounding box center [433, 106] width 75 height 12
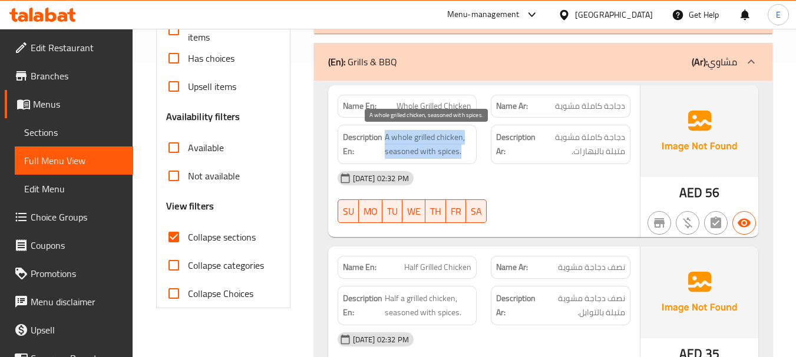
drag, startPoint x: 385, startPoint y: 137, endPoint x: 466, endPoint y: 152, distance: 82.7
click at [466, 152] on span "A whole grilled chicken, seasoned with spices." at bounding box center [428, 144] width 87 height 29
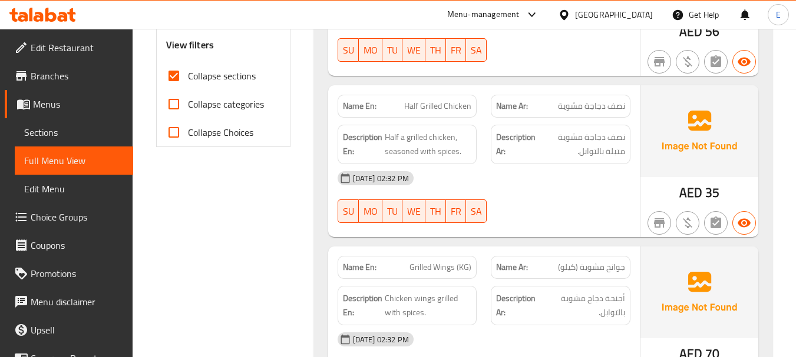
scroll to position [471, 0]
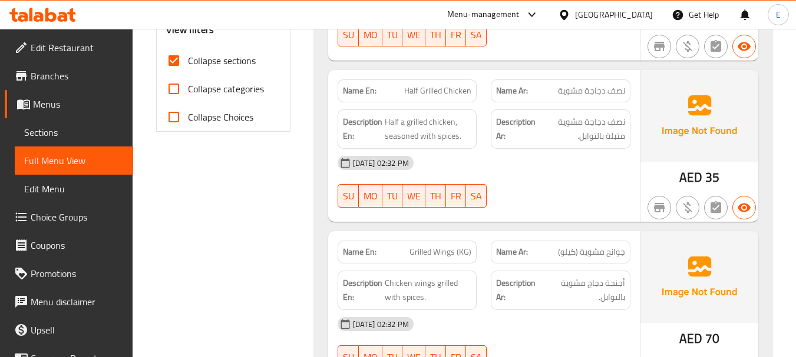
click at [607, 94] on span "نصف دجاجة مشوية" at bounding box center [591, 91] width 67 height 12
click at [423, 97] on span "Half Grilled Chicken" at bounding box center [437, 91] width 67 height 12
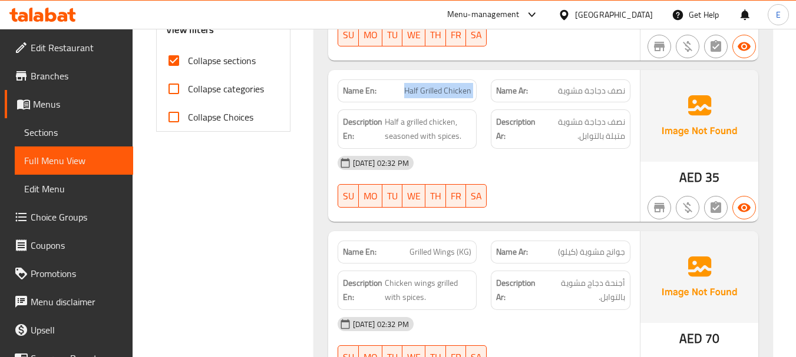
click at [423, 97] on span "Half Grilled Chicken" at bounding box center [437, 91] width 67 height 12
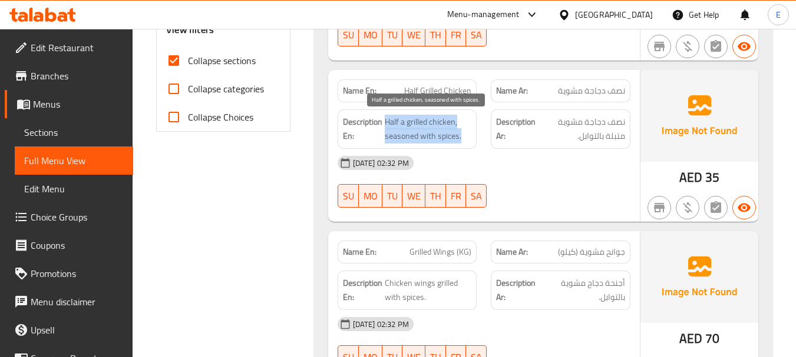
drag, startPoint x: 384, startPoint y: 120, endPoint x: 464, endPoint y: 135, distance: 81.5
click at [464, 135] on span "Half a grilled chicken, seasoned with spices." at bounding box center [428, 129] width 87 height 29
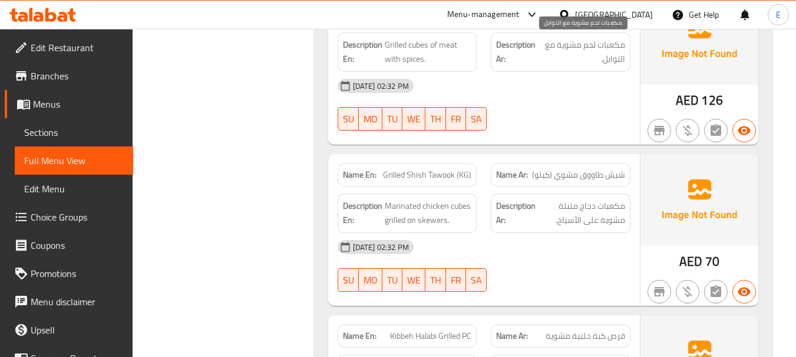
scroll to position [1237, 0]
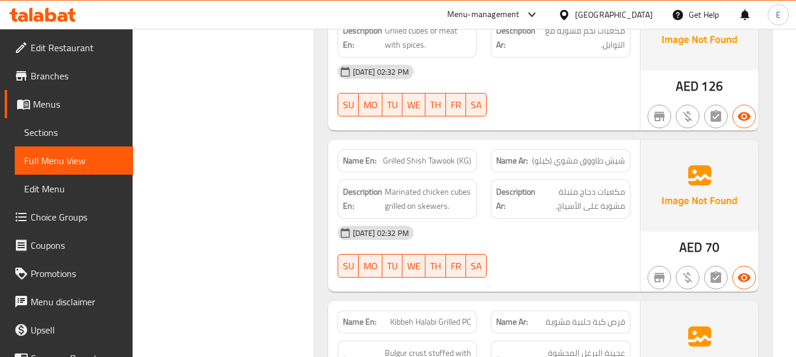
click at [710, 249] on span "70" at bounding box center [712, 247] width 14 height 23
click at [554, 164] on span "شيش طاووق مشوي (كيلو)" at bounding box center [578, 161] width 93 height 12
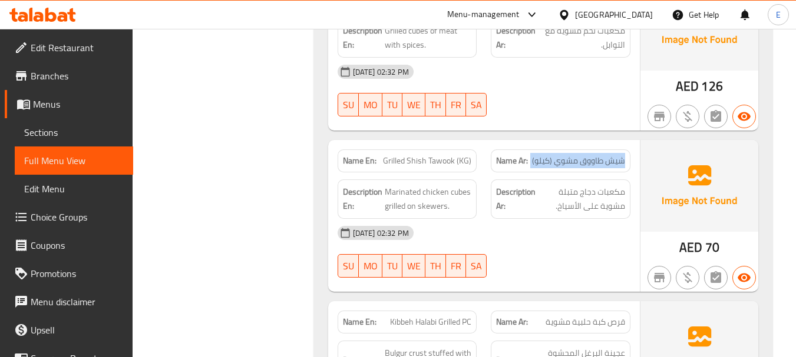
click at [554, 164] on span "شيش طاووق مشوي (كيلو)" at bounding box center [578, 161] width 93 height 12
click at [415, 155] on span "Grilled Shish Tawook (KG)" at bounding box center [427, 161] width 88 height 12
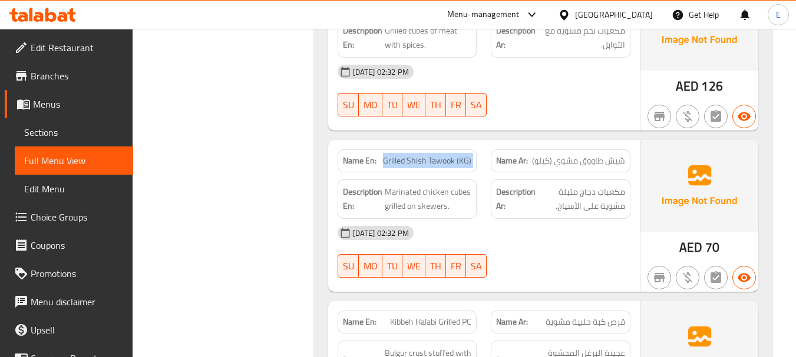
click at [415, 155] on span "Grilled Shish Tawook (KG)" at bounding box center [427, 161] width 88 height 12
click at [546, 236] on div "[DATE] 02:32 PM" at bounding box center [483, 233] width 307 height 28
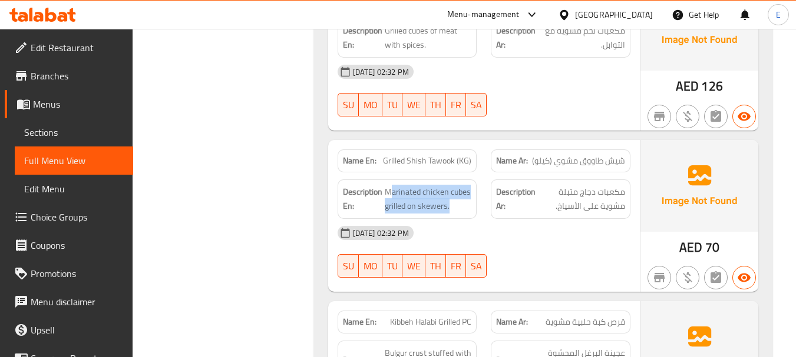
drag, startPoint x: 388, startPoint y: 189, endPoint x: 474, endPoint y: 215, distance: 89.8
click at [474, 215] on div "Description En: Marinated chicken cubes grilled on skewers." at bounding box center [407, 199] width 140 height 39
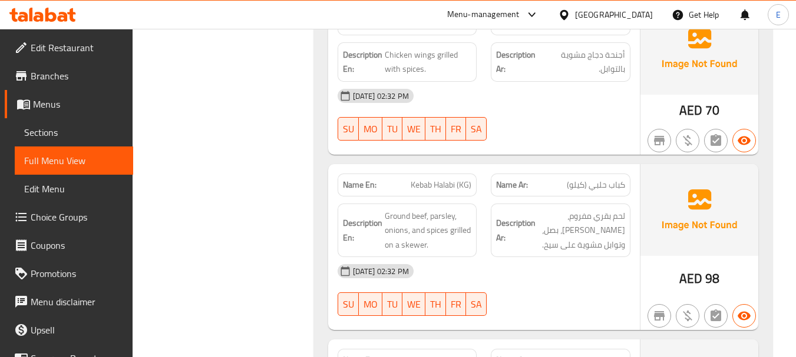
scroll to position [589, 0]
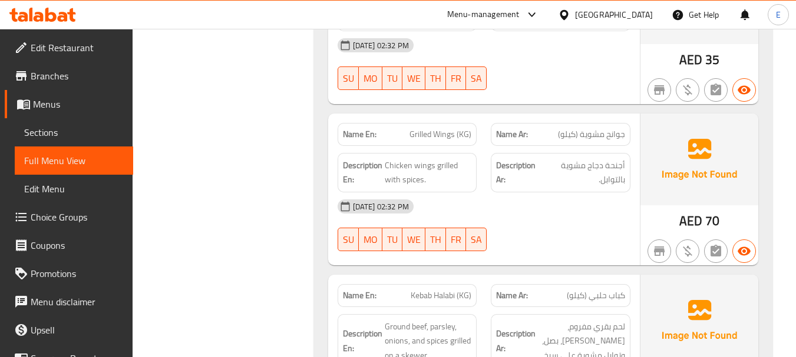
click at [688, 220] on span "AED" at bounding box center [690, 221] width 23 height 23
click at [612, 136] on span "جوانح مشوية (كيلو)" at bounding box center [591, 134] width 67 height 12
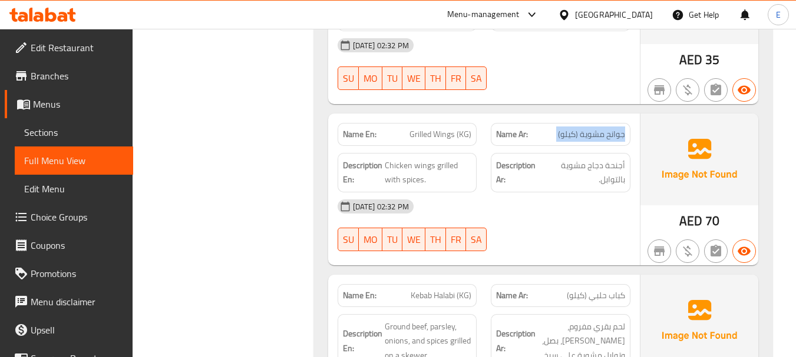
click at [612, 136] on span "جوانح مشوية (كيلو)" at bounding box center [591, 134] width 67 height 12
click at [438, 137] on span "Grilled Wings (KG)" at bounding box center [440, 134] width 62 height 12
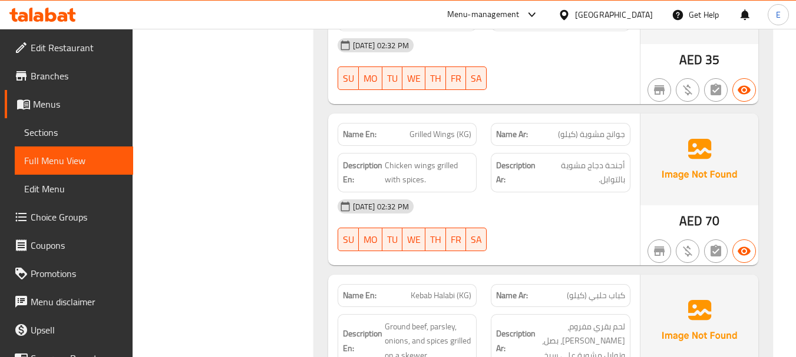
click at [516, 214] on div "[DATE] 02:32 PM" at bounding box center [483, 207] width 307 height 28
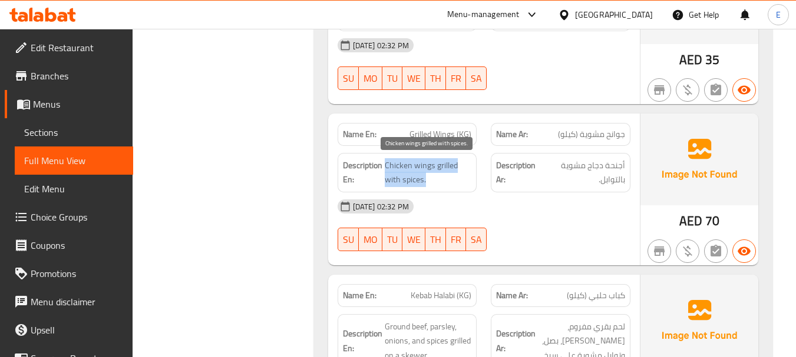
drag, startPoint x: 386, startPoint y: 164, endPoint x: 462, endPoint y: 184, distance: 78.6
click at [462, 184] on span "Chicken wings grilled with spices." at bounding box center [428, 172] width 87 height 29
click at [585, 226] on div "10-08-2025 02:32 PM SU MO TU WE TH FR SA" at bounding box center [483, 226] width 307 height 66
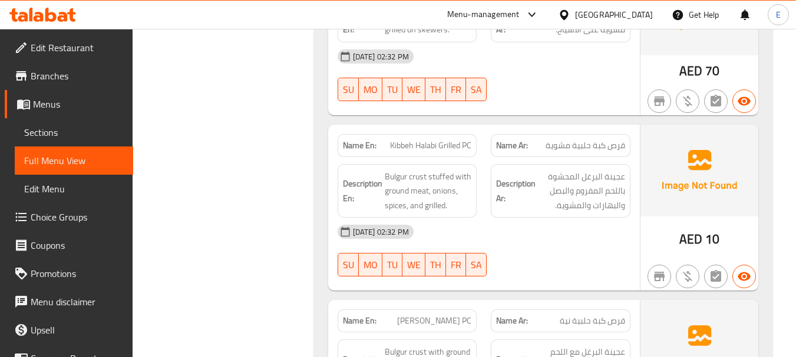
scroll to position [1472, 0]
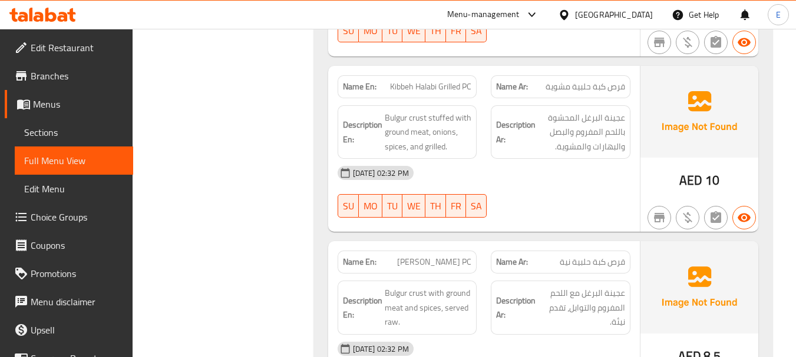
click at [588, 98] on div "Description Ar: عجينة البرغل المحشوة باللحم المفروم والبصل والبهارات والمشوية." at bounding box center [560, 132] width 154 height 68
click at [580, 81] on span "قرص كبة حلبية مشوية" at bounding box center [584, 87] width 79 height 12
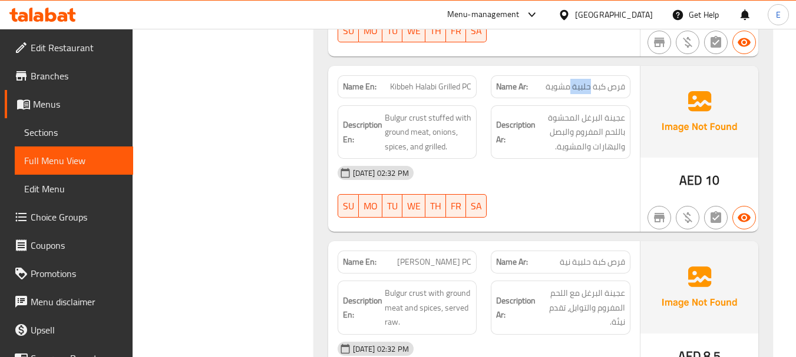
click at [580, 81] on span "قرص كبة حلبية مشوية" at bounding box center [584, 87] width 79 height 12
click at [655, 201] on div at bounding box center [699, 217] width 122 height 33
click at [450, 93] on span "Kibbeh Halabi Grilled PC" at bounding box center [430, 87] width 81 height 12
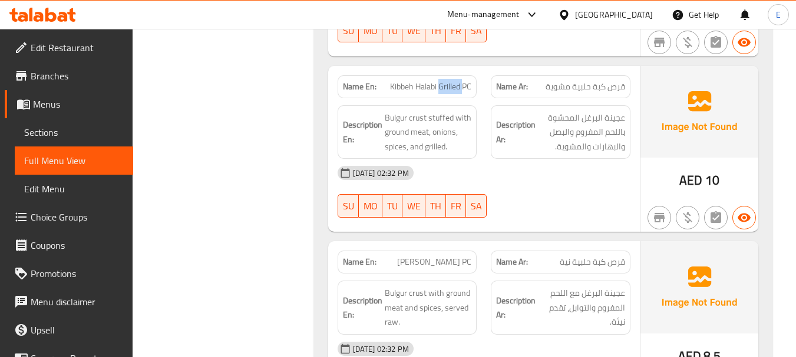
click at [450, 93] on span "Kibbeh Halabi Grilled PC" at bounding box center [430, 87] width 81 height 12
click at [445, 84] on span "Kibbeh Halabi Grilled PC" at bounding box center [430, 87] width 81 height 12
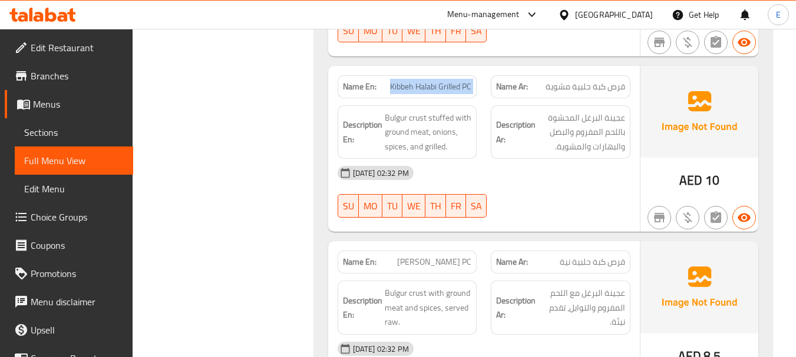
click at [445, 84] on span "Kibbeh Halabi Grilled PC" at bounding box center [430, 87] width 81 height 12
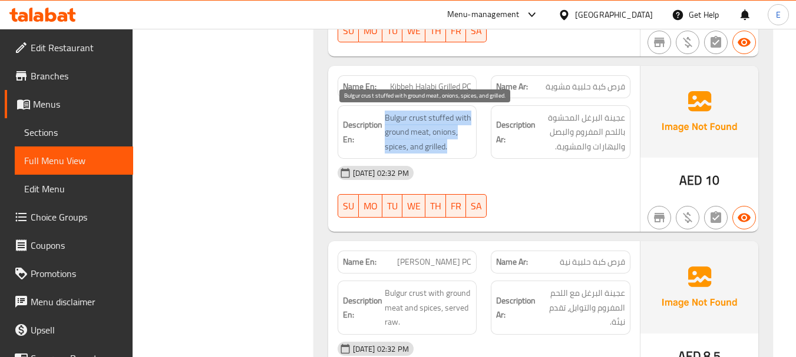
drag, startPoint x: 385, startPoint y: 115, endPoint x: 467, endPoint y: 147, distance: 88.4
click at [467, 147] on span "Bulgur crust stuffed with ground meat, onions, spices, and grilled." at bounding box center [428, 133] width 87 height 44
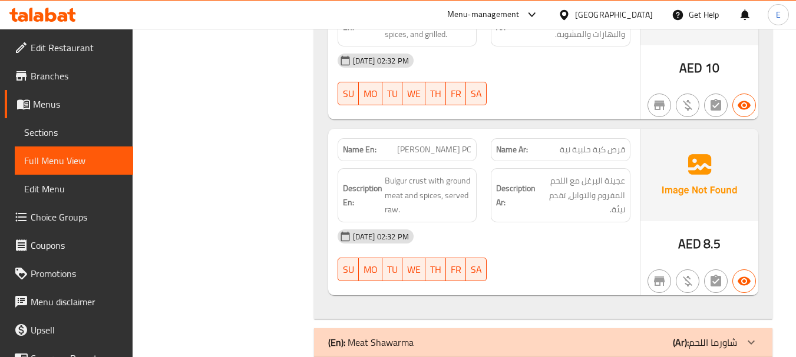
scroll to position [1590, 0]
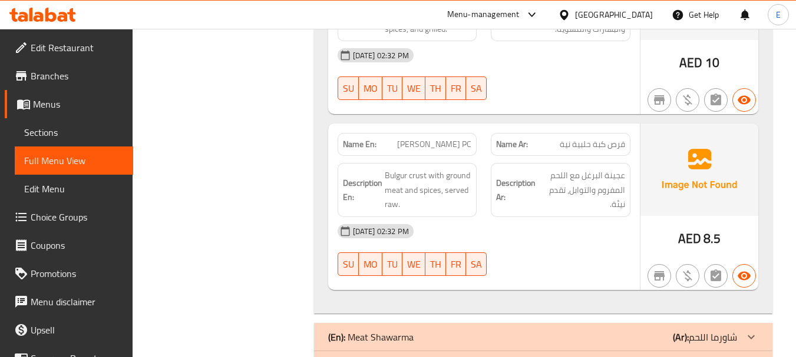
click at [711, 237] on span "8.5" at bounding box center [711, 238] width 17 height 23
click at [448, 152] on div "Name En: Kibbeh Halabi Niayh PC" at bounding box center [407, 144] width 140 height 23
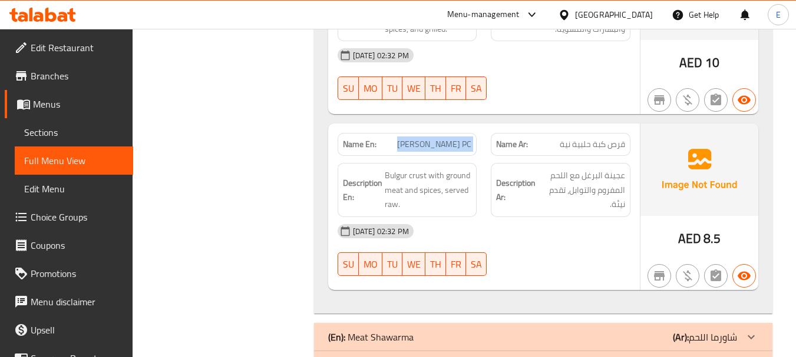
click at [448, 152] on div "Name En: Kibbeh Halabi Niayh PC" at bounding box center [407, 144] width 140 height 23
copy span "[PERSON_NAME] PC"
click at [575, 239] on div "[DATE] 02:32 PM" at bounding box center [483, 231] width 307 height 28
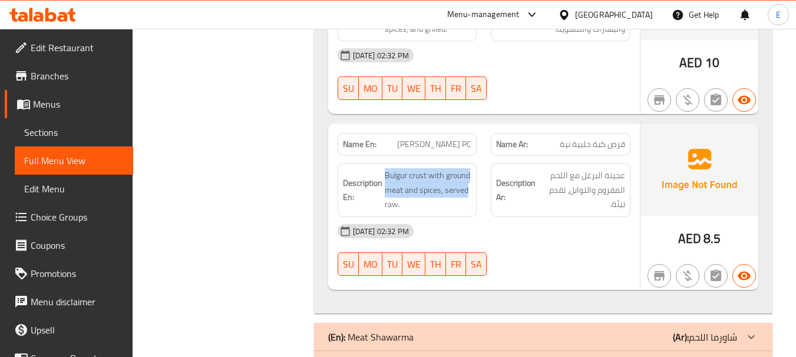
drag, startPoint x: 378, startPoint y: 167, endPoint x: 479, endPoint y: 197, distance: 105.5
click at [479, 197] on div "Description En: Bulgur crust with ground meat and spices, served raw." at bounding box center [407, 190] width 154 height 68
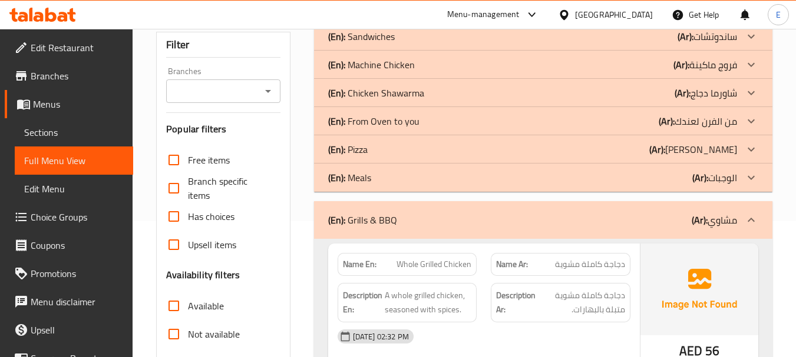
scroll to position [88, 0]
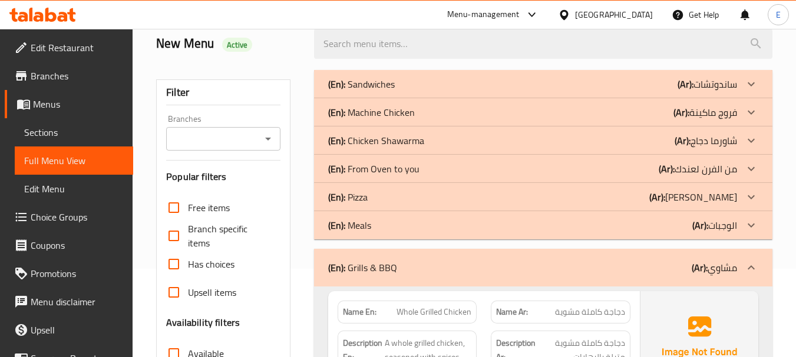
click at [677, 91] on p "(Ar): من الفرن لعندك" at bounding box center [706, 84] width 59 height 14
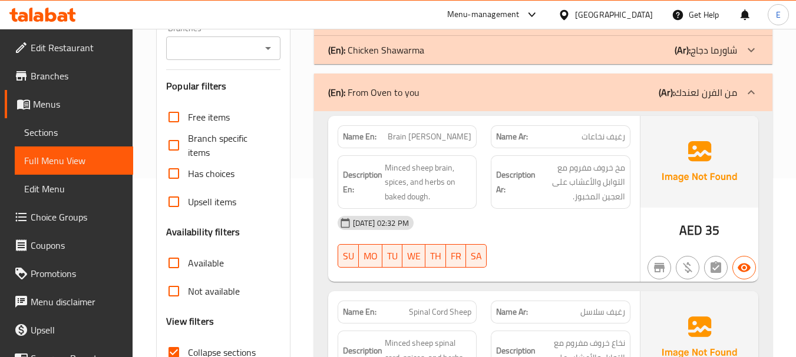
scroll to position [206, 0]
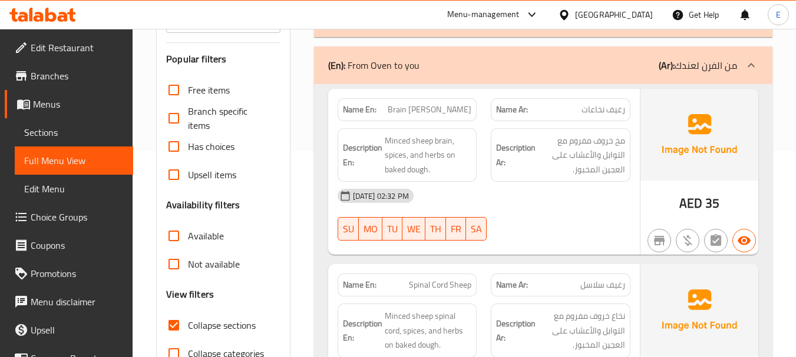
click at [439, 110] on span "Brain [PERSON_NAME]" at bounding box center [429, 110] width 84 height 12
click at [591, 110] on span "رغيف نخاعات" at bounding box center [603, 110] width 44 height 12
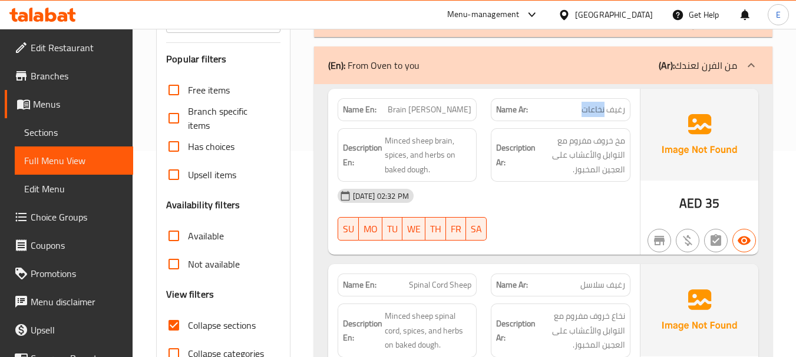
click at [591, 110] on span "رغيف نخاعات" at bounding box center [603, 110] width 44 height 12
click at [415, 104] on span "Brain [PERSON_NAME]" at bounding box center [429, 110] width 84 height 12
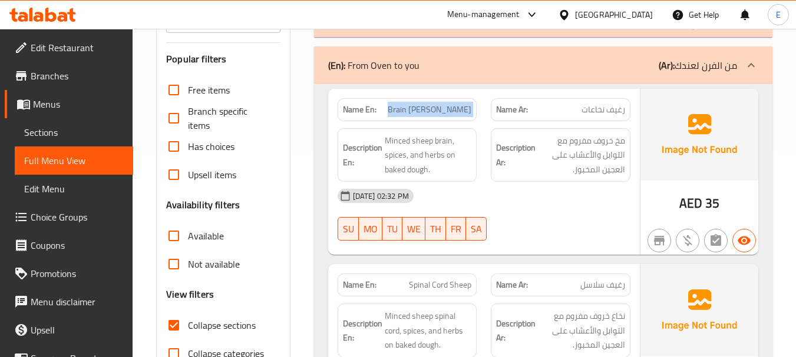
click at [415, 104] on span "Brain [PERSON_NAME]" at bounding box center [429, 110] width 84 height 12
click at [541, 205] on div "[DATE] 02:32 PM" at bounding box center [483, 196] width 307 height 28
click at [437, 108] on span "Brain [PERSON_NAME]" at bounding box center [429, 110] width 84 height 12
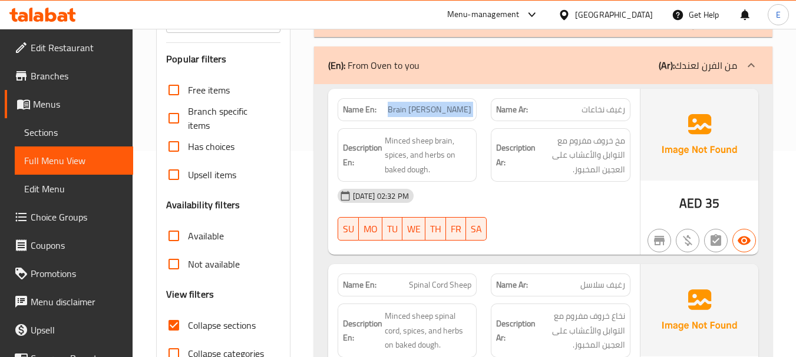
copy span "Brain [PERSON_NAME]"
click at [464, 112] on span "Brain [PERSON_NAME]" at bounding box center [429, 110] width 84 height 12
copy span "Brain [PERSON_NAME]"
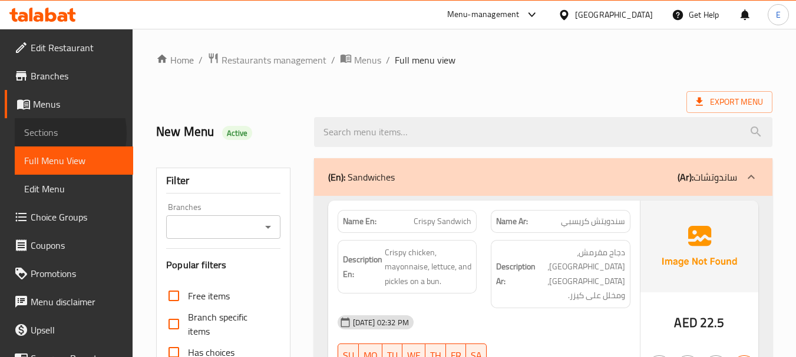
click at [44, 134] on span "Sections" at bounding box center [74, 132] width 100 height 14
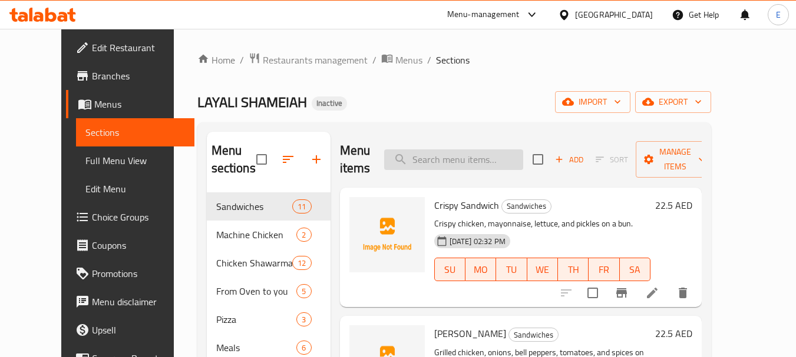
click at [469, 168] on input "search" at bounding box center [453, 160] width 139 height 21
click at [475, 166] on input "search" at bounding box center [453, 160] width 139 height 21
click at [464, 168] on input "search" at bounding box center [453, 160] width 139 height 21
paste input "Chicken Shawarma Slices (Plate)"
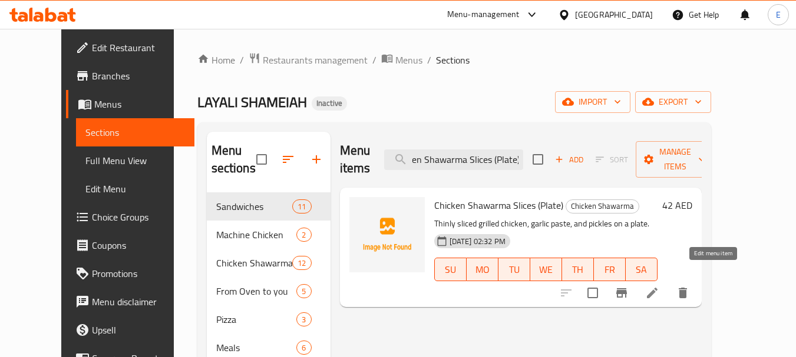
type input "Chicken Shawarma Slices (Plate)"
click at [659, 286] on icon at bounding box center [652, 293] width 14 height 14
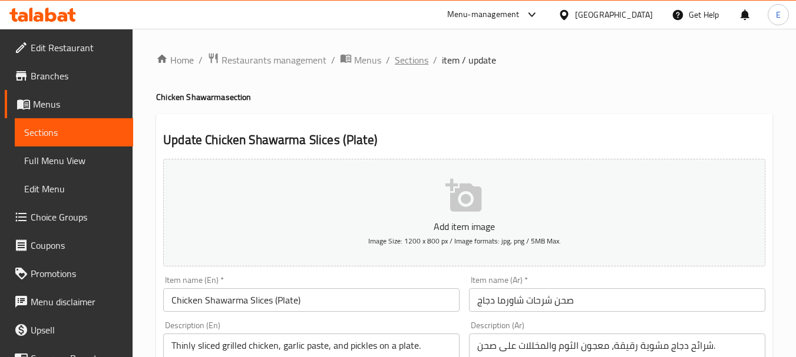
click at [415, 62] on span "Sections" at bounding box center [412, 60] width 34 height 14
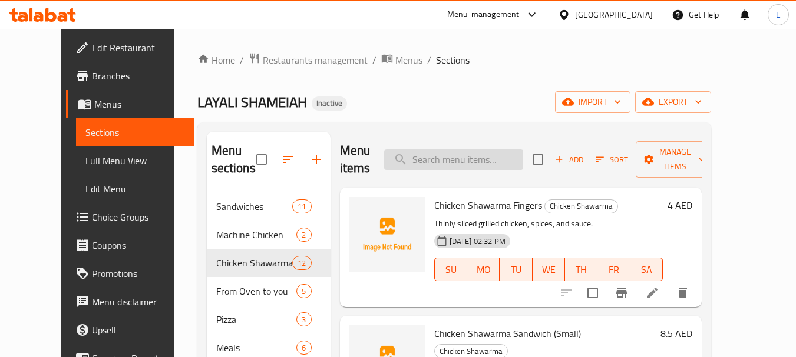
click at [431, 161] on input "search" at bounding box center [453, 160] width 139 height 21
paste input "Kibbeh Halabi Grilled PC"
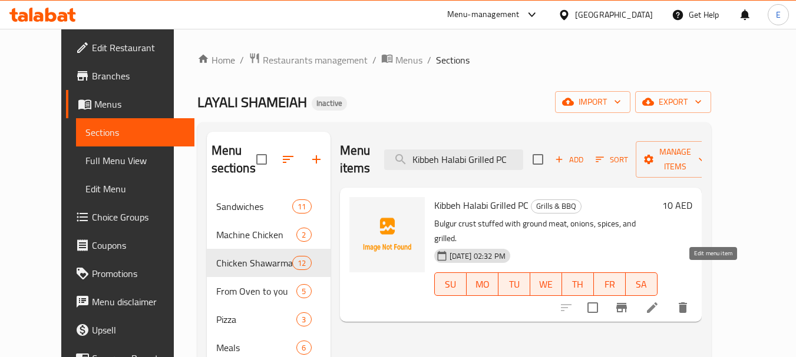
type input "Kibbeh Halabi Grilled PC"
click at [659, 301] on icon at bounding box center [652, 308] width 14 height 14
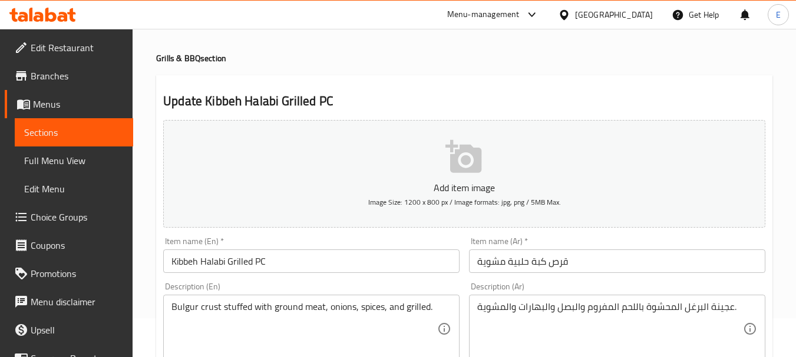
scroll to position [59, 0]
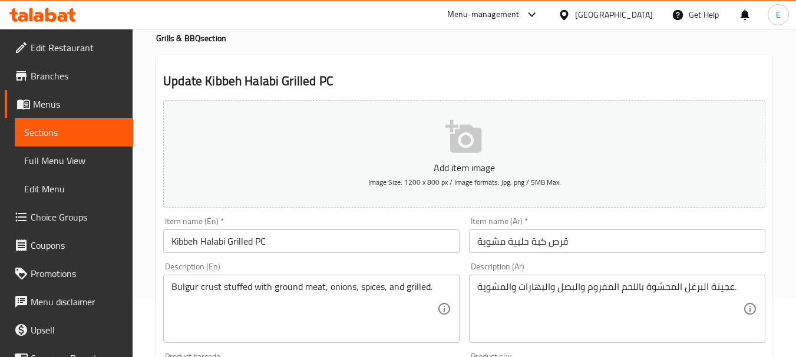
click at [587, 236] on input "قرص كبة حلبية مشوية" at bounding box center [617, 242] width 296 height 24
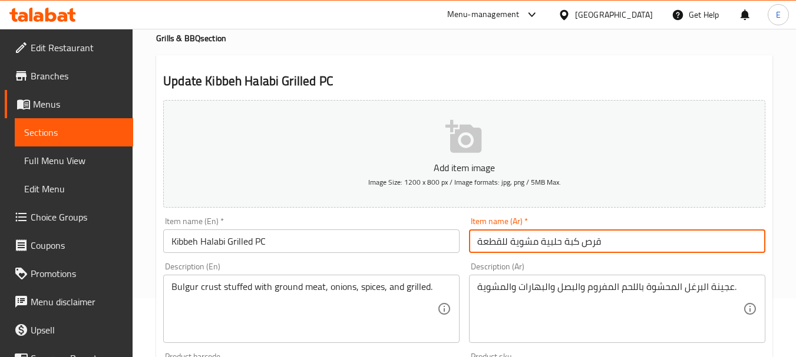
type input "قرص كبة حلبية مشوية للقطعة"
click at [254, 243] on input "Kibbeh Halabi Grilled PC" at bounding box center [311, 242] width 296 height 24
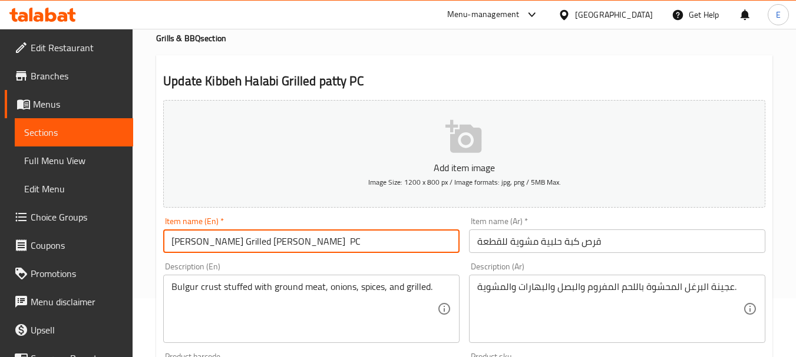
type input "[PERSON_NAME] Grilled [PERSON_NAME] PC"
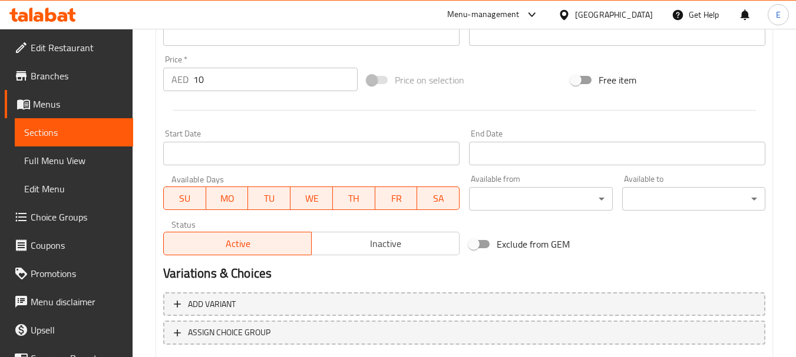
scroll to position [475, 0]
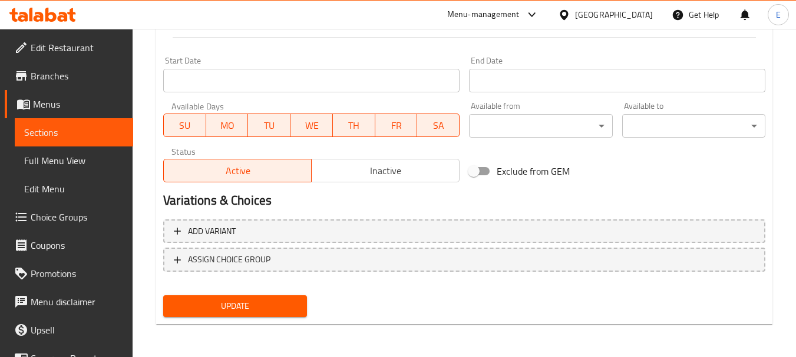
click at [279, 319] on div "Update" at bounding box center [234, 306] width 153 height 31
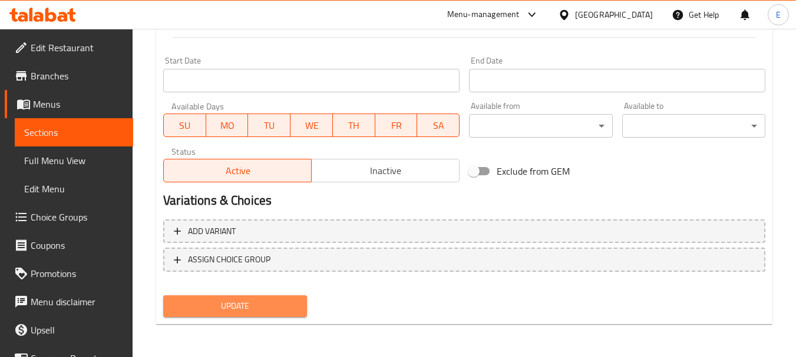
click at [282, 310] on span "Update" at bounding box center [235, 306] width 124 height 15
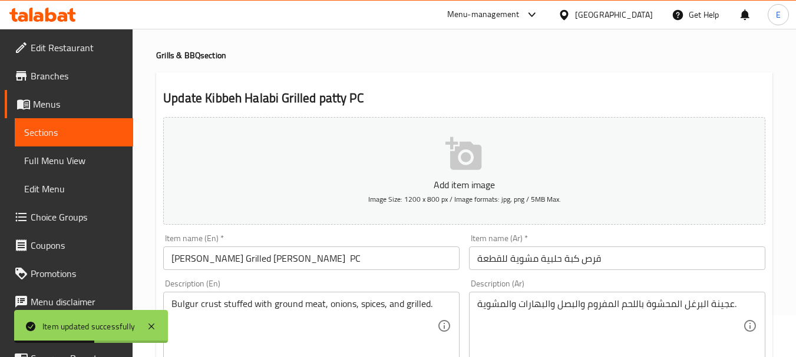
scroll to position [0, 0]
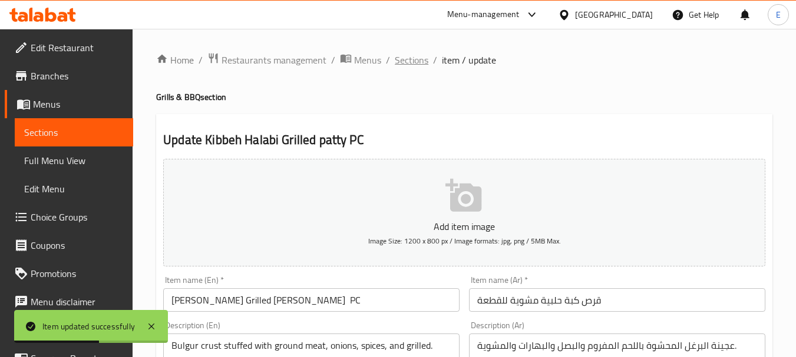
click at [418, 67] on span "Sections" at bounding box center [412, 60] width 34 height 14
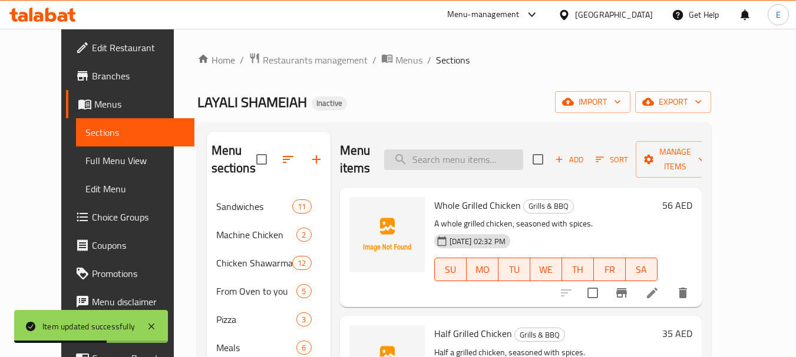
click at [469, 165] on input "search" at bounding box center [453, 160] width 139 height 21
paste input "[PERSON_NAME] PC"
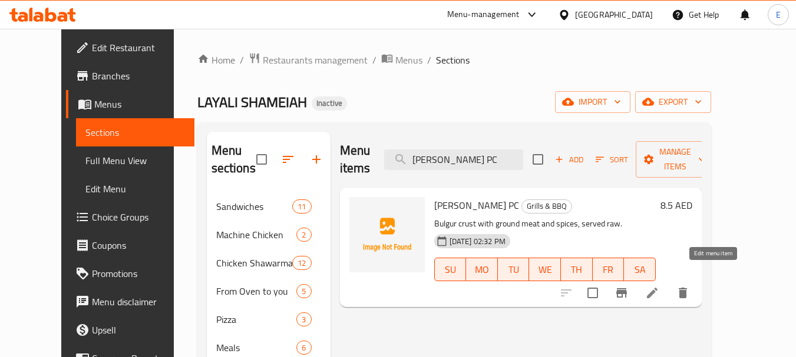
type input "[PERSON_NAME] PC"
click at [659, 286] on icon at bounding box center [652, 293] width 14 height 14
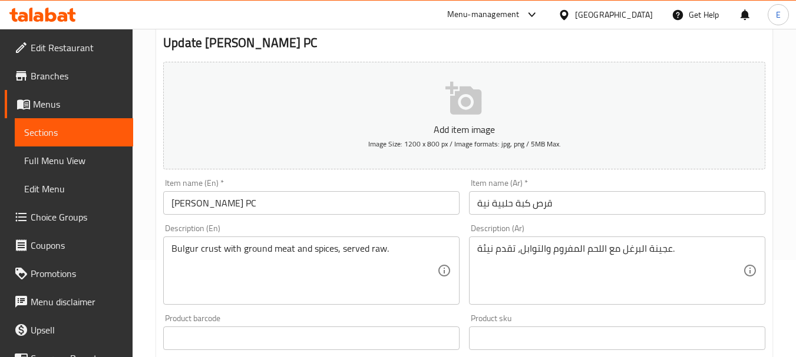
scroll to position [118, 0]
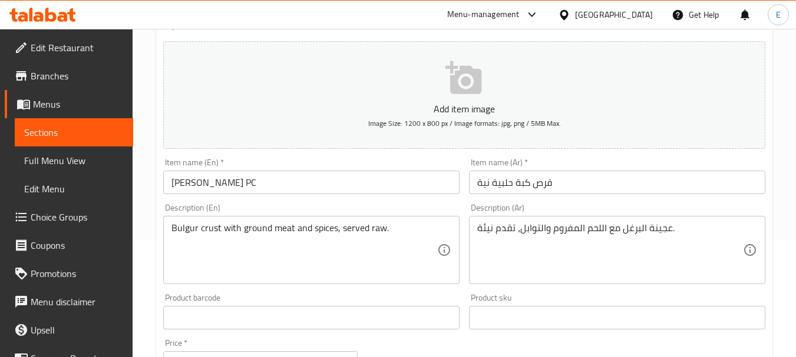
click at [253, 181] on input "[PERSON_NAME] PC" at bounding box center [311, 183] width 296 height 24
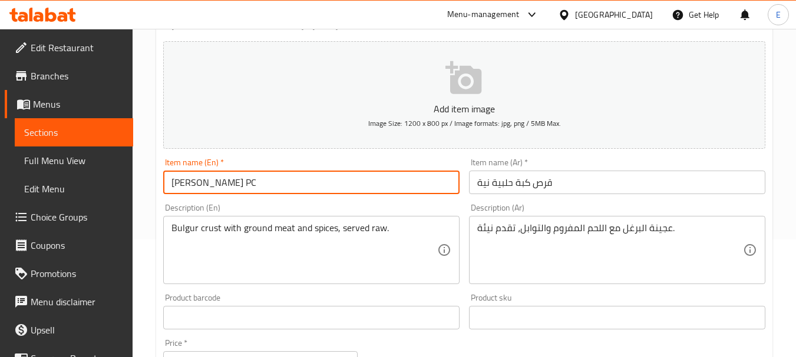
click at [250, 181] on input "[PERSON_NAME] PC" at bounding box center [311, 183] width 296 height 24
type input "[PERSON_NAME] [PERSON_NAME] PC"
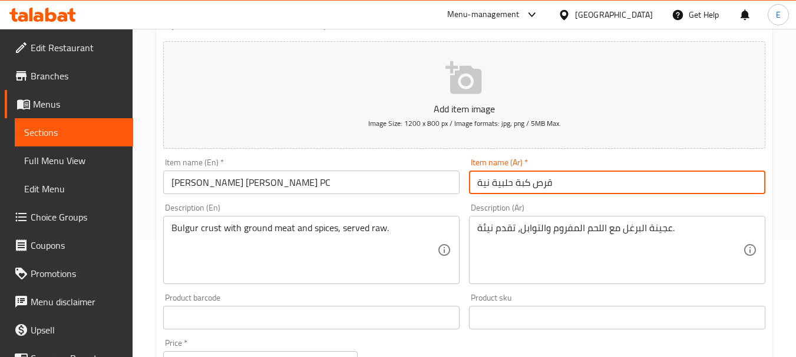
click at [578, 177] on input "قرص كبة حلبية نية" at bounding box center [617, 183] width 296 height 24
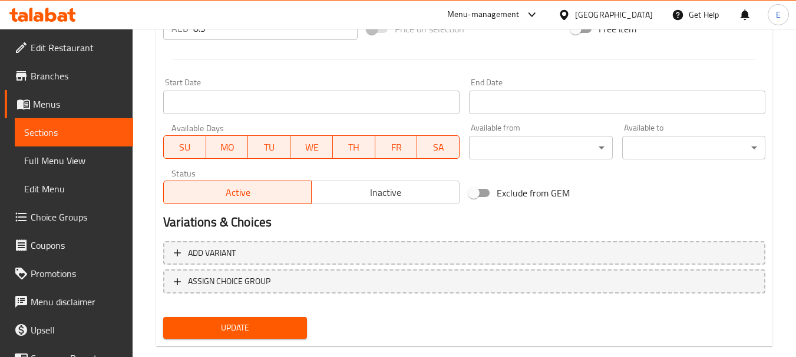
scroll to position [475, 0]
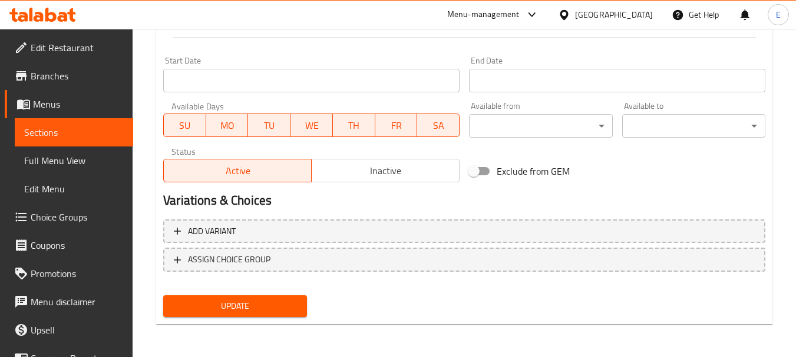
type input "قرص كبة حلبية نية للقطعة"
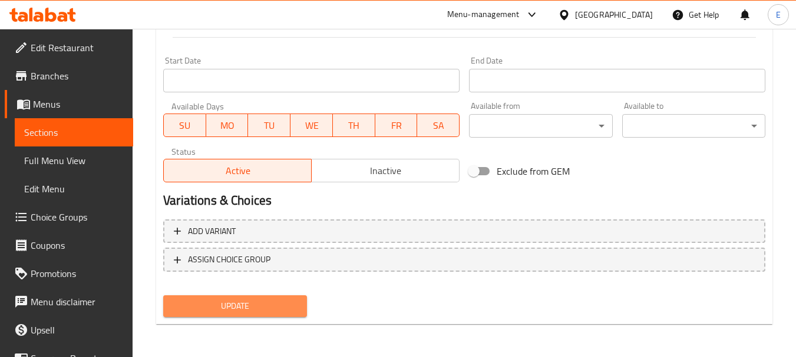
click at [258, 304] on span "Update" at bounding box center [235, 306] width 124 height 15
